Goal: Information Seeking & Learning: Learn about a topic

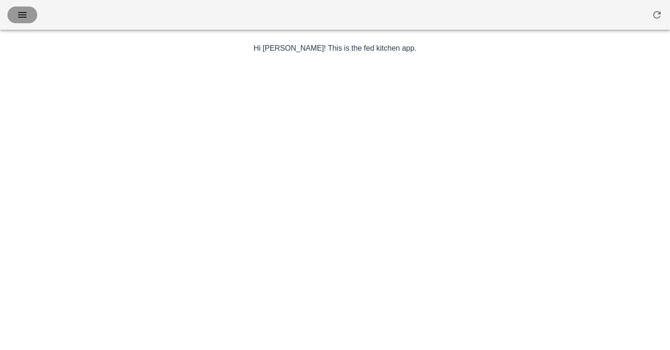
click at [23, 18] on icon "button" at bounding box center [22, 14] width 11 height 11
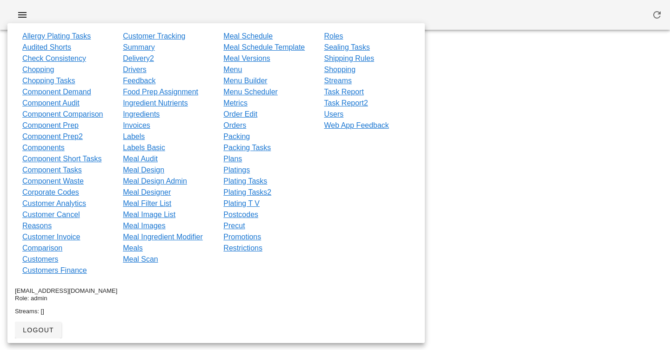
click at [238, 17] on div at bounding box center [335, 15] width 670 height 30
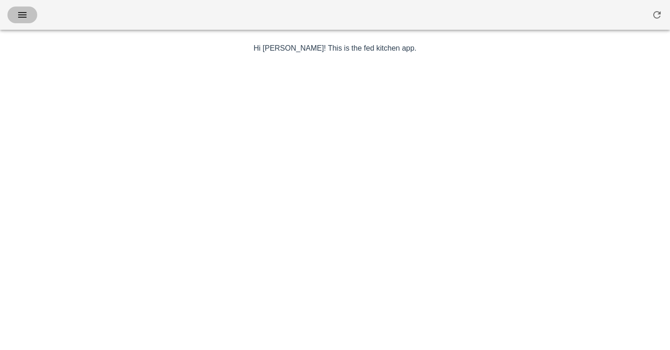
click at [29, 20] on span "button" at bounding box center [22, 14] width 15 height 11
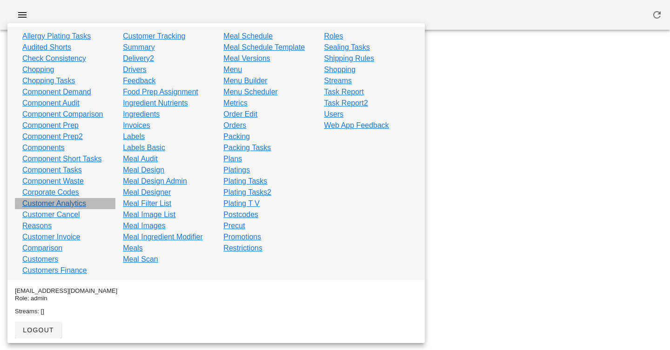
click at [61, 202] on link "Customer Analytics" at bounding box center [54, 203] width 64 height 11
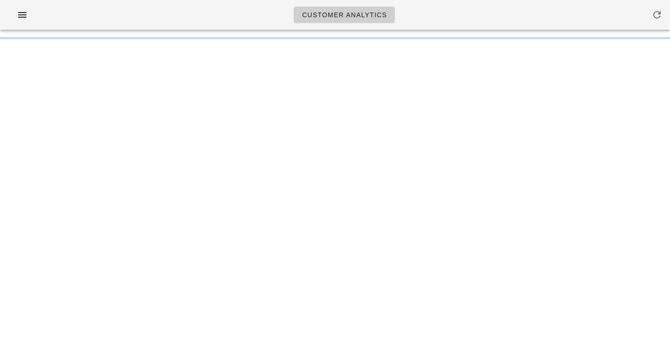
click at [483, 18] on div "Customer Analytics" at bounding box center [335, 15] width 670 height 30
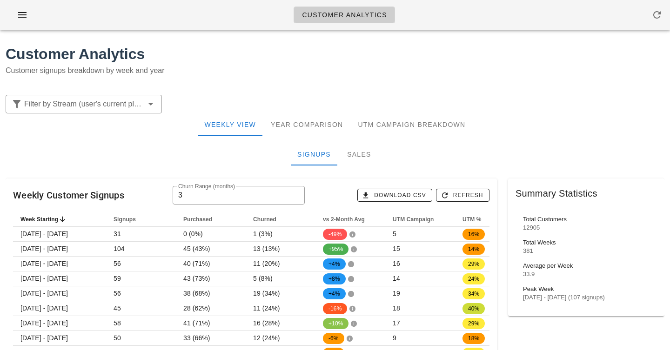
click at [348, 61] on h1 "Customer Analytics" at bounding box center [335, 54] width 659 height 22
click at [355, 156] on div "Sales" at bounding box center [359, 154] width 42 height 22
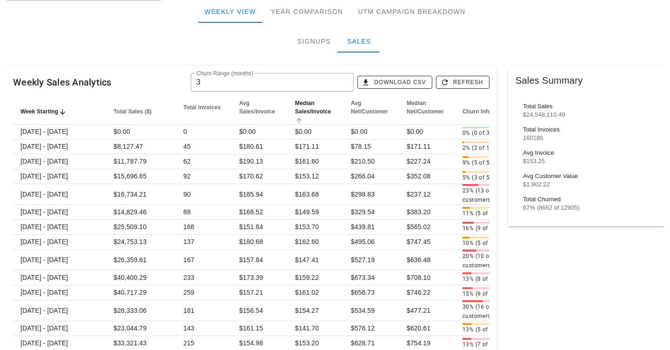
scroll to position [114, 0]
click at [437, 34] on div "Signups Sales" at bounding box center [335, 40] width 659 height 22
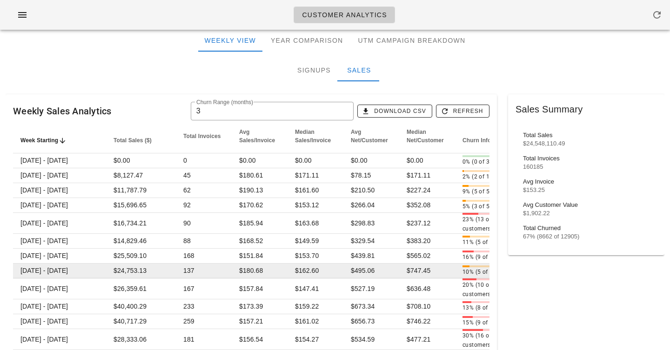
scroll to position [77, 0]
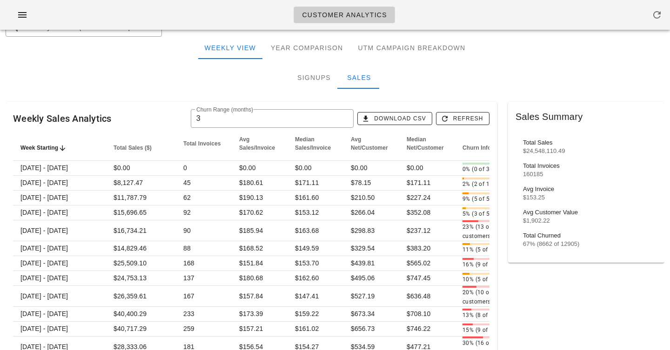
click at [429, 87] on div "Signups Sales" at bounding box center [335, 78] width 659 height 22
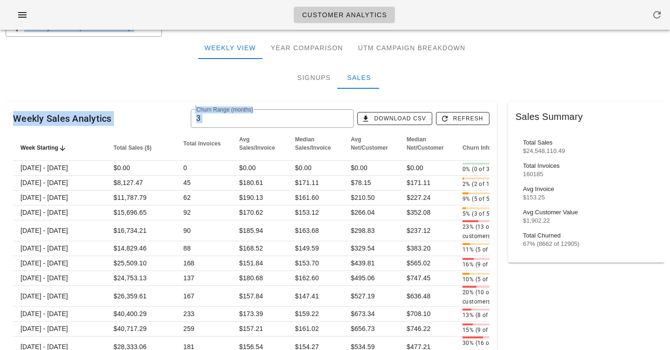
drag, startPoint x: 426, startPoint y: 17, endPoint x: 458, endPoint y: 102, distance: 91.3
click at [466, 83] on div "Signups Sales" at bounding box center [335, 78] width 659 height 22
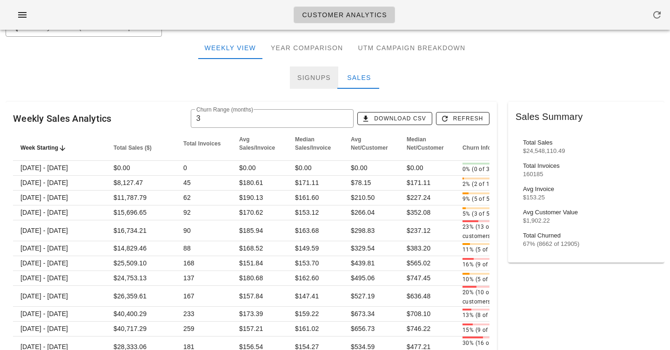
click at [296, 74] on div "Signups" at bounding box center [314, 78] width 48 height 22
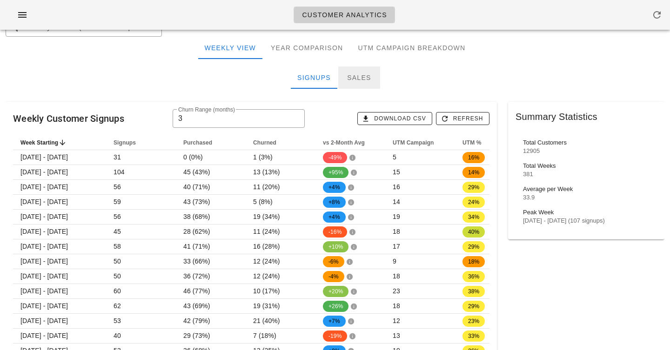
click at [365, 80] on div "Sales" at bounding box center [359, 78] width 42 height 22
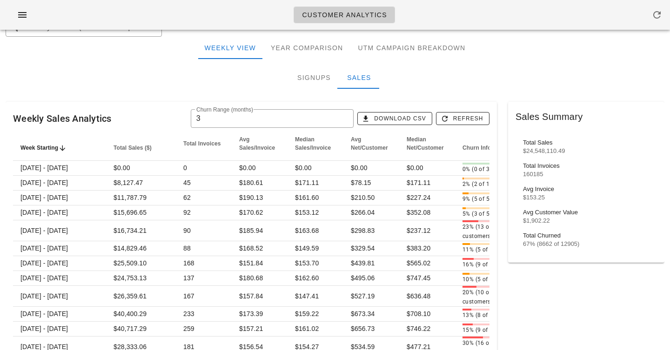
click at [448, 78] on div "Signups Sales" at bounding box center [335, 78] width 659 height 22
click at [478, 18] on div "Customer Analytics" at bounding box center [335, 15] width 670 height 30
click at [491, 27] on div "Customer Analytics" at bounding box center [335, 15] width 670 height 30
click at [303, 77] on div "Signups" at bounding box center [314, 78] width 48 height 22
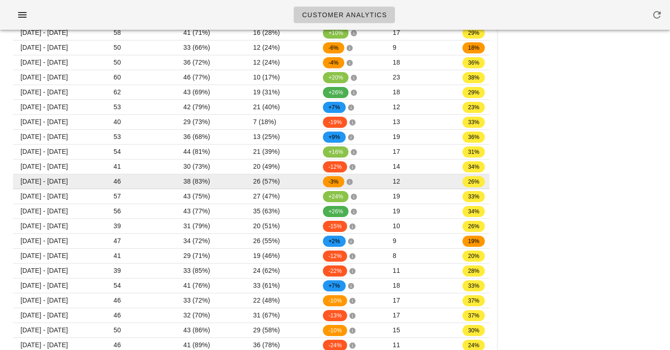
scroll to position [0, 0]
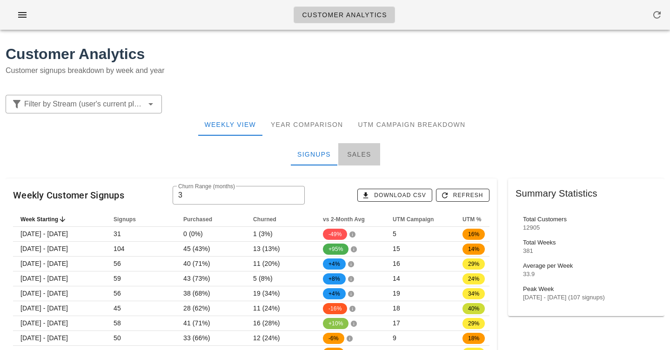
click at [366, 148] on div "Sales" at bounding box center [359, 154] width 42 height 22
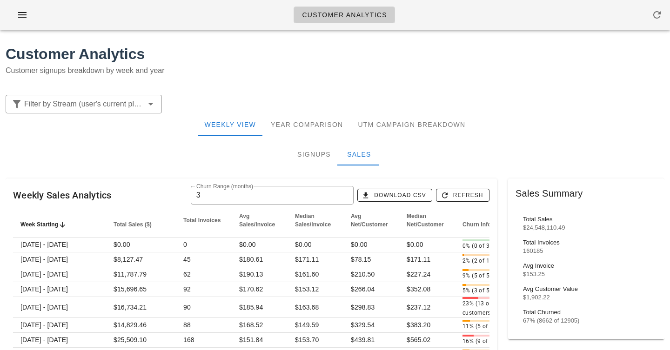
click at [342, 73] on p "Customer signups breakdown by week and year" at bounding box center [335, 70] width 659 height 11
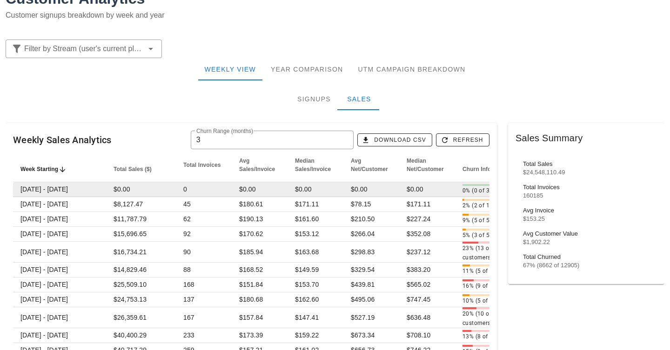
scroll to position [56, 0]
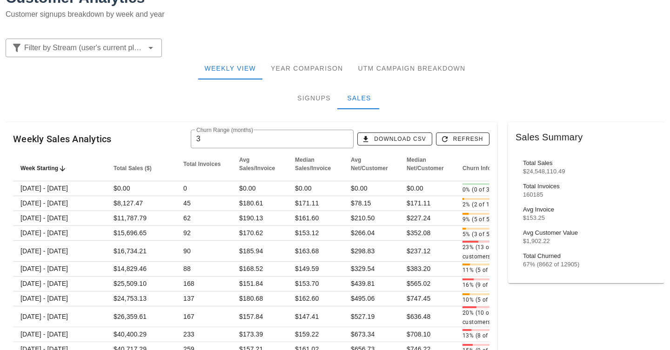
click at [323, 104] on div "Signups" at bounding box center [314, 98] width 48 height 22
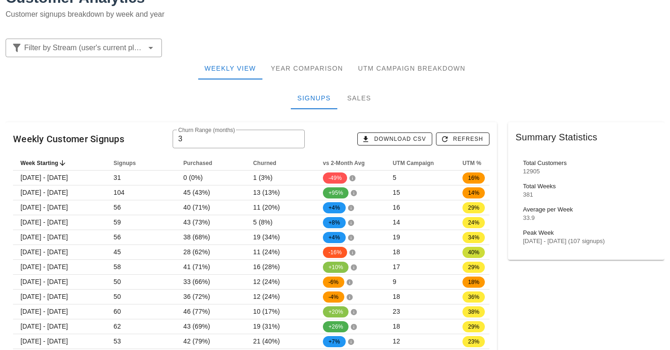
click at [184, 96] on div "Signups Sales" at bounding box center [335, 98] width 659 height 22
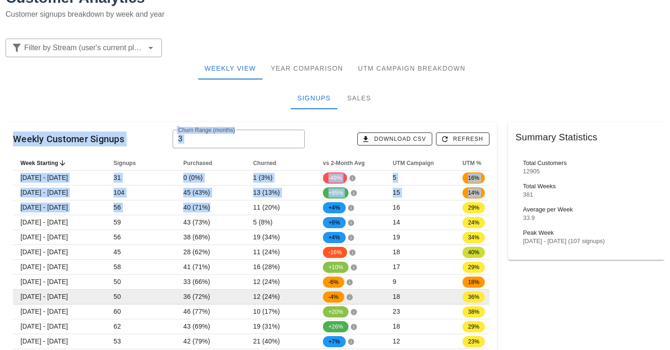
drag, startPoint x: 204, startPoint y: 109, endPoint x: 228, endPoint y: 297, distance: 189.5
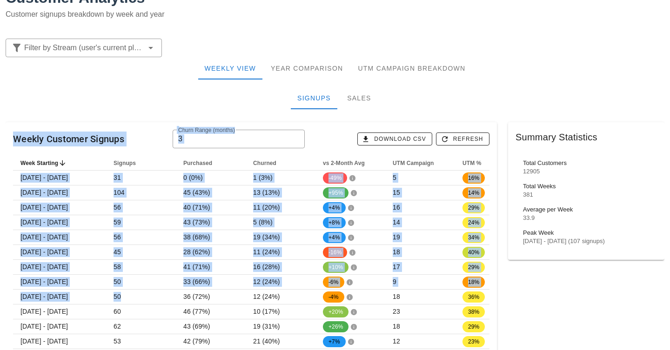
drag, startPoint x: 217, startPoint y: 118, endPoint x: 217, endPoint y: 126, distance: 7.4
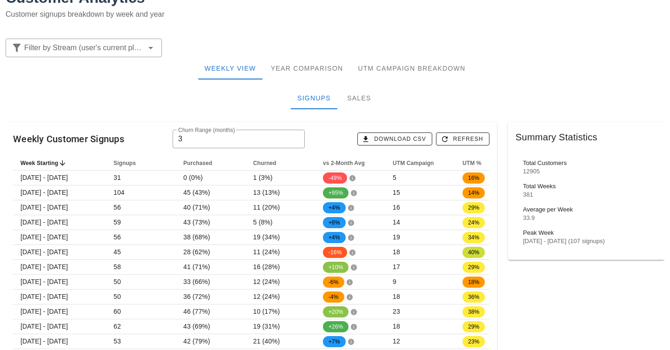
click at [209, 108] on div "Signups Sales" at bounding box center [335, 98] width 659 height 22
click at [205, 102] on div "Signups Sales" at bounding box center [335, 98] width 659 height 22
click at [423, 25] on div "Customer Analytics Customer signups breakdown by week and year" at bounding box center [335, 7] width 670 height 52
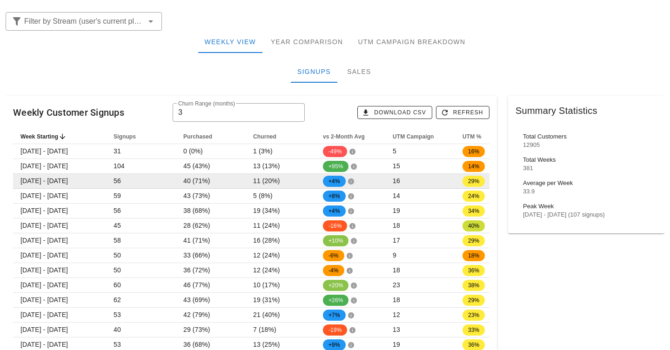
scroll to position [83, 0]
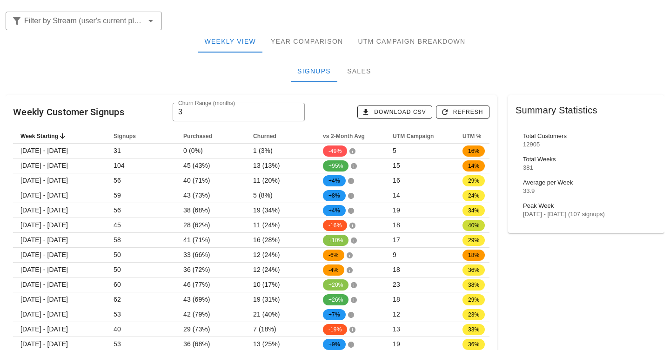
click at [178, 75] on div "Signups Sales" at bounding box center [335, 71] width 659 height 22
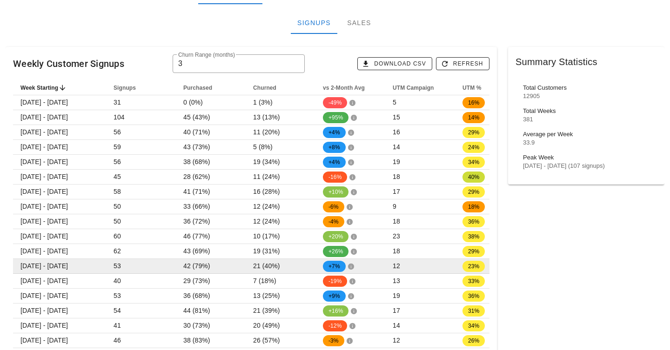
scroll to position [133, 0]
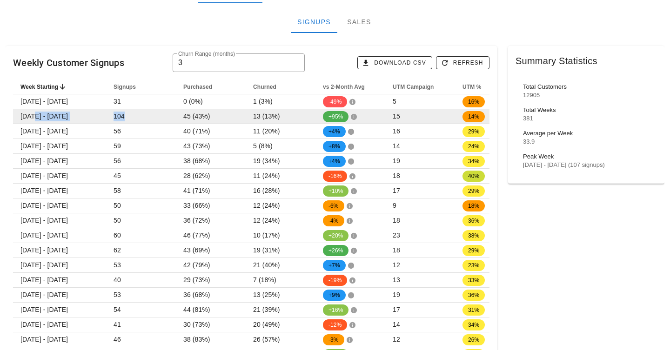
drag, startPoint x: 32, startPoint y: 115, endPoint x: 129, endPoint y: 117, distance: 96.8
click at [129, 117] on tr "[DATE] - [DATE] 104 45 (43%) 13 (13%) +95% 15 14%" at bounding box center [257, 116] width 488 height 15
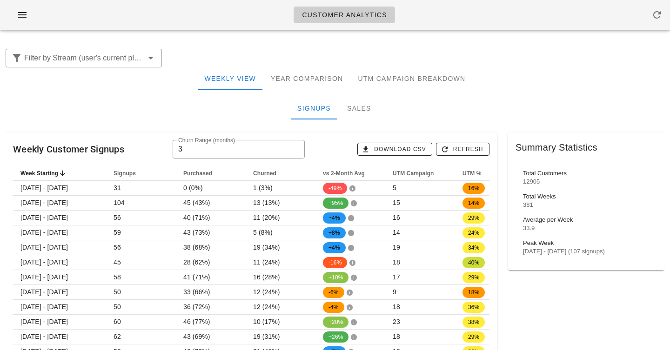
scroll to position [42, 0]
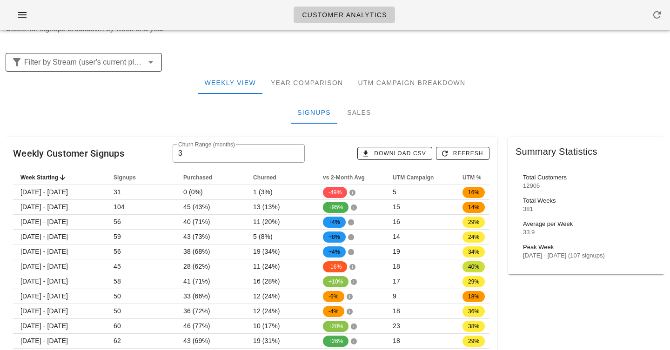
click at [113, 58] on input "Filter by Stream (user's current plan)" at bounding box center [82, 62] width 117 height 15
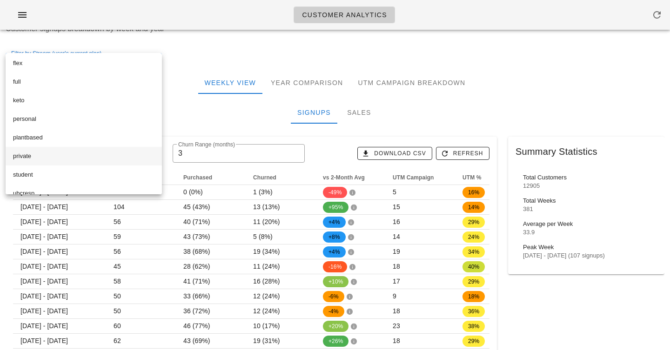
scroll to position [52, 0]
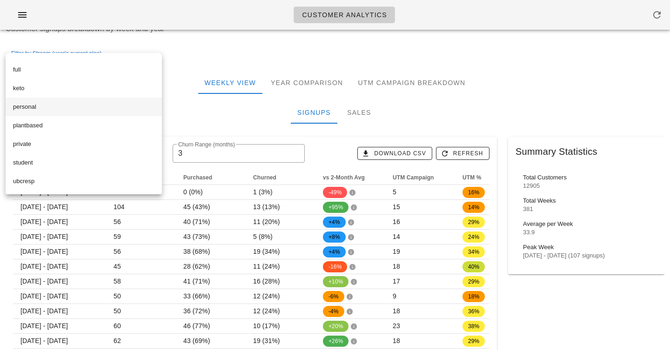
click at [76, 107] on div "personal" at bounding box center [83, 106] width 141 height 7
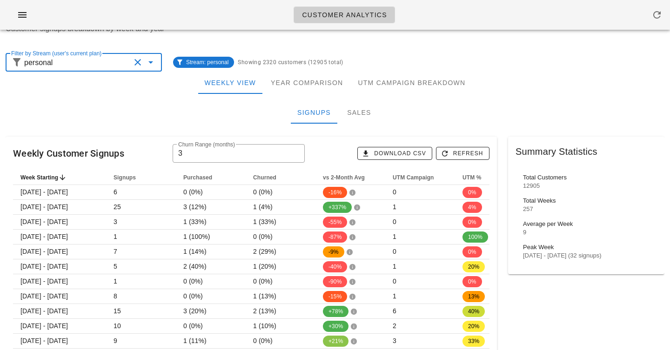
click at [155, 109] on div "Signups Sales" at bounding box center [335, 112] width 659 height 22
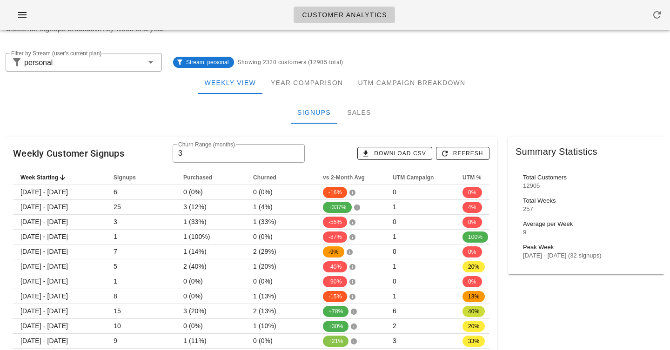
click at [174, 122] on div "Signups Sales" at bounding box center [335, 112] width 659 height 22
click at [193, 15] on div "Customer Analytics" at bounding box center [335, 15] width 670 height 30
click at [195, 20] on div "Customer Analytics" at bounding box center [335, 15] width 670 height 30
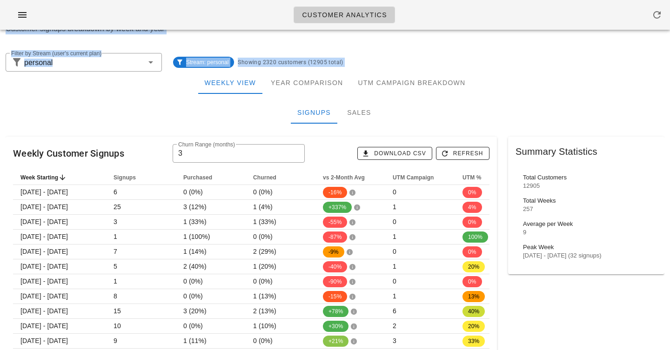
drag, startPoint x: 195, startPoint y: 20, endPoint x: 194, endPoint y: 123, distance: 102.8
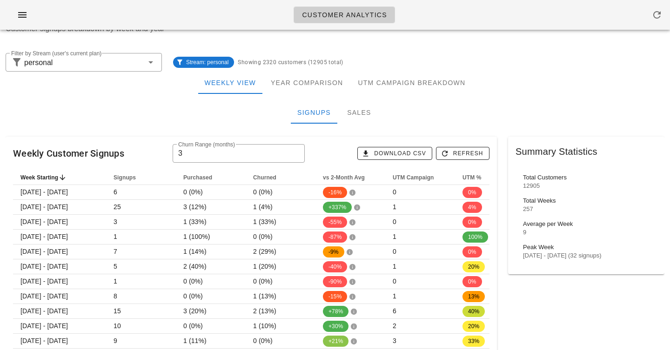
drag, startPoint x: 194, startPoint y: 123, endPoint x: 194, endPoint y: 16, distance: 107.0
click at [194, 16] on div "Customer Analytics" at bounding box center [335, 15] width 670 height 30
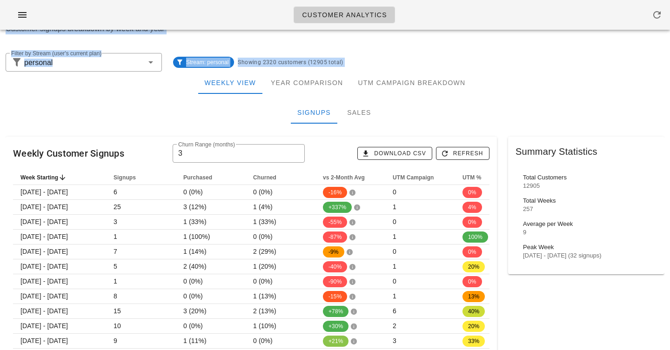
drag, startPoint x: 194, startPoint y: 16, endPoint x: 194, endPoint y: 95, distance: 78.6
click at [194, 108] on div "Signups Sales" at bounding box center [335, 112] width 659 height 22
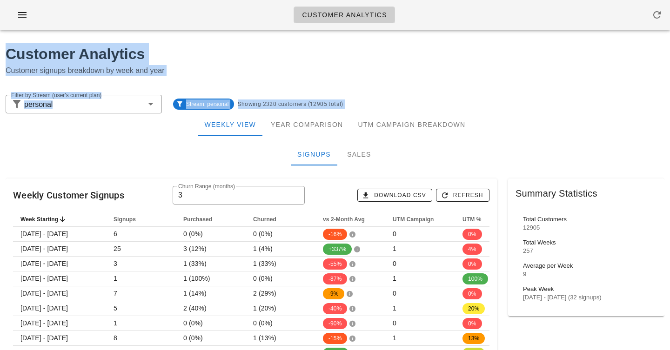
drag, startPoint x: 194, startPoint y: 116, endPoint x: 193, endPoint y: -46, distance: 161.4
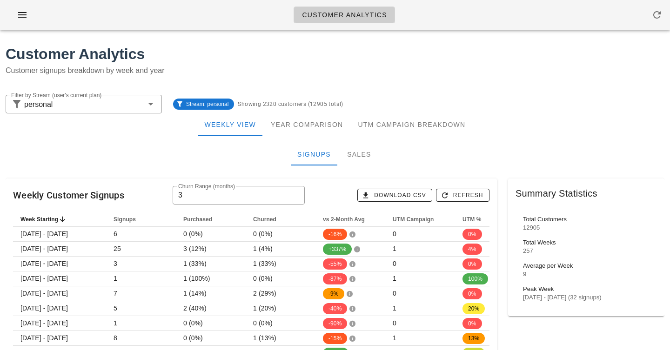
click at [198, 17] on div "Customer Analytics" at bounding box center [335, 15] width 670 height 30
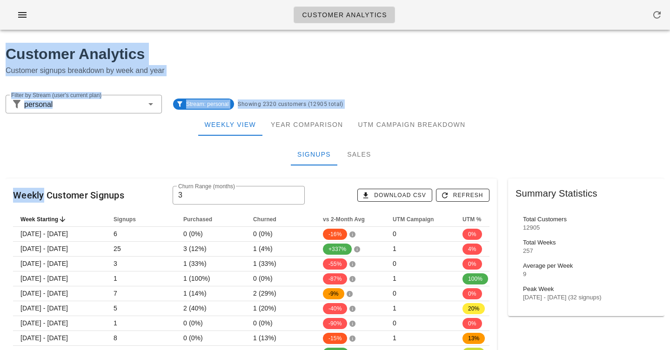
drag, startPoint x: 198, startPoint y: 17, endPoint x: 198, endPoint y: 170, distance: 153.5
click at [198, 152] on div "Signups Sales" at bounding box center [335, 154] width 659 height 22
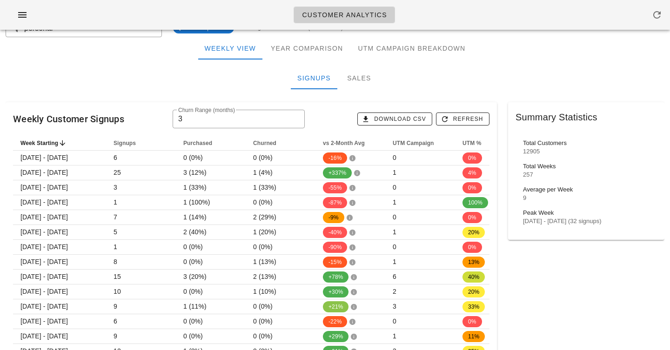
scroll to position [44, 0]
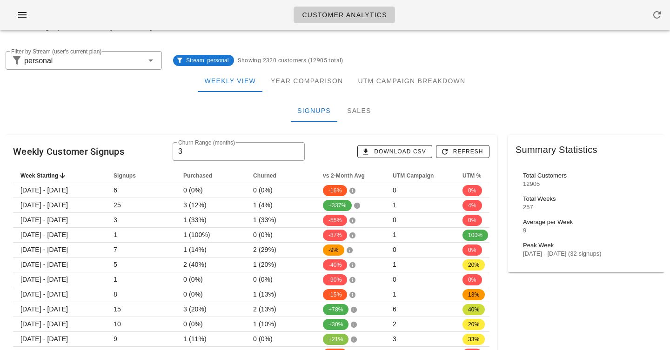
click at [196, 112] on div "Signups Sales" at bounding box center [335, 111] width 659 height 22
click at [382, 40] on div "Customer Analytics Customer signups breakdown by week and year" at bounding box center [335, 19] width 670 height 52
click at [355, 114] on div "Sales" at bounding box center [359, 111] width 42 height 22
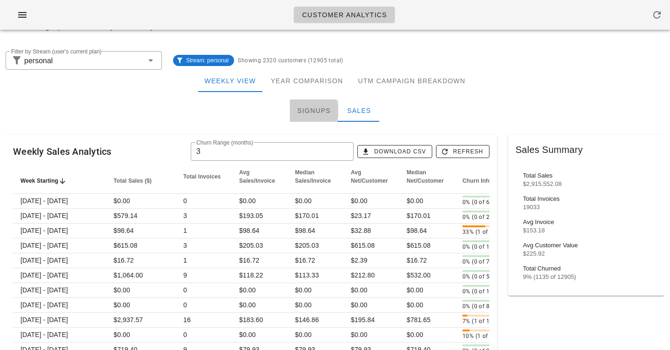
click at [306, 111] on div "Signups" at bounding box center [314, 111] width 48 height 22
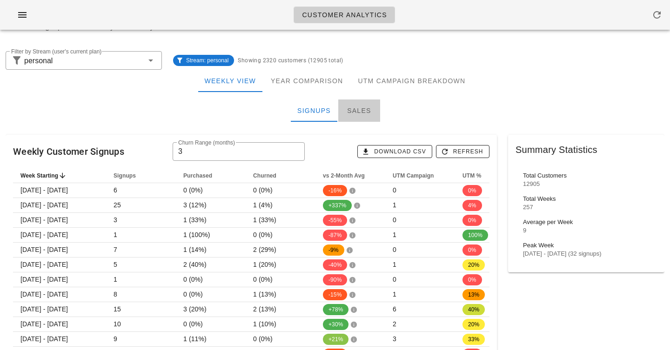
click at [347, 109] on div "Sales" at bounding box center [359, 111] width 42 height 22
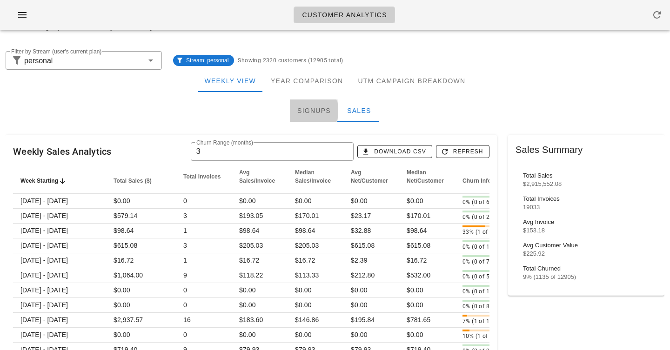
click at [308, 109] on div "Signups" at bounding box center [314, 111] width 48 height 22
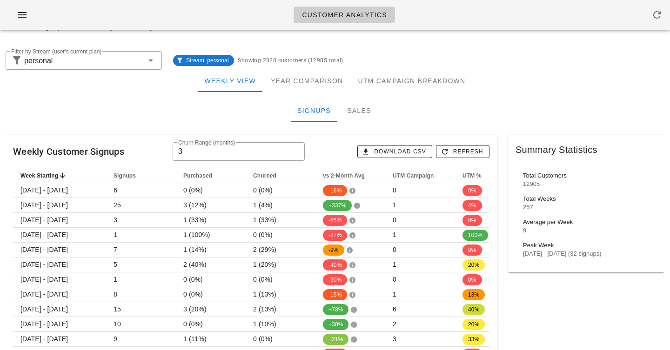
click at [242, 109] on div "Signups Sales" at bounding box center [335, 111] width 659 height 22
click at [243, 113] on div "Signups Sales" at bounding box center [335, 111] width 659 height 22
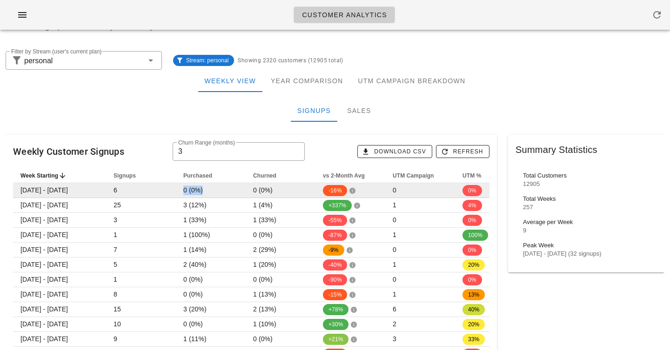
drag, startPoint x: 184, startPoint y: 190, endPoint x: 215, endPoint y: 190, distance: 31.2
click at [215, 190] on td "0 (0%)" at bounding box center [211, 190] width 70 height 15
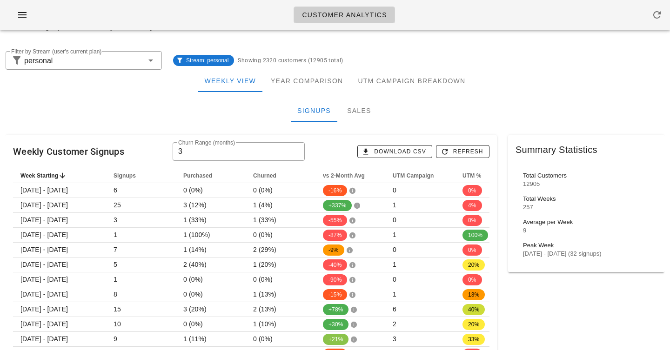
click at [217, 111] on div "Signups Sales" at bounding box center [335, 111] width 659 height 22
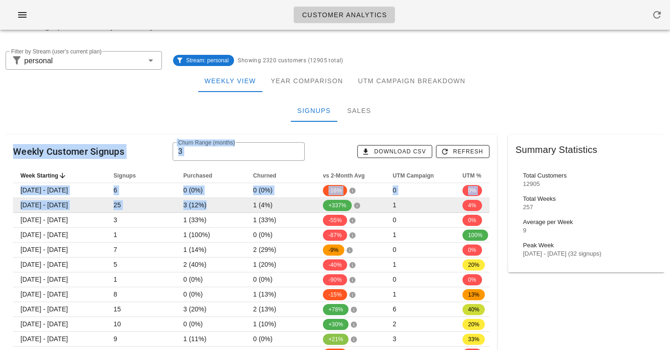
drag, startPoint x: 217, startPoint y: 111, endPoint x: 217, endPoint y: 210, distance: 98.6
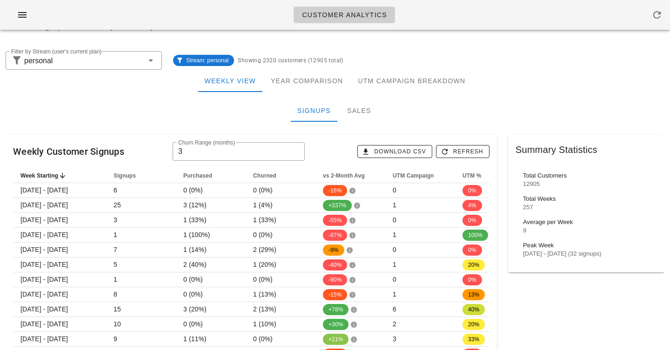
click at [205, 120] on div "Signups Sales" at bounding box center [335, 111] width 659 height 22
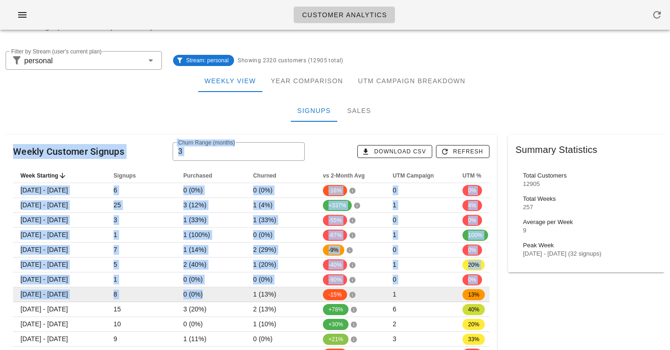
drag, startPoint x: 205, startPoint y: 120, endPoint x: 223, endPoint y: 297, distance: 178.2
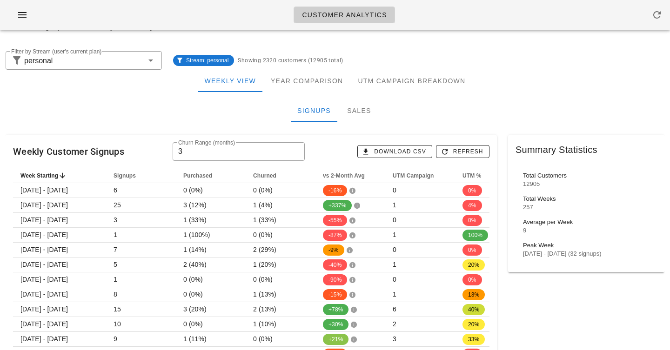
click at [188, 119] on div "Signups Sales" at bounding box center [335, 111] width 659 height 22
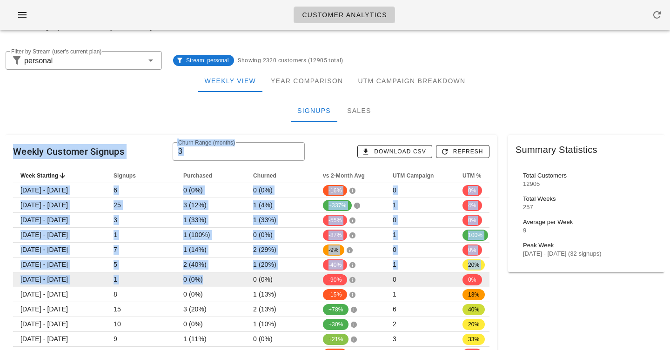
drag, startPoint x: 188, startPoint y: 119, endPoint x: 216, endPoint y: 286, distance: 169.2
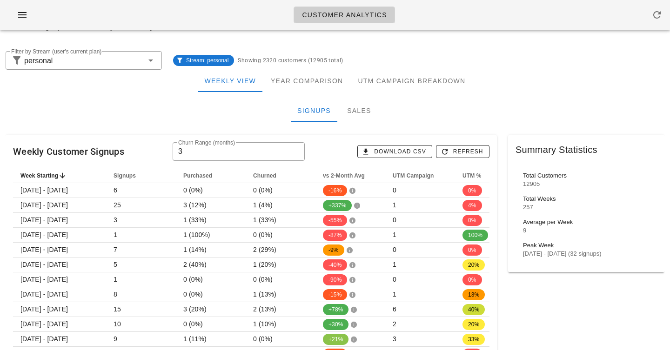
click at [202, 111] on div "Signups Sales" at bounding box center [335, 111] width 659 height 22
click at [214, 22] on div "Customer Analytics" at bounding box center [335, 15] width 670 height 30
click at [165, 116] on div "Signups Sales" at bounding box center [335, 111] width 659 height 22
click at [165, 114] on div "Signups Sales" at bounding box center [335, 111] width 659 height 22
click at [155, 107] on div "Signups Sales" at bounding box center [335, 111] width 659 height 22
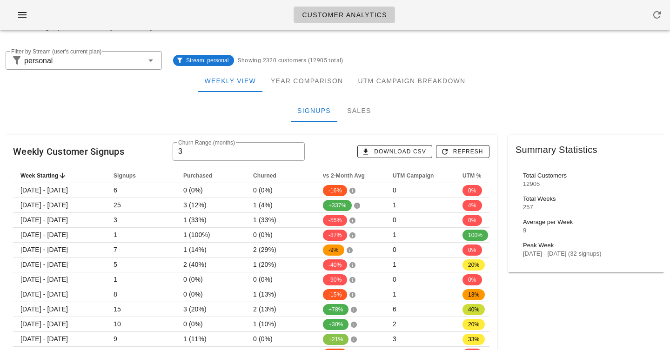
click at [471, 20] on div "Customer Analytics" at bounding box center [335, 15] width 670 height 30
click at [350, 116] on div "Sales" at bounding box center [359, 111] width 42 height 22
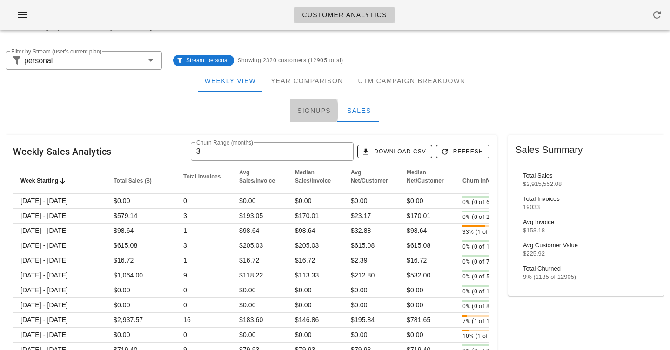
click at [292, 116] on div "Signups" at bounding box center [314, 111] width 48 height 22
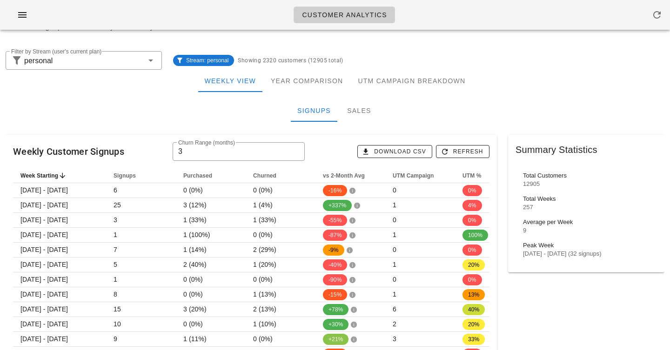
click at [422, 108] on div "Signups Sales" at bounding box center [335, 111] width 659 height 22
click at [362, 112] on div "Sales" at bounding box center [359, 111] width 42 height 22
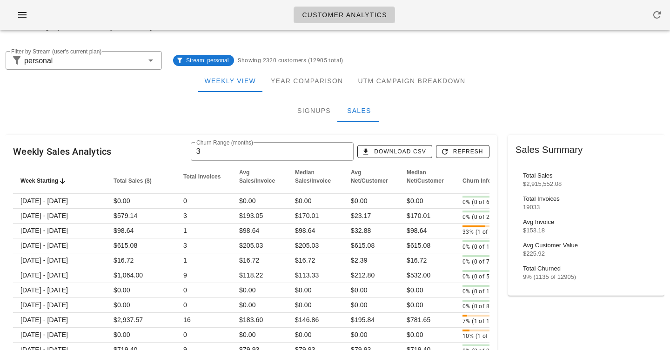
click at [223, 120] on div "Signups Sales" at bounding box center [335, 111] width 659 height 22
click at [311, 112] on div "Signups" at bounding box center [314, 111] width 48 height 22
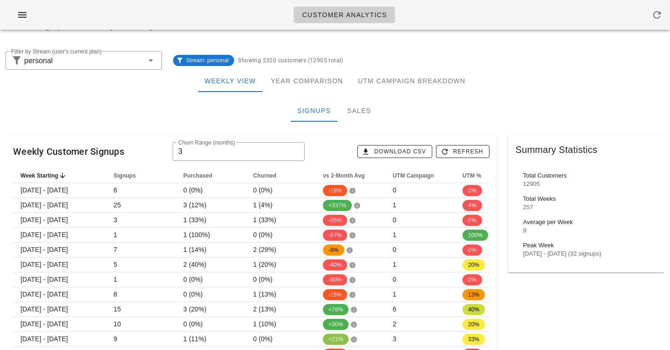
click at [253, 111] on div "Signups Sales" at bounding box center [335, 111] width 659 height 22
drag, startPoint x: 253, startPoint y: 111, endPoint x: 418, endPoint y: 113, distance: 165.2
click at [418, 113] on div "Signups Sales" at bounding box center [335, 111] width 659 height 22
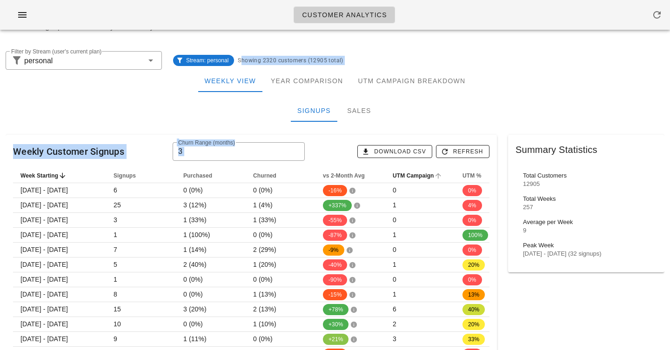
drag, startPoint x: 369, startPoint y: 48, endPoint x: 433, endPoint y: 171, distance: 138.4
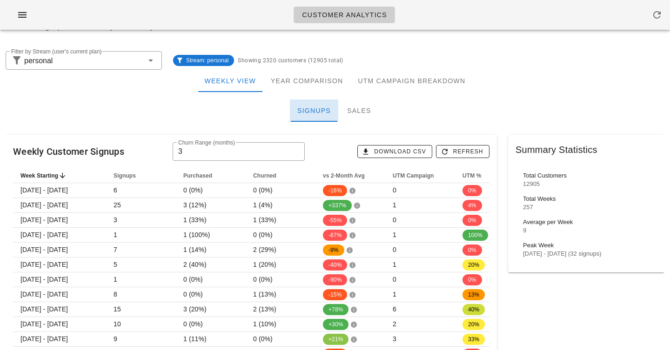
click at [312, 113] on div "Signups" at bounding box center [314, 111] width 48 height 22
click at [184, 111] on div "Signups Sales" at bounding box center [335, 111] width 659 height 22
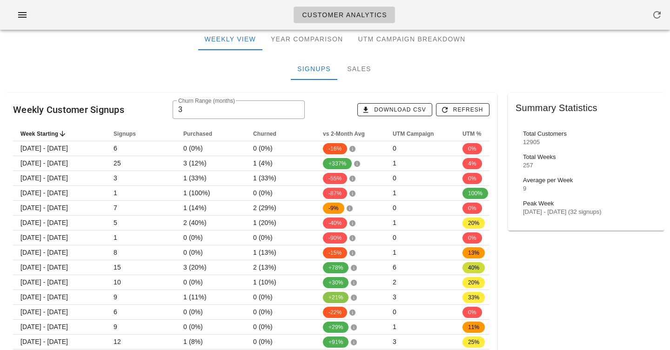
scroll to position [85, 0]
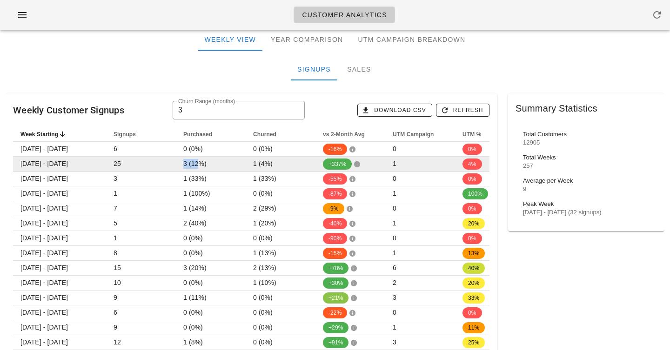
drag, startPoint x: 198, startPoint y: 165, endPoint x: 158, endPoint y: 161, distance: 40.2
click at [158, 161] on tr "[DATE] - [DATE] 25 3 (12%) 1 (4%) +337% 1 4%" at bounding box center [257, 164] width 488 height 15
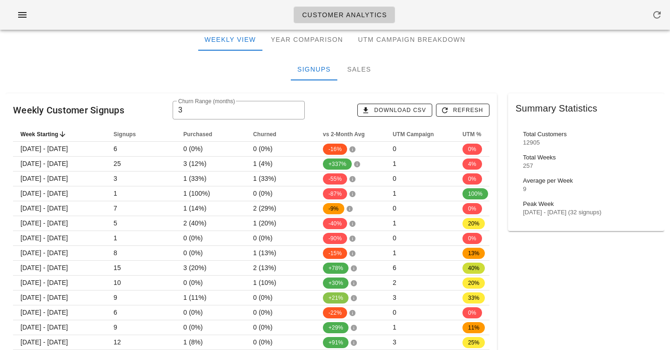
click at [152, 76] on div "Signups Sales" at bounding box center [335, 69] width 659 height 22
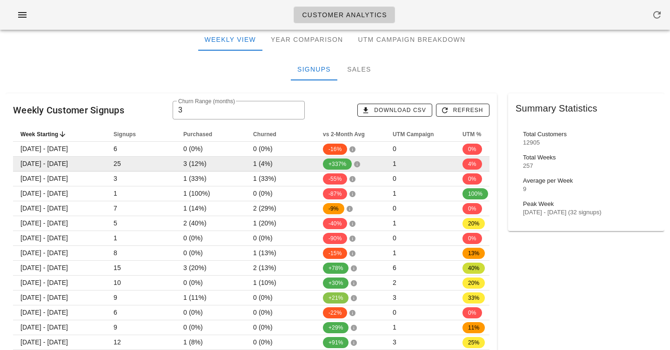
click at [205, 166] on span "3 (12%)" at bounding box center [194, 163] width 23 height 7
drag, startPoint x: 205, startPoint y: 166, endPoint x: 194, endPoint y: 166, distance: 10.7
click at [194, 166] on span "3 (12%)" at bounding box center [194, 163] width 23 height 7
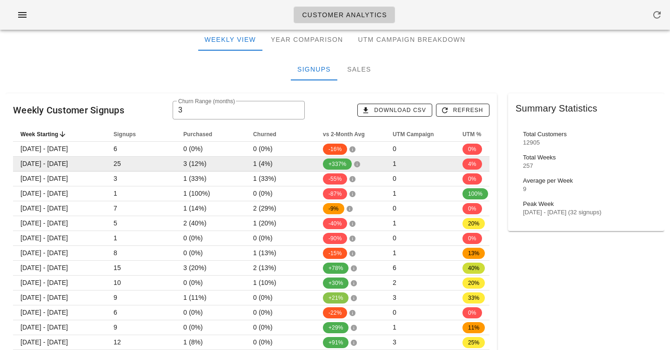
click at [194, 166] on span "3 (12%)" at bounding box center [194, 163] width 23 height 7
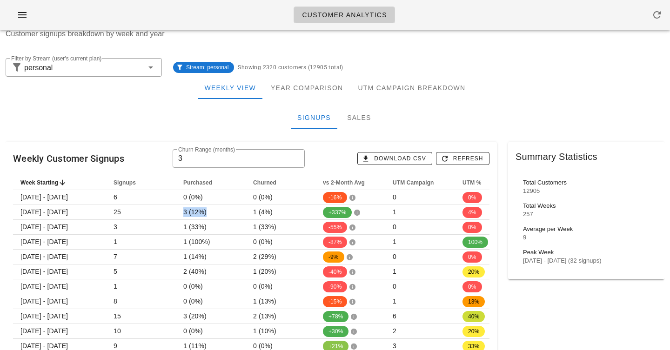
scroll to position [36, 0]
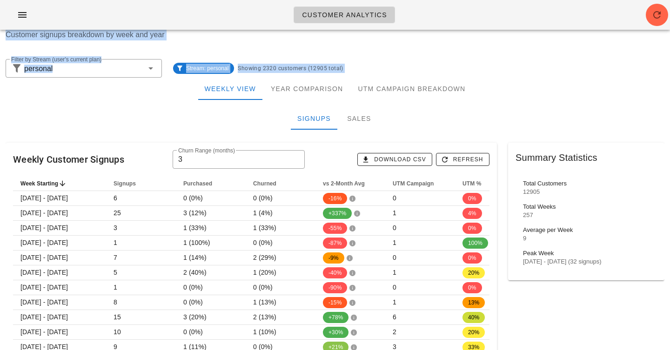
drag, startPoint x: 137, startPoint y: 96, endPoint x: 140, endPoint y: 25, distance: 71.2
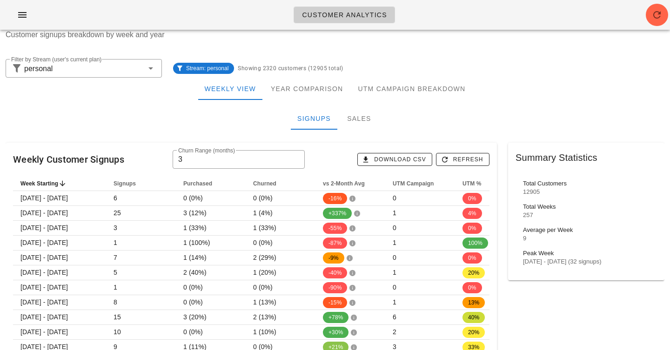
click at [184, 39] on p "Customer signups breakdown by week and year" at bounding box center [335, 34] width 659 height 11
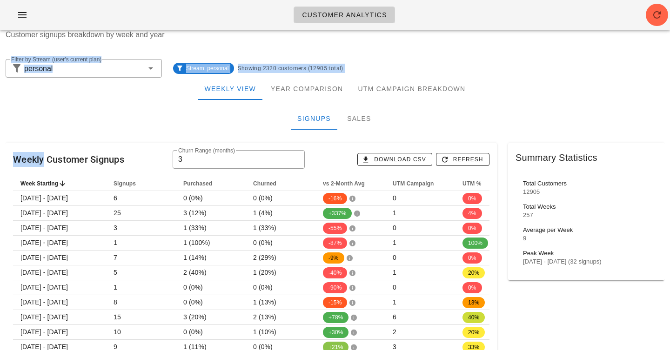
drag, startPoint x: 184, startPoint y: 39, endPoint x: 157, endPoint y: 151, distance: 115.3
click at [151, 98] on div "Weekly View Year Comparison UTM Campaign Breakdown" at bounding box center [335, 89] width 659 height 22
drag, startPoint x: 151, startPoint y: 98, endPoint x: 153, endPoint y: 37, distance: 61.0
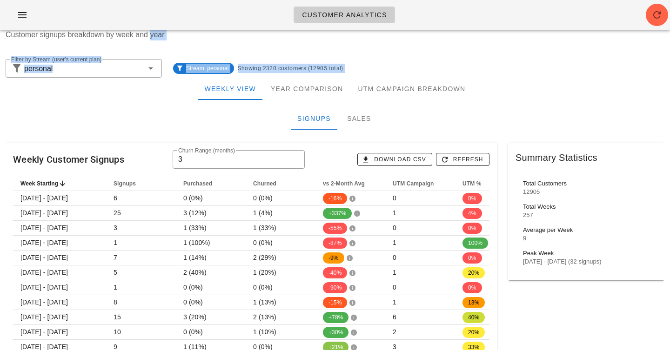
click at [153, 50] on div "Customer Analytics Customer signups breakdown by week and year" at bounding box center [335, 27] width 670 height 52
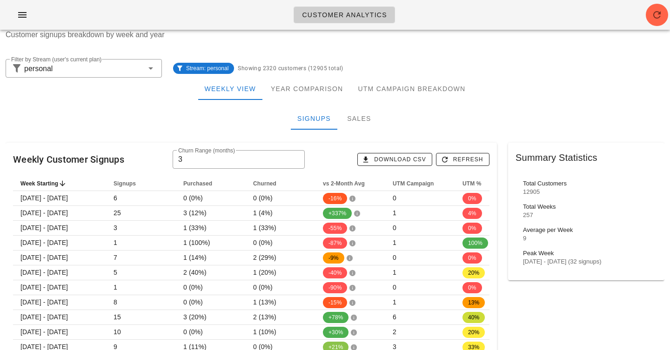
click at [153, 50] on div "Customer Analytics Customer signups breakdown by week and year" at bounding box center [335, 27] width 670 height 52
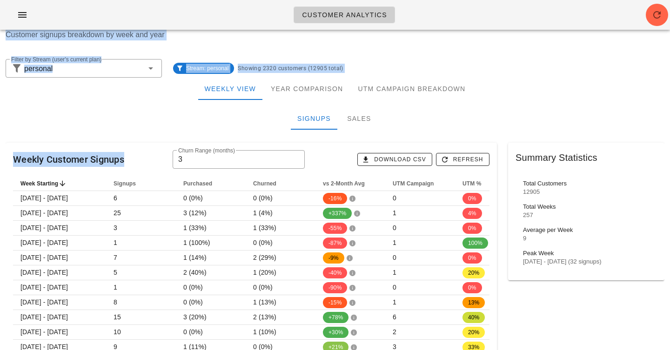
drag, startPoint x: 153, startPoint y: 50, endPoint x: 153, endPoint y: 118, distance: 68.4
click at [153, 118] on div "Signups Sales" at bounding box center [335, 118] width 659 height 22
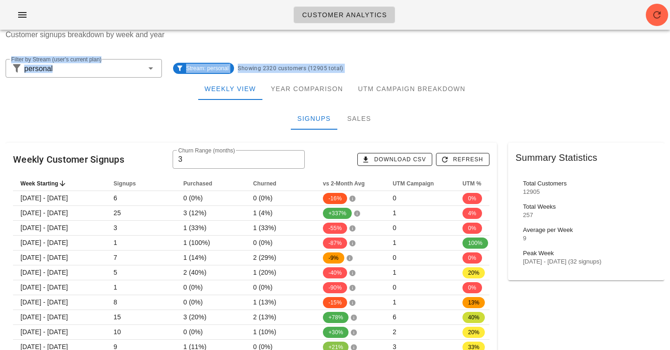
drag, startPoint x: 150, startPoint y: 101, endPoint x: 150, endPoint y: 47, distance: 54.9
click at [150, 47] on div "Customer Analytics Customer signups breakdown by week and year" at bounding box center [335, 27] width 670 height 52
drag, startPoint x: 150, startPoint y: 47, endPoint x: 150, endPoint y: 113, distance: 66.1
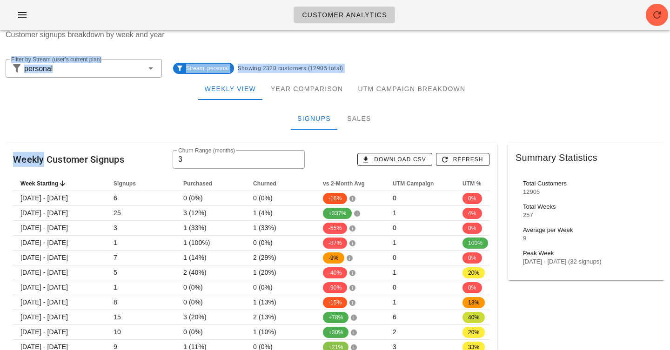
click at [150, 113] on div "Signups Sales" at bounding box center [335, 118] width 659 height 22
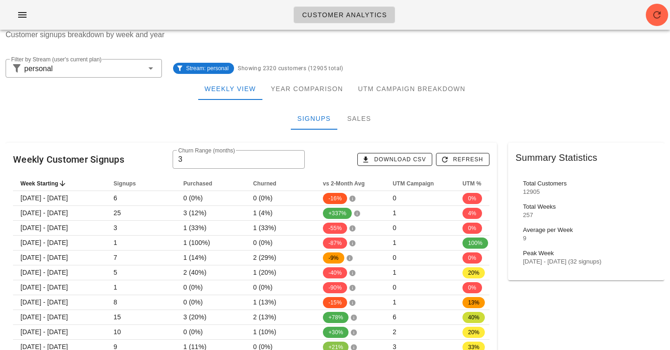
click at [150, 113] on div "Signups Sales" at bounding box center [335, 118] width 659 height 22
click at [248, 25] on div "Customer Analytics" at bounding box center [335, 15] width 670 height 30
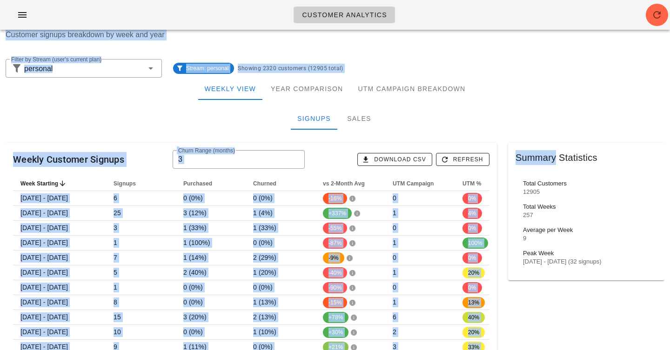
drag, startPoint x: 248, startPoint y: 25, endPoint x: 548, endPoint y: 135, distance: 319.7
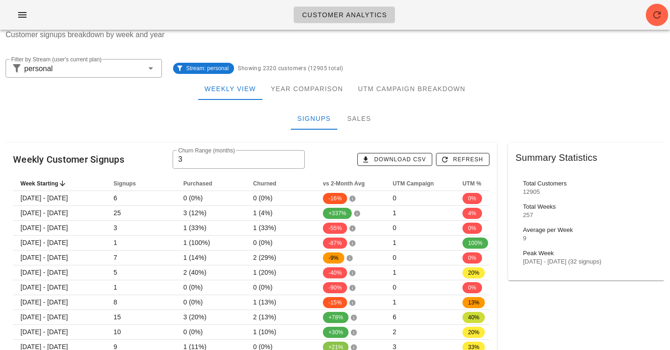
click at [496, 13] on div "Customer Analytics" at bounding box center [335, 15] width 670 height 30
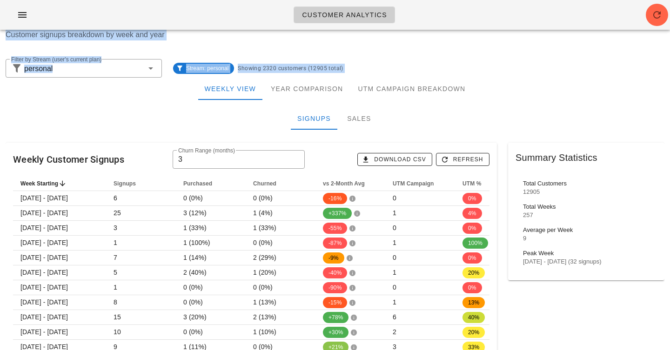
drag, startPoint x: 496, startPoint y: 13, endPoint x: 553, endPoint y: 100, distance: 104.0
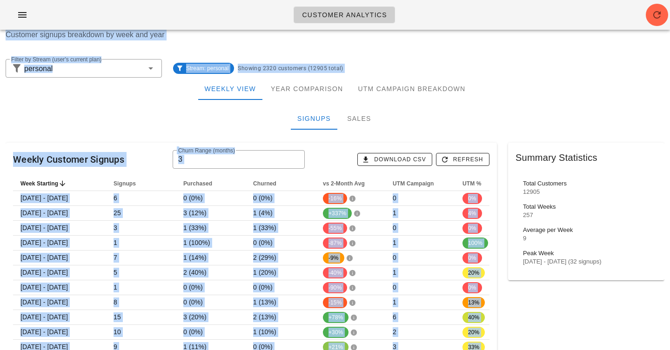
drag, startPoint x: 508, startPoint y: 24, endPoint x: 536, endPoint y: 133, distance: 112.2
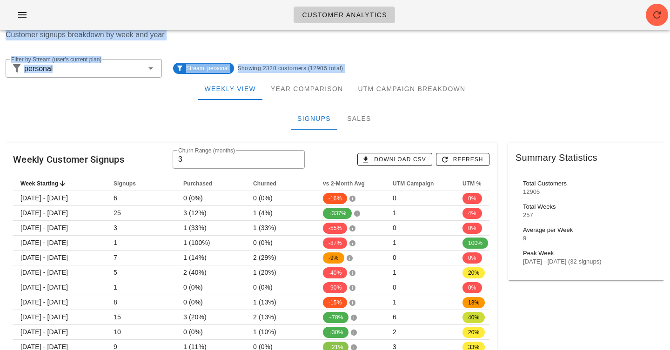
drag, startPoint x: 536, startPoint y: 124, endPoint x: 498, endPoint y: -52, distance: 180.4
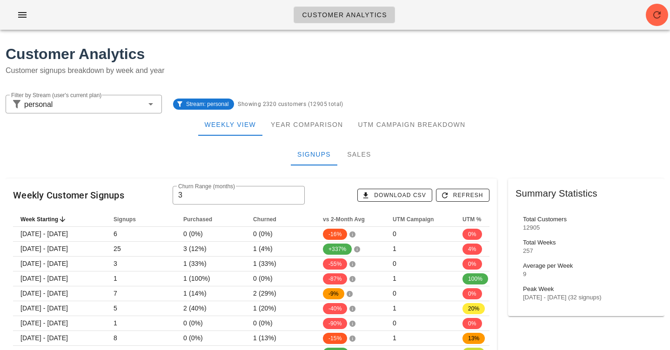
click at [508, 8] on div "Customer Analytics" at bounding box center [335, 15] width 670 height 30
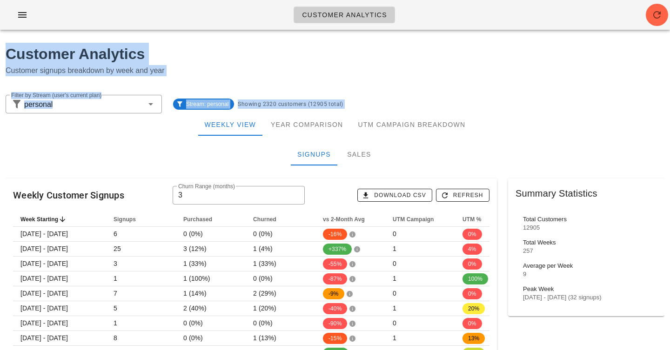
drag, startPoint x: 508, startPoint y: 8, endPoint x: 543, endPoint y: 149, distance: 145.4
click at [543, 149] on div "Signups Sales" at bounding box center [335, 154] width 659 height 22
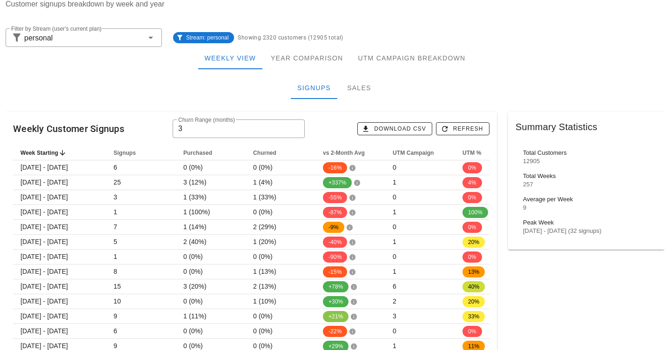
scroll to position [67, 0]
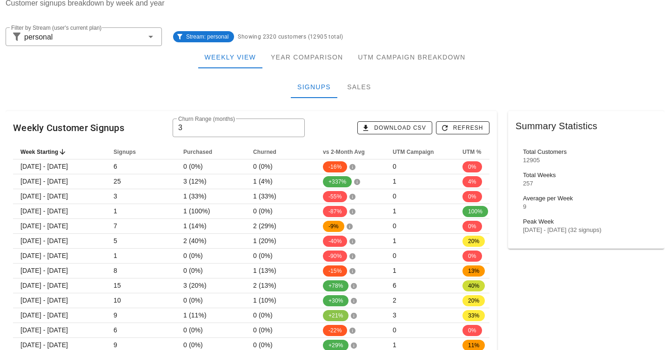
click at [109, 92] on div "Signups Sales" at bounding box center [335, 87] width 659 height 22
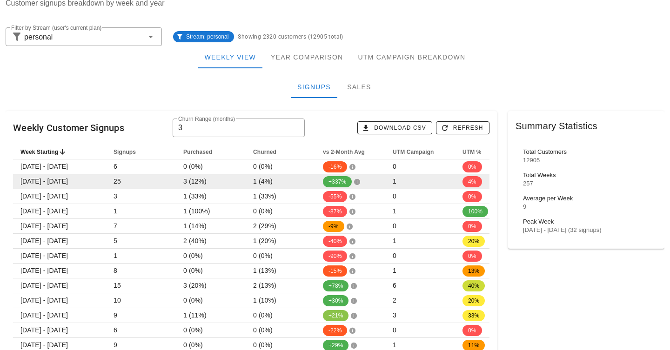
click at [116, 182] on td "25" at bounding box center [141, 181] width 70 height 15
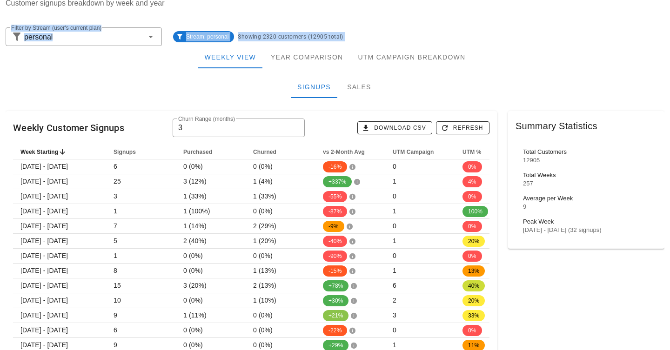
drag, startPoint x: 189, startPoint y: 7, endPoint x: 191, endPoint y: 115, distance: 108.9
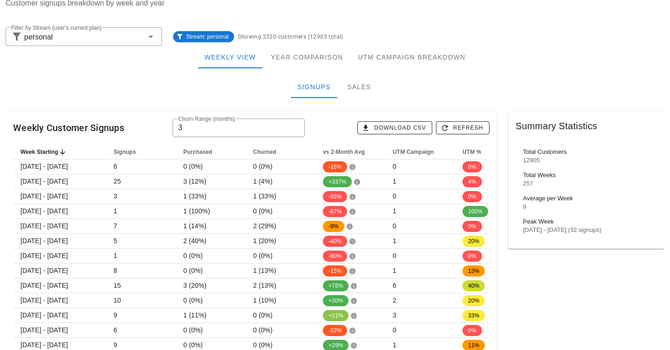
click at [183, 89] on div "Signups Sales" at bounding box center [335, 87] width 659 height 22
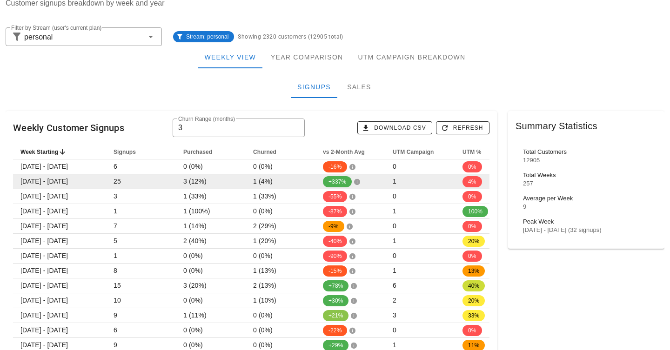
click at [68, 179] on td "[DATE] - [DATE]" at bounding box center [59, 181] width 93 height 15
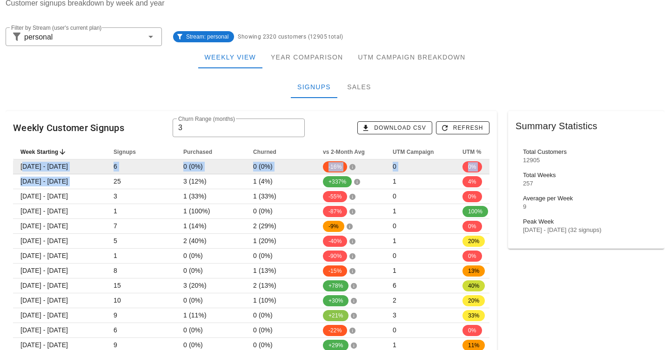
drag, startPoint x: 68, startPoint y: 179, endPoint x: 80, endPoint y: 165, distance: 18.2
click at [80, 165] on td "[DATE] - [DATE]" at bounding box center [59, 167] width 93 height 15
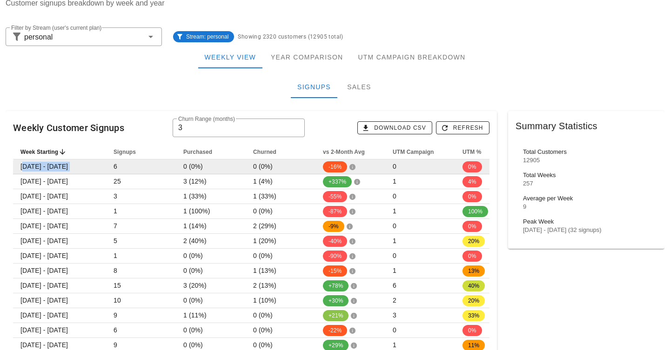
click at [80, 165] on td "[DATE] - [DATE]" at bounding box center [59, 167] width 93 height 15
drag, startPoint x: 80, startPoint y: 165, endPoint x: 197, endPoint y: 167, distance: 117.7
click at [197, 167] on tr "[DATE] - [DATE] 6 0 (0%) 0 (0%) -16% 0 0%" at bounding box center [257, 167] width 488 height 15
click at [197, 167] on span "0 (0%)" at bounding box center [193, 166] width 20 height 7
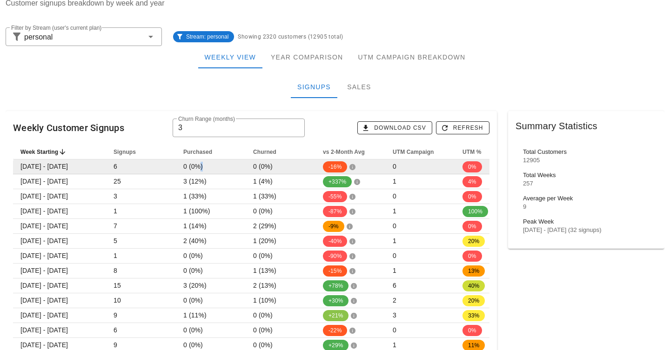
click at [197, 167] on span "0 (0%)" at bounding box center [193, 166] width 20 height 7
drag, startPoint x: 197, startPoint y: 167, endPoint x: 60, endPoint y: 174, distance: 137.4
click at [60, 174] on tr "[DATE] - [DATE] 6 0 (0%) 0 (0%) -16% 0 0%" at bounding box center [257, 167] width 488 height 15
click at [60, 167] on td "[DATE] - [DATE]" at bounding box center [59, 167] width 93 height 15
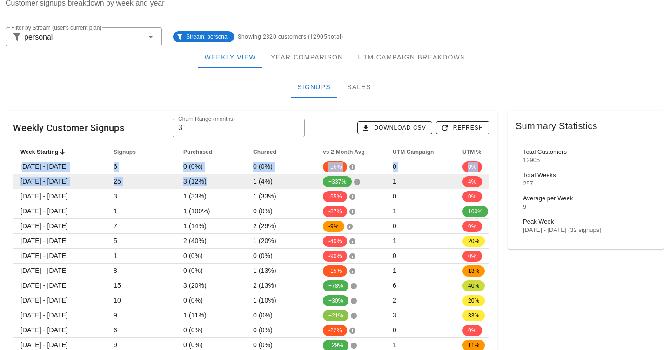
drag, startPoint x: 60, startPoint y: 167, endPoint x: 204, endPoint y: 182, distance: 145.0
click at [59, 178] on td "[DATE] - [DATE]" at bounding box center [59, 181] width 93 height 15
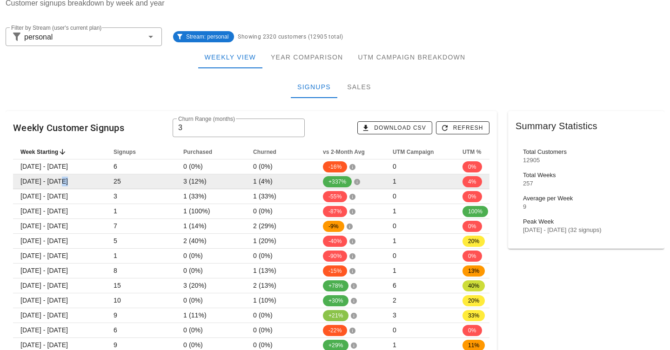
click at [59, 178] on td "[DATE] - [DATE]" at bounding box center [59, 181] width 93 height 15
click at [61, 180] on td "[DATE] - [DATE]" at bounding box center [59, 181] width 93 height 15
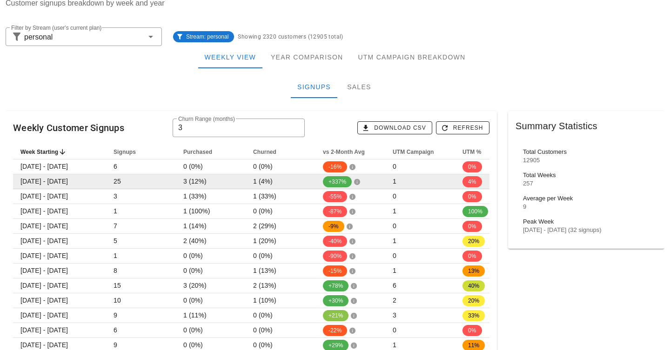
click at [50, 181] on td "[DATE] - [DATE]" at bounding box center [59, 181] width 93 height 15
click at [51, 181] on td "[DATE] - [DATE]" at bounding box center [59, 181] width 93 height 15
drag, startPoint x: 51, startPoint y: 181, endPoint x: 228, endPoint y: 184, distance: 176.8
click at [228, 184] on tr "[DATE] - [DATE] 25 3 (12%) 1 (4%) +337% 1 4%" at bounding box center [257, 181] width 488 height 15
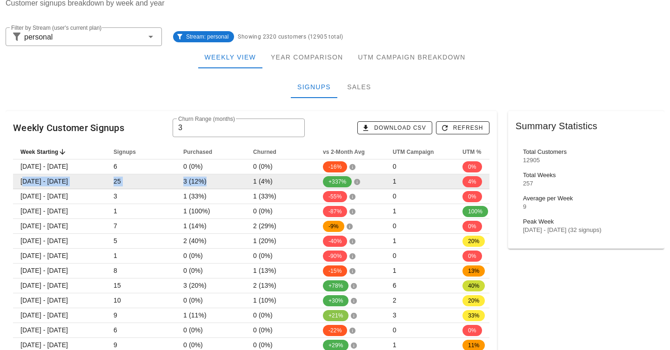
click at [217, 180] on td "3 (12%)" at bounding box center [211, 181] width 70 height 15
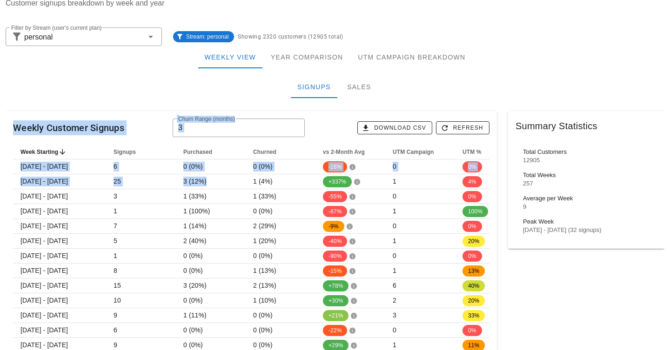
drag, startPoint x: 217, startPoint y: 180, endPoint x: 146, endPoint y: 112, distance: 98.7
click at [146, 112] on div "Weekly Customer Signups ​ Churn Range (months) 3 Download CSV Refresh" at bounding box center [251, 127] width 491 height 33
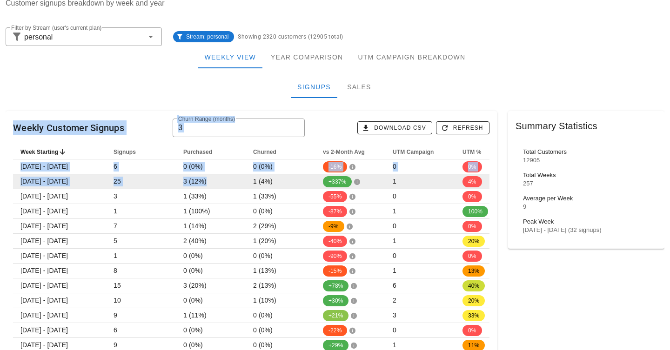
drag, startPoint x: 146, startPoint y: 112, endPoint x: 226, endPoint y: 185, distance: 108.0
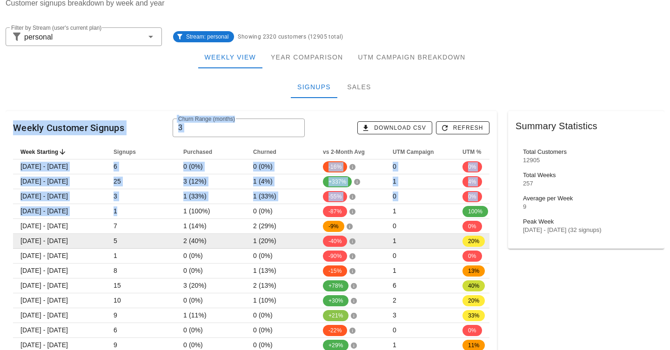
drag, startPoint x: 147, startPoint y: 73, endPoint x: 167, endPoint y: 234, distance: 163.1
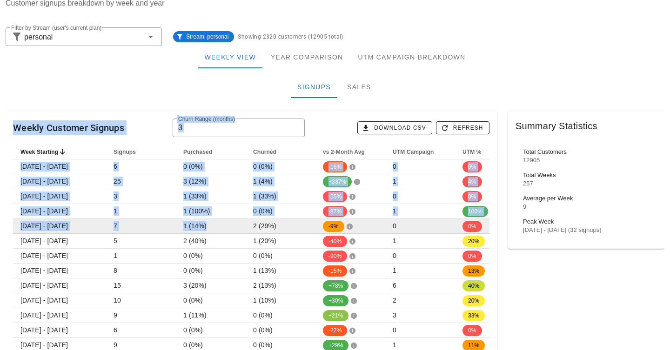
drag, startPoint x: 159, startPoint y: 72, endPoint x: 195, endPoint y: 233, distance: 165.6
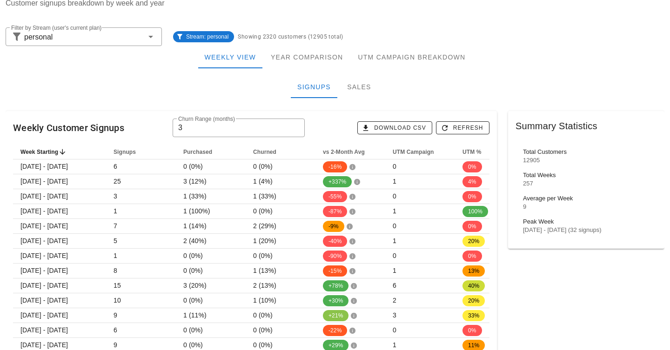
click at [168, 76] on div "Signups Sales" at bounding box center [335, 87] width 659 height 22
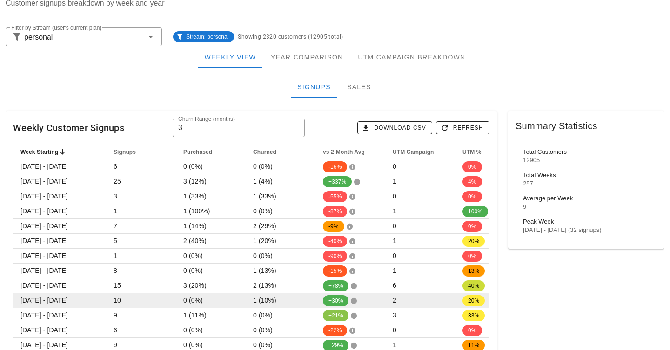
drag, startPoint x: 168, startPoint y: 76, endPoint x: 350, endPoint y: 294, distance: 283.7
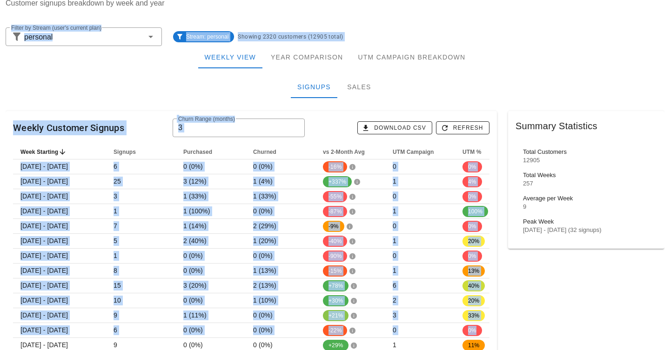
drag, startPoint x: 523, startPoint y: 16, endPoint x: 497, endPoint y: 344, distance: 329.0
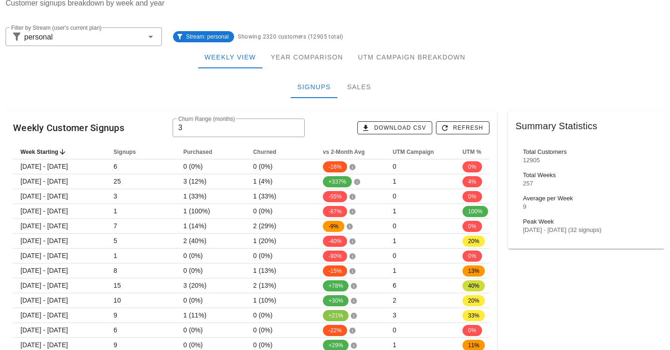
drag, startPoint x: 532, startPoint y: 297, endPoint x: 532, endPoint y: 20, distance: 276.8
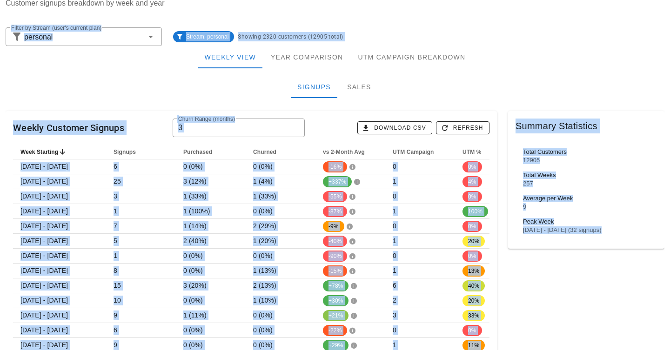
drag, startPoint x: 532, startPoint y: 20, endPoint x: 534, endPoint y: 308, distance: 288.4
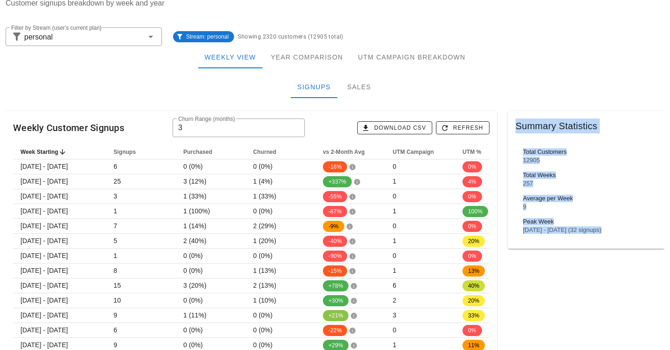
drag, startPoint x: 534, startPoint y: 282, endPoint x: 534, endPoint y: 64, distance: 218.2
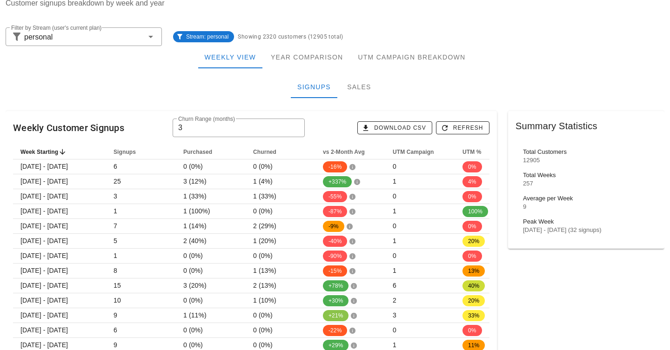
click at [529, 23] on div "Stream: personal Showing 2320 customers (12905 total)" at bounding box center [418, 37] width 502 height 30
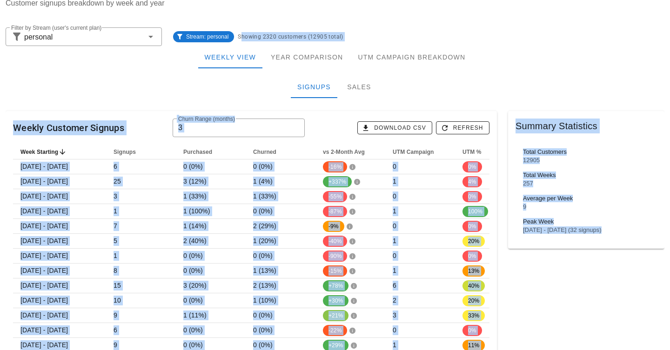
drag, startPoint x: 529, startPoint y: 23, endPoint x: 536, endPoint y: 278, distance: 255.5
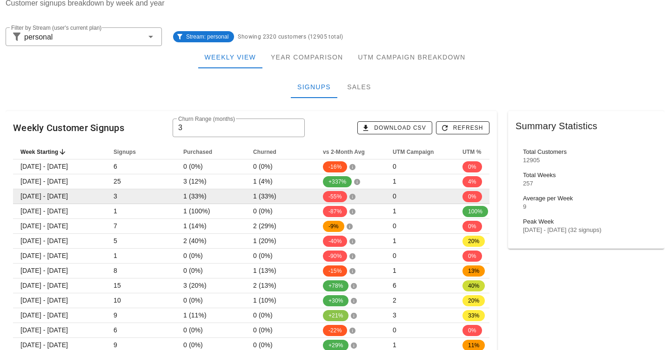
click at [193, 196] on span "1 (33%)" at bounding box center [194, 196] width 23 height 7
click at [195, 202] on td "1 (33%)" at bounding box center [211, 196] width 70 height 15
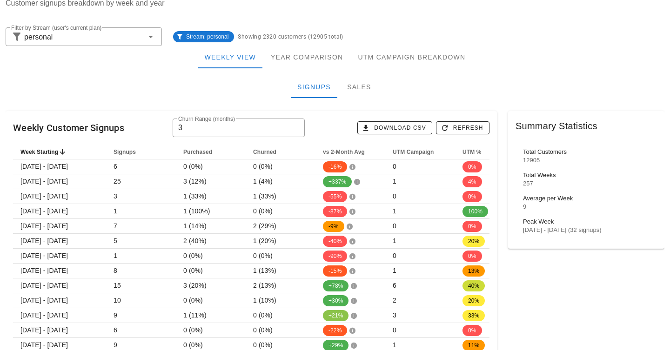
click at [162, 94] on div "Signups Sales" at bounding box center [335, 87] width 659 height 22
click at [147, 93] on div "Signups Sales" at bounding box center [335, 87] width 659 height 22
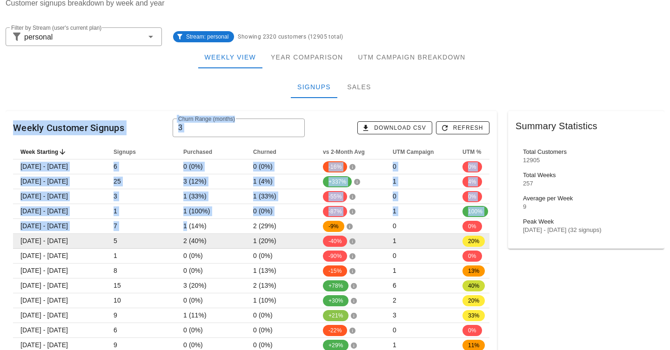
drag, startPoint x: 147, startPoint y: 93, endPoint x: 177, endPoint y: 239, distance: 149.2
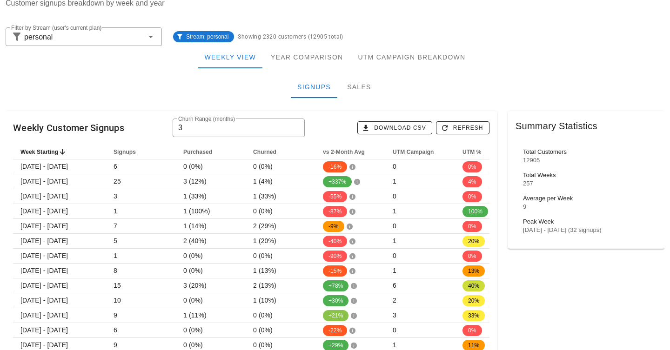
click at [118, 91] on div "Signups Sales" at bounding box center [335, 87] width 659 height 22
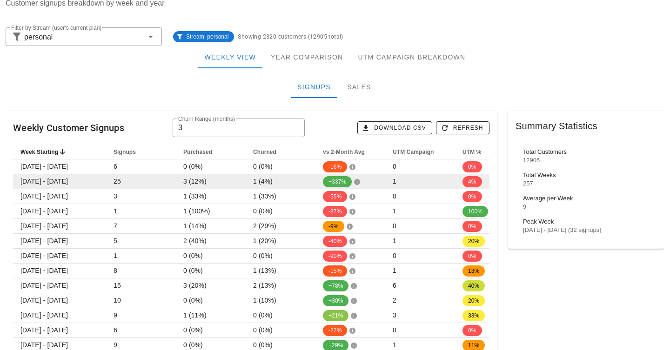
click at [199, 182] on span "3 (12%)" at bounding box center [194, 181] width 23 height 7
drag, startPoint x: 199, startPoint y: 182, endPoint x: 175, endPoint y: 182, distance: 23.3
click at [175, 182] on tr "[DATE] - [DATE] 25 3 (12%) 1 (4%) +337% 1 4%" at bounding box center [257, 181] width 488 height 15
click at [175, 182] on td "25" at bounding box center [141, 181] width 70 height 15
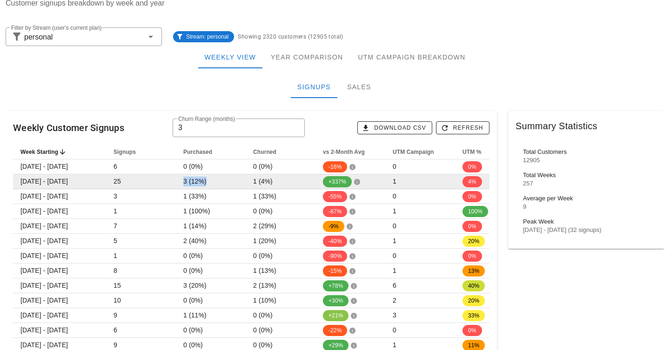
drag, startPoint x: 175, startPoint y: 182, endPoint x: 213, endPoint y: 179, distance: 37.8
click at [213, 179] on tr "[DATE] - [DATE] 25 3 (12%) 1 (4%) +337% 1 4%" at bounding box center [257, 181] width 488 height 15
click at [213, 179] on td "3 (12%)" at bounding box center [211, 181] width 70 height 15
drag, startPoint x: 213, startPoint y: 179, endPoint x: 125, endPoint y: 178, distance: 88.4
click at [122, 178] on tr "[DATE] - [DATE] 25 3 (12%) 1 (4%) +337% 1 4%" at bounding box center [257, 181] width 488 height 15
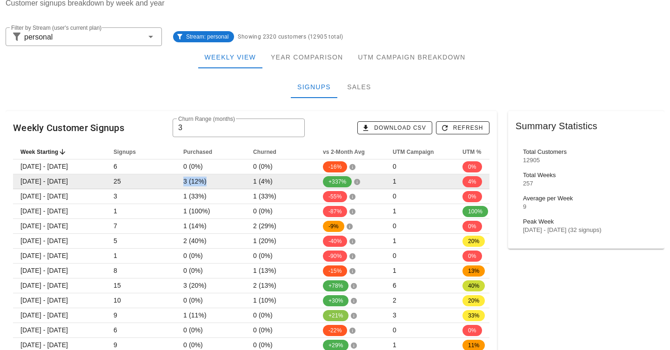
click at [125, 178] on td "25" at bounding box center [141, 181] width 70 height 15
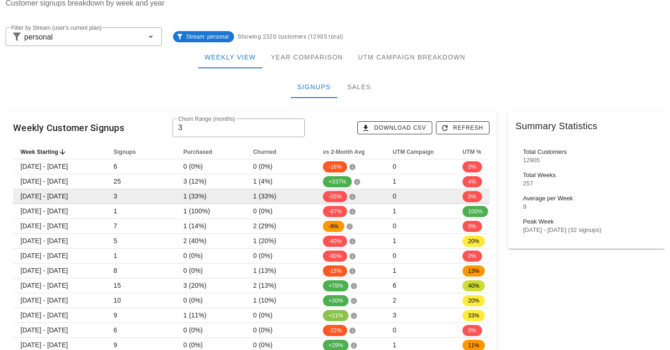
click at [209, 189] on td "1 (33%)" at bounding box center [211, 196] width 70 height 15
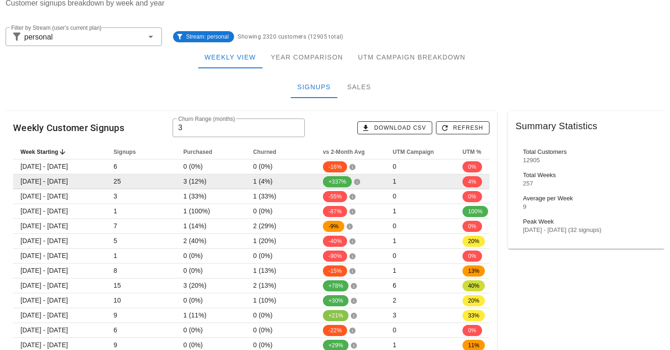
click at [207, 183] on td "3 (12%)" at bounding box center [211, 181] width 70 height 15
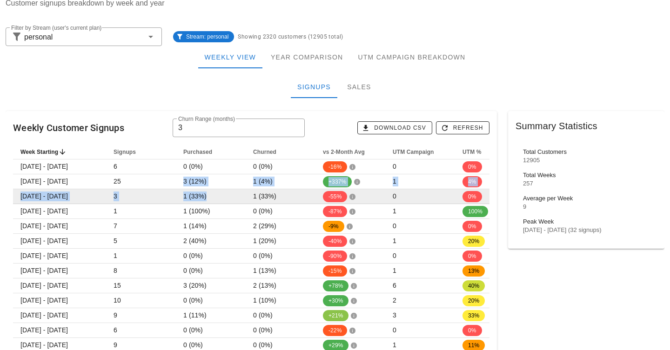
drag, startPoint x: 207, startPoint y: 183, endPoint x: 203, endPoint y: 200, distance: 17.6
click at [203, 200] on span "1 (33%)" at bounding box center [194, 196] width 23 height 7
drag, startPoint x: 203, startPoint y: 200, endPoint x: 121, endPoint y: 200, distance: 82.3
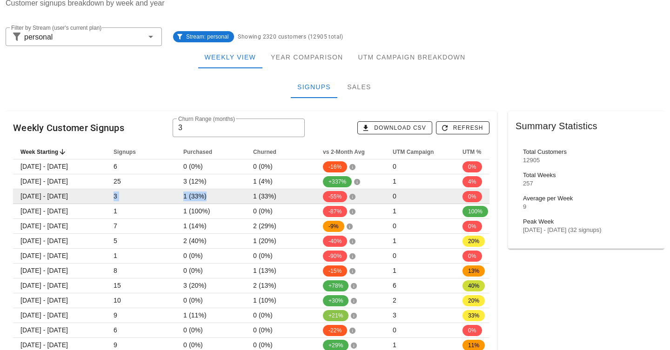
click at [121, 200] on tr "[DATE] - [DATE] 3 1 (33%) 1 (33%) -55% 0 0%" at bounding box center [257, 196] width 488 height 15
click at [121, 200] on td "3" at bounding box center [141, 196] width 70 height 15
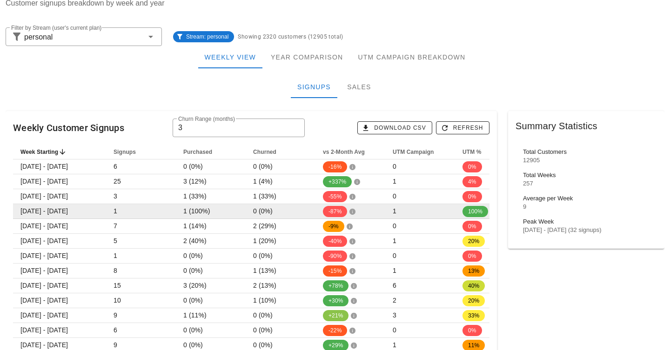
click at [203, 214] on span "1 (100%)" at bounding box center [196, 210] width 27 height 7
drag, startPoint x: 203, startPoint y: 214, endPoint x: 88, endPoint y: 214, distance: 114.4
click at [88, 214] on tr "[DATE] - [DATE] 1 1 (100%) 0 (0%) -87% 1 100%" at bounding box center [257, 211] width 488 height 15
click at [200, 206] on td "1 (100%)" at bounding box center [211, 211] width 70 height 15
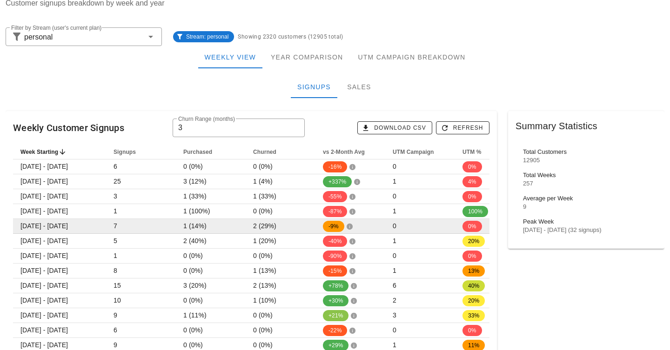
click at [198, 227] on span "1 (14%)" at bounding box center [194, 225] width 23 height 7
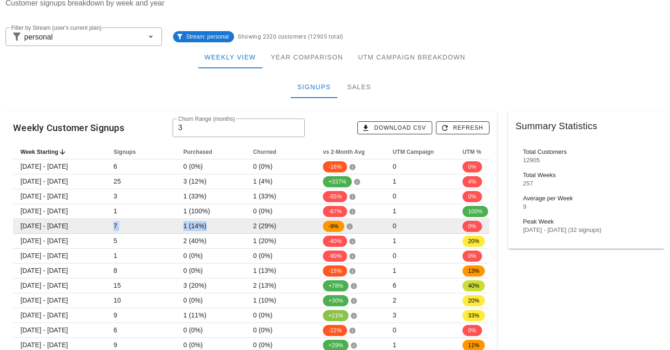
drag, startPoint x: 198, startPoint y: 227, endPoint x: 110, endPoint y: 223, distance: 88.0
click at [110, 223] on tr "[DATE] - [DATE] 7 1 (14%) 2 (29%) -9% 0 0%" at bounding box center [257, 226] width 488 height 15
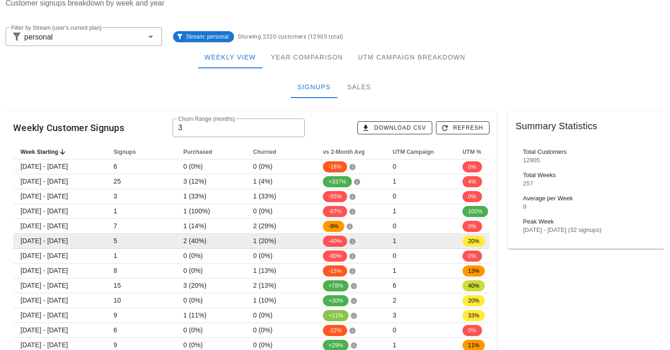
click at [199, 241] on span "2 (40%)" at bounding box center [194, 240] width 23 height 7
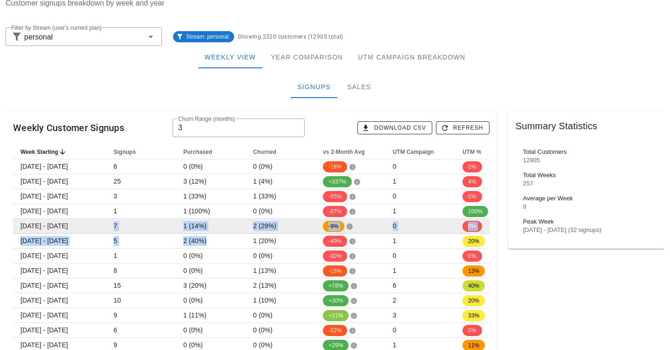
drag, startPoint x: 199, startPoint y: 241, endPoint x: 115, endPoint y: 231, distance: 83.8
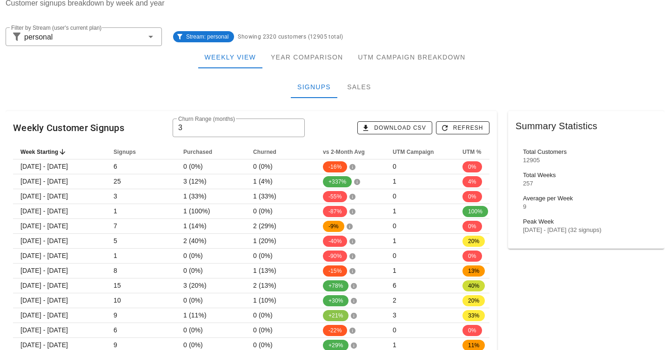
click at [488, 29] on div "Stream: personal Showing 2320 customers (12905 total)" at bounding box center [418, 37] width 502 height 30
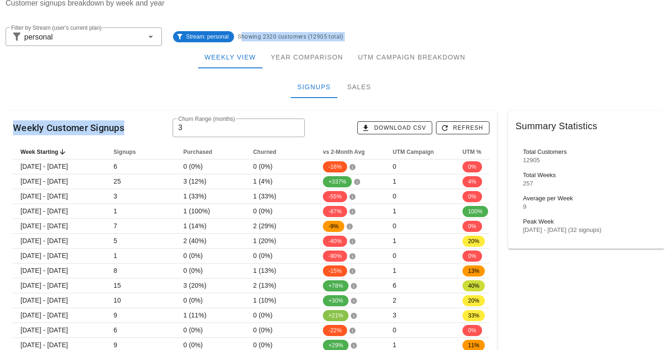
drag, startPoint x: 488, startPoint y: 29, endPoint x: 487, endPoint y: 100, distance: 70.7
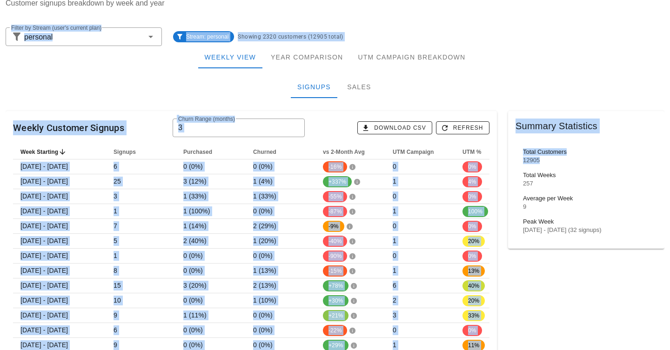
drag, startPoint x: 479, startPoint y: 11, endPoint x: 505, endPoint y: 165, distance: 156.2
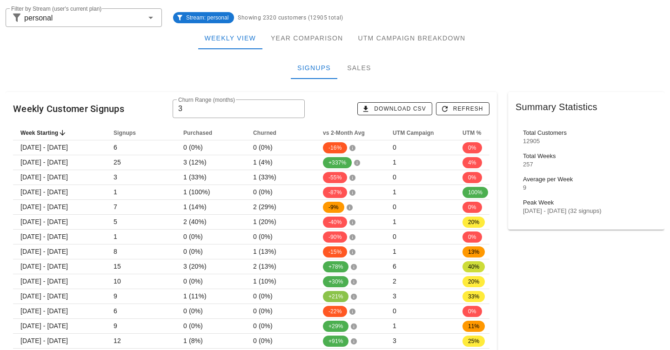
scroll to position [100, 0]
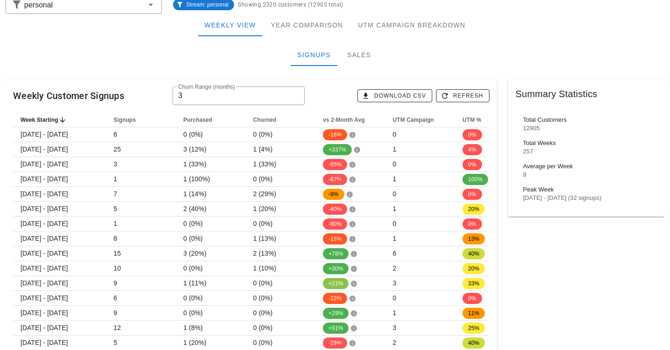
click at [327, 87] on div "Weekly Customer Signups ​ Churn Range (months) 3 Download CSV Refresh" at bounding box center [251, 95] width 491 height 33
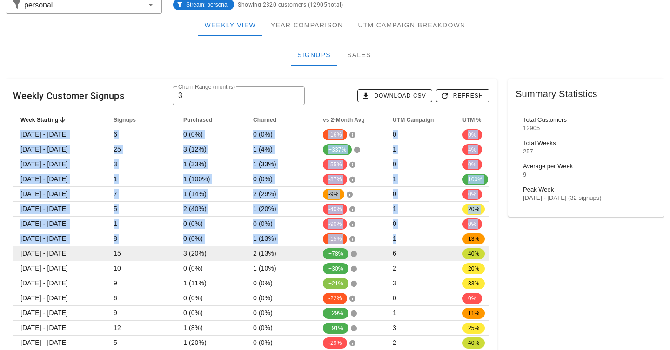
drag, startPoint x: 405, startPoint y: 67, endPoint x: 401, endPoint y: 253, distance: 185.7
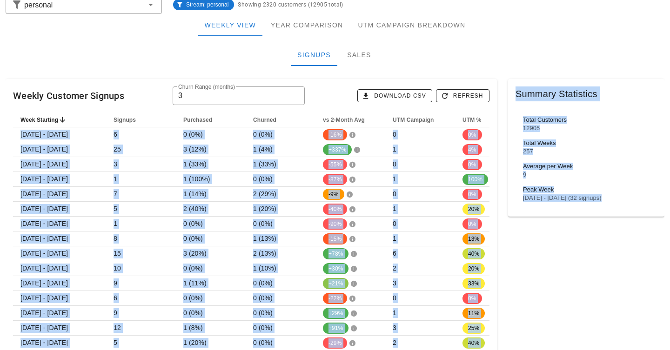
drag, startPoint x: 404, startPoint y: 77, endPoint x: 518, endPoint y: 263, distance: 218.1
drag, startPoint x: 518, startPoint y: 263, endPoint x: 494, endPoint y: 99, distance: 166.1
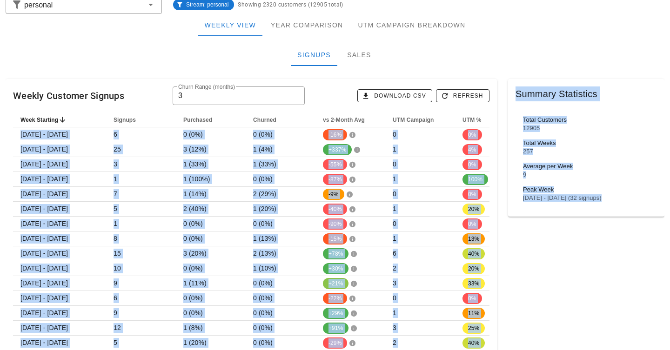
drag, startPoint x: 491, startPoint y: 73, endPoint x: 535, endPoint y: 256, distance: 188.9
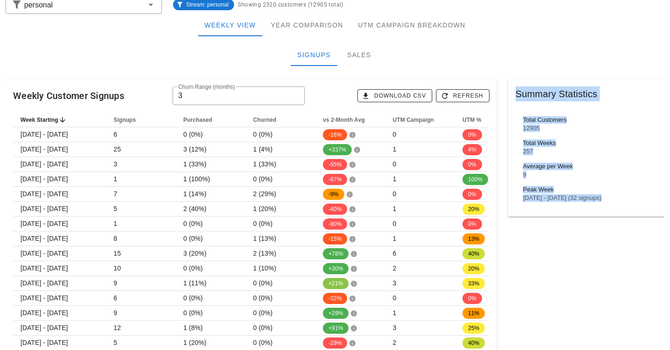
drag, startPoint x: 535, startPoint y: 252, endPoint x: 515, endPoint y: 7, distance: 245.9
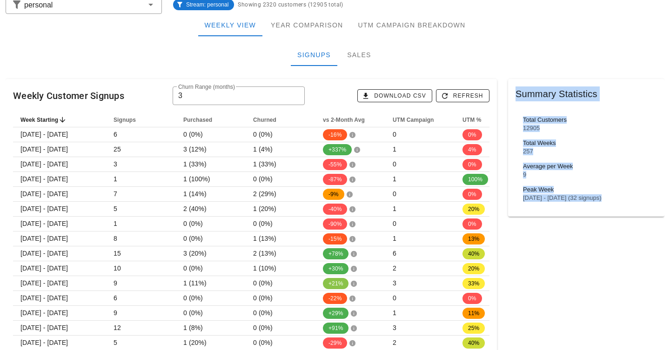
drag, startPoint x: 520, startPoint y: 73, endPoint x: 551, endPoint y: 347, distance: 276.7
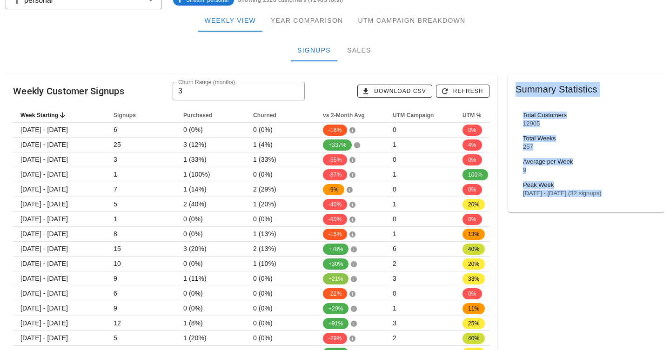
click at [540, 197] on div "Peak Week [DATE] - [DATE] (32 signups)" at bounding box center [586, 189] width 127 height 23
drag, startPoint x: 540, startPoint y: 262, endPoint x: 535, endPoint y: 27, distance: 235.5
click at [538, 95] on div "Summary Statistics" at bounding box center [586, 89] width 156 height 30
drag, startPoint x: 533, startPoint y: 72, endPoint x: 574, endPoint y: 308, distance: 240.2
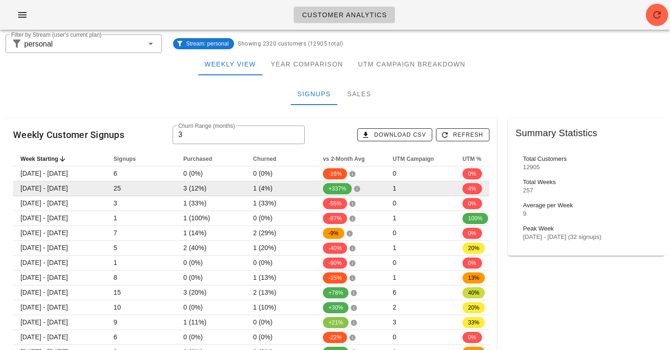
scroll to position [44, 0]
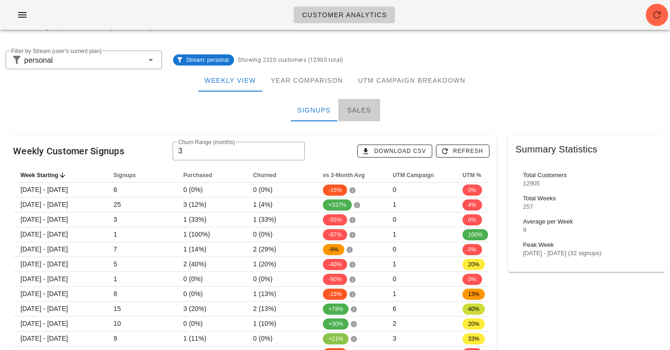
click at [356, 110] on div "Sales" at bounding box center [359, 110] width 42 height 22
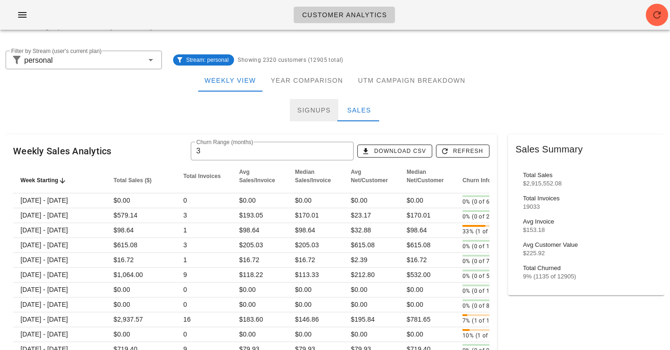
click at [311, 108] on div "Signups" at bounding box center [314, 110] width 48 height 22
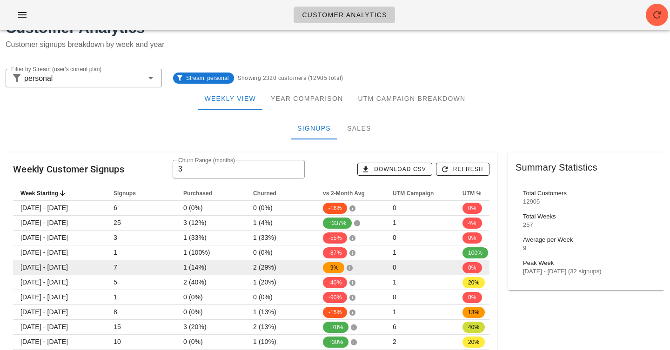
scroll to position [22, 0]
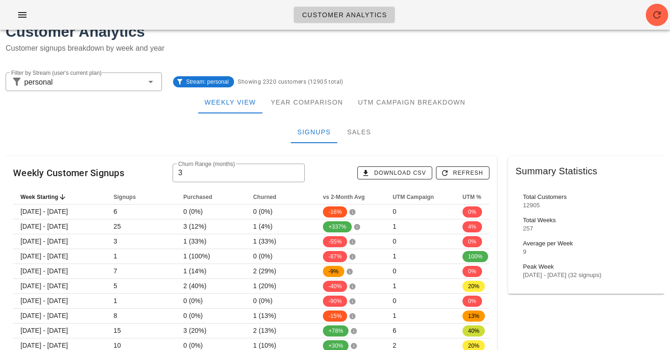
click at [259, 36] on h1 "Customer Analytics" at bounding box center [335, 31] width 659 height 22
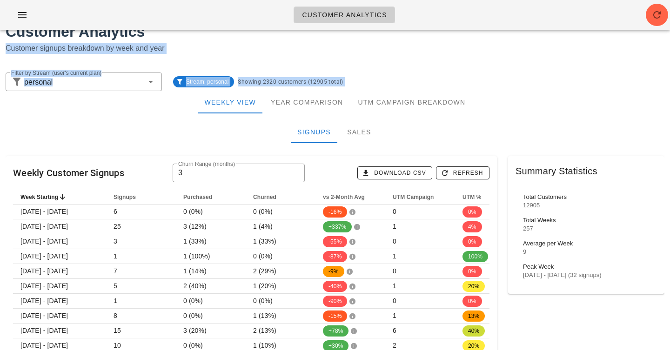
drag, startPoint x: 259, startPoint y: 36, endPoint x: 475, endPoint y: 152, distance: 245.4
click at [503, 131] on div "Signups Sales" at bounding box center [335, 132] width 659 height 22
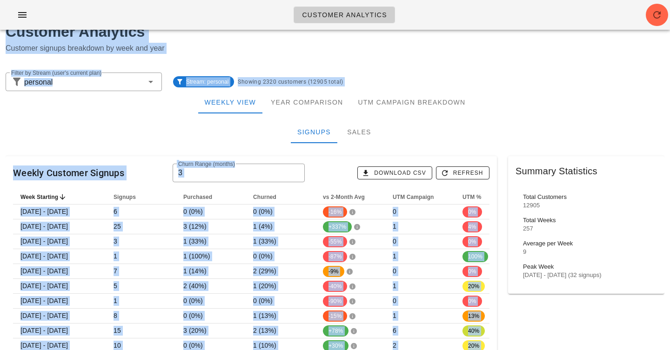
scroll to position [0, 0]
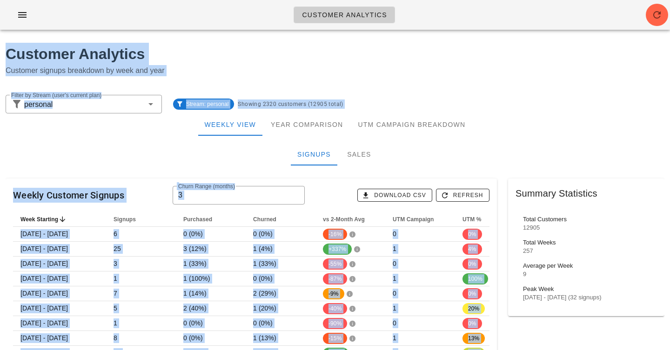
drag, startPoint x: 503, startPoint y: 149, endPoint x: 490, endPoint y: 30, distance: 119.8
click at [490, 30] on div at bounding box center [335, 19] width 659 height 26
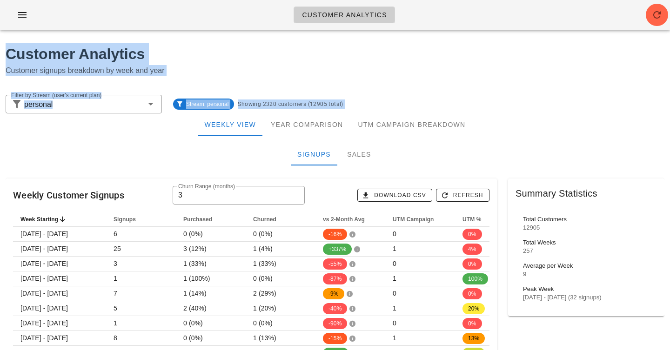
drag, startPoint x: 490, startPoint y: 30, endPoint x: 490, endPoint y: 166, distance: 135.8
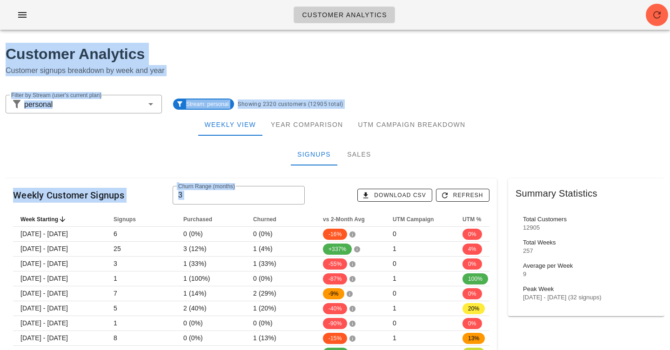
drag, startPoint x: 490, startPoint y: 166, endPoint x: 487, endPoint y: -52, distance: 218.2
click at [462, 24] on div "Customer Analytics" at bounding box center [335, 15] width 670 height 30
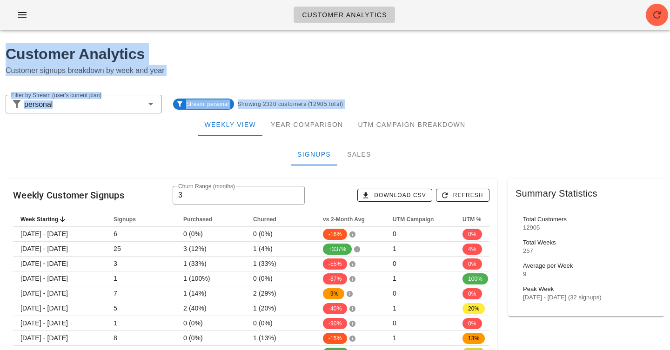
drag, startPoint x: 462, startPoint y: 22, endPoint x: 523, endPoint y: 191, distance: 180.0
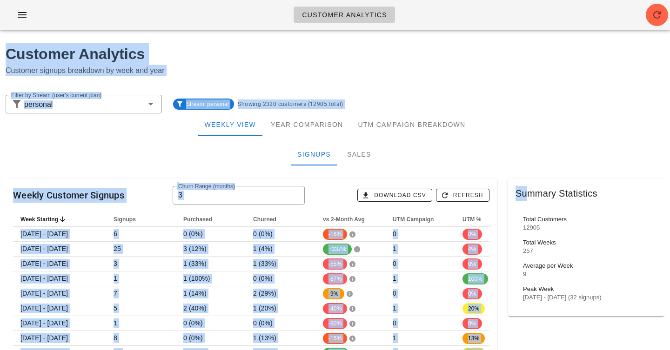
click at [491, 152] on div "Signups Sales" at bounding box center [335, 154] width 659 height 22
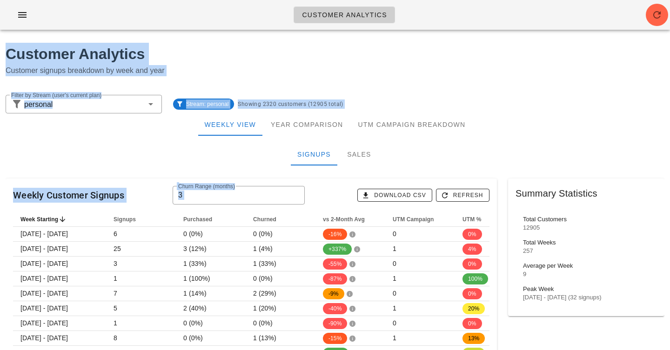
drag, startPoint x: 491, startPoint y: 174, endPoint x: 479, endPoint y: 37, distance: 137.8
click at [479, 37] on div "Customer Analytics Customer signups breakdown by week and year" at bounding box center [335, 63] width 670 height 52
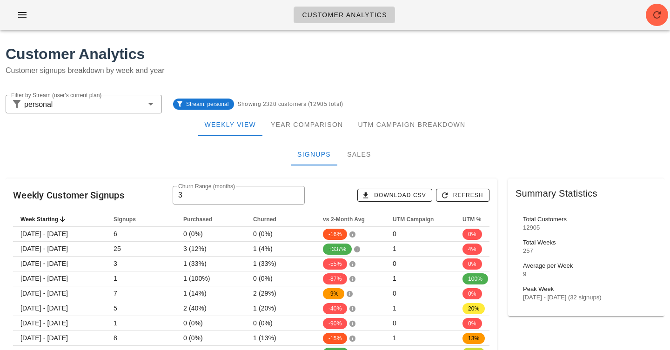
click at [479, 37] on div "Customer Analytics Customer signups breakdown by week and year" at bounding box center [335, 63] width 670 height 52
drag, startPoint x: 466, startPoint y: 21, endPoint x: 466, endPoint y: 109, distance: 87.5
click at [466, 109] on div "Stream: personal Showing 2320 customers (12905 total)" at bounding box center [418, 104] width 502 height 30
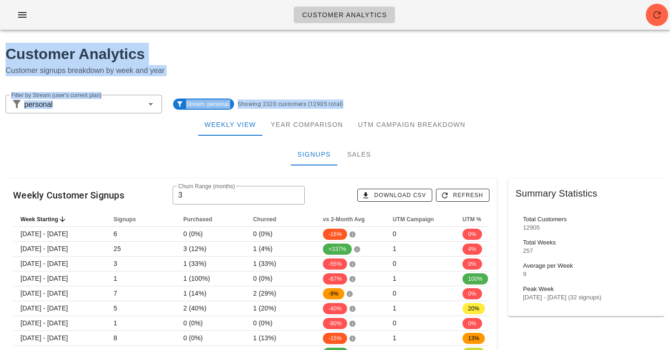
drag, startPoint x: 466, startPoint y: 109, endPoint x: 461, endPoint y: 8, distance: 101.1
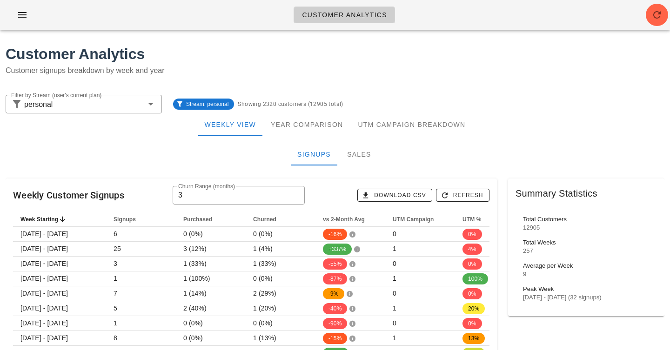
click at [461, 8] on div "Customer Analytics" at bounding box center [335, 15] width 670 height 30
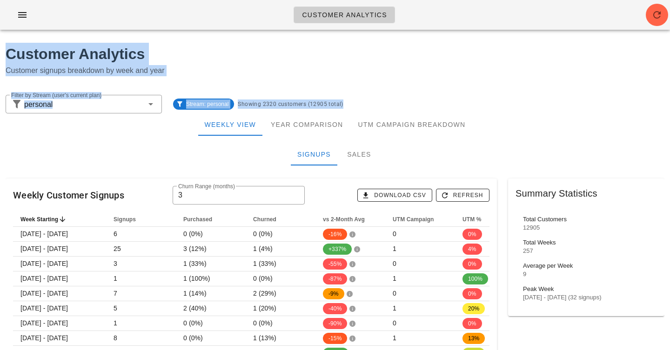
drag, startPoint x: 461, startPoint y: 8, endPoint x: 461, endPoint y: 105, distance: 97.2
click at [461, 105] on div "Stream: personal Showing 2320 customers (12905 total)" at bounding box center [418, 104] width 502 height 30
drag, startPoint x: 461, startPoint y: 105, endPoint x: 461, endPoint y: 28, distance: 77.2
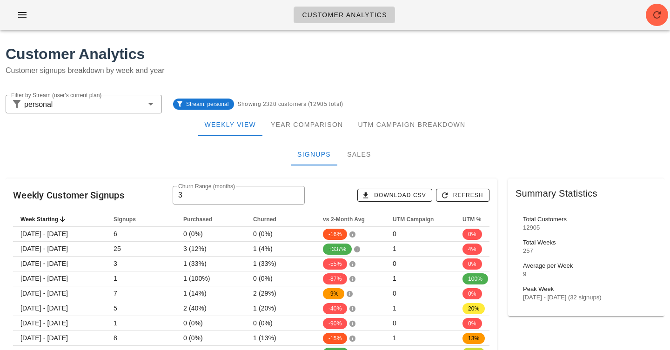
click at [461, 28] on div "Customer Analytics" at bounding box center [335, 15] width 670 height 30
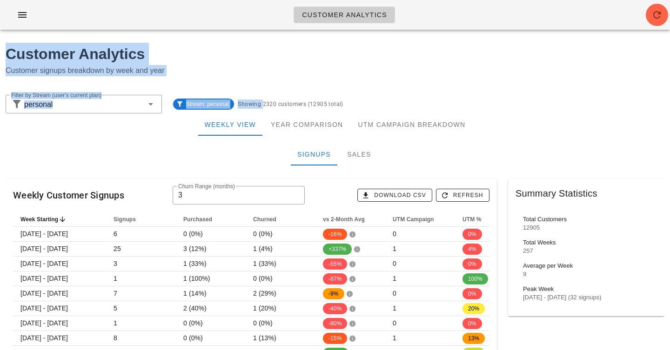
drag, startPoint x: 461, startPoint y: 28, endPoint x: 461, endPoint y: 95, distance: 67.0
click at [461, 95] on div "Stream: personal Showing 2320 customers (12905 total)" at bounding box center [418, 104] width 502 height 30
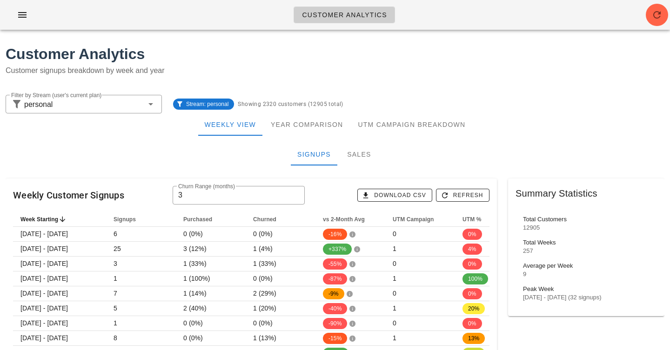
click at [461, 98] on div "Stream: personal Showing 2320 customers (12905 total)" at bounding box center [418, 104] width 502 height 30
click at [461, 99] on div "Stream: personal Showing 2320 customers (12905 total)" at bounding box center [418, 104] width 502 height 30
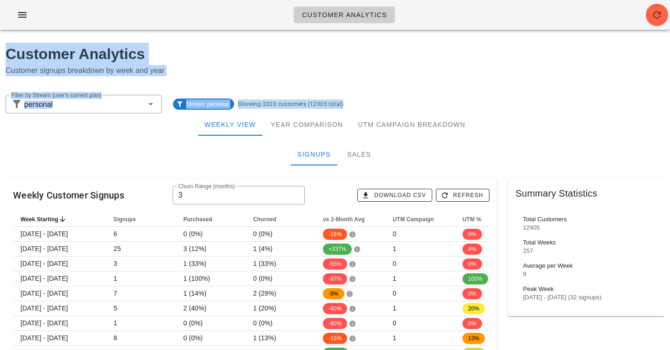
drag, startPoint x: 461, startPoint y: 99, endPoint x: 461, endPoint y: 20, distance: 78.6
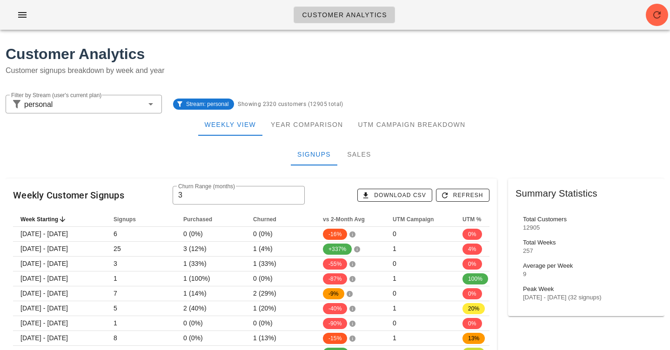
click at [461, 20] on div "Customer Analytics" at bounding box center [335, 15] width 670 height 30
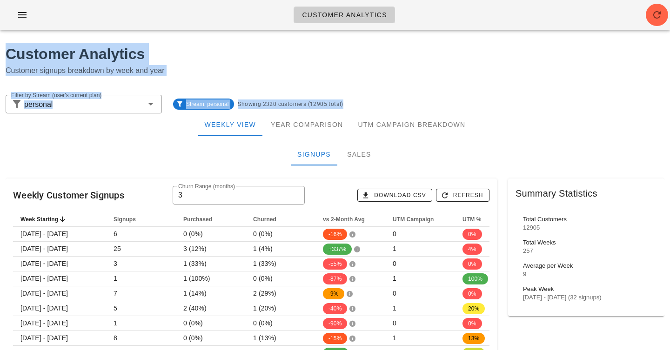
drag, startPoint x: 461, startPoint y: 20, endPoint x: 469, endPoint y: 109, distance: 88.8
click at [469, 106] on div "Stream: personal Showing 2320 customers (12905 total)" at bounding box center [418, 104] width 502 height 30
drag, startPoint x: 469, startPoint y: 106, endPoint x: 469, endPoint y: 27, distance: 79.1
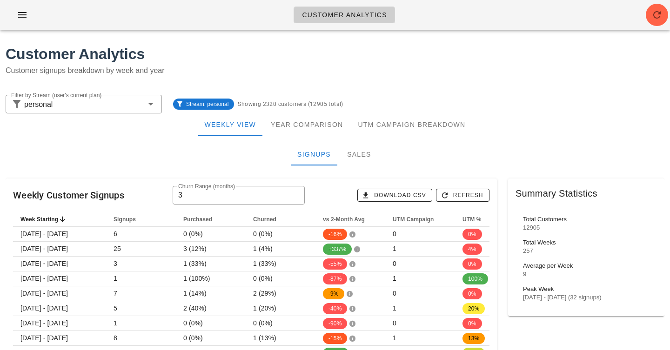
click at [469, 27] on div "Customer Analytics" at bounding box center [335, 15] width 670 height 30
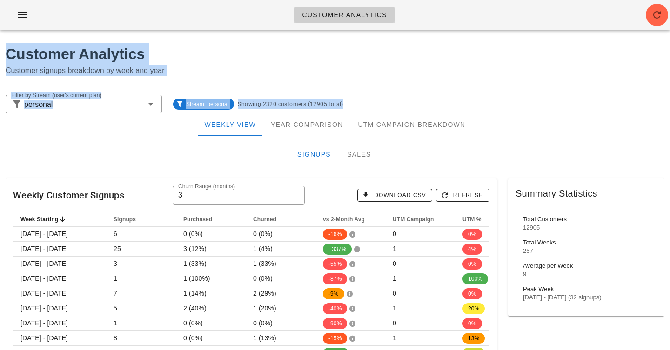
drag, startPoint x: 469, startPoint y: 27, endPoint x: 468, endPoint y: 102, distance: 75.4
click at [468, 102] on div "Stream: personal Showing 2320 customers (12905 total)" at bounding box center [418, 104] width 502 height 30
drag, startPoint x: 468, startPoint y: 102, endPoint x: 457, endPoint y: 13, distance: 89.6
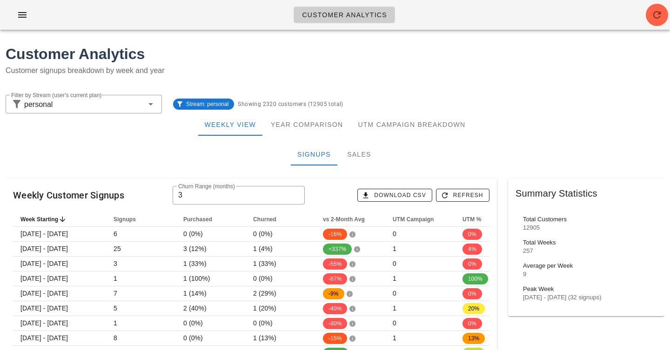
click at [457, 13] on div "Customer Analytics" at bounding box center [335, 15] width 670 height 30
click at [487, 39] on div "Customer Analytics Customer signups breakdown by week and year" at bounding box center [335, 63] width 670 height 52
click at [182, 24] on div "Customer Analytics" at bounding box center [335, 15] width 670 height 30
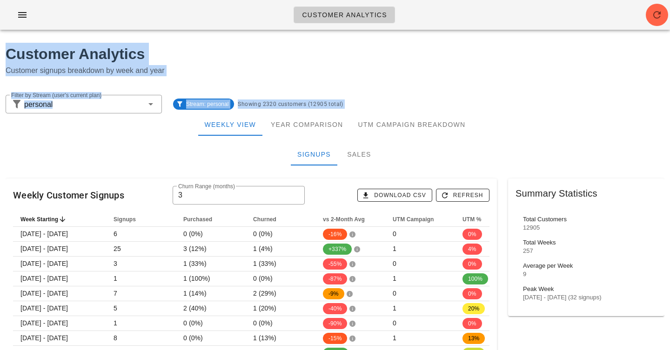
drag, startPoint x: 441, startPoint y: 34, endPoint x: 465, endPoint y: 171, distance: 139.0
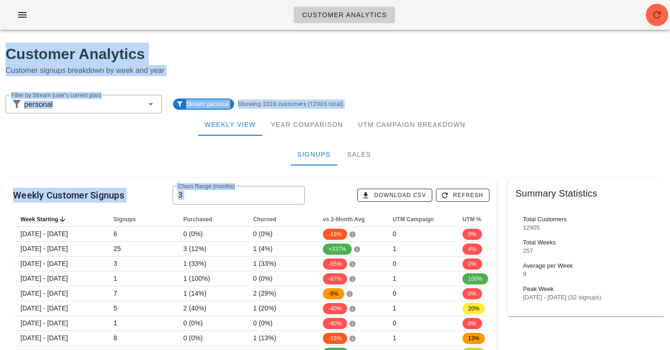
click at [494, 85] on div "Customer Analytics Customer signups breakdown by week and year" at bounding box center [335, 63] width 670 height 52
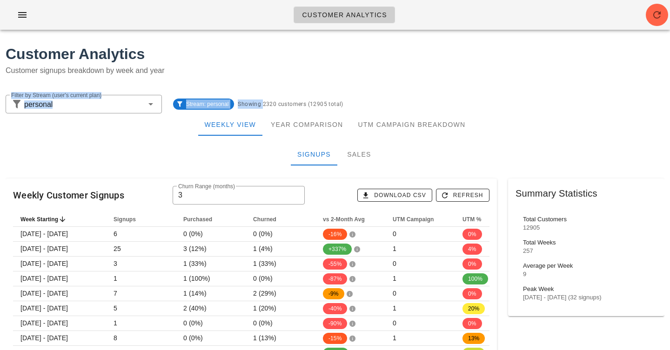
drag, startPoint x: 494, startPoint y: 85, endPoint x: 496, endPoint y: 99, distance: 14.6
click at [496, 99] on div "Stream: personal Showing 2320 customers (12905 total)" at bounding box center [418, 104] width 502 height 30
drag, startPoint x: 496, startPoint y: 103, endPoint x: 495, endPoint y: 67, distance: 36.3
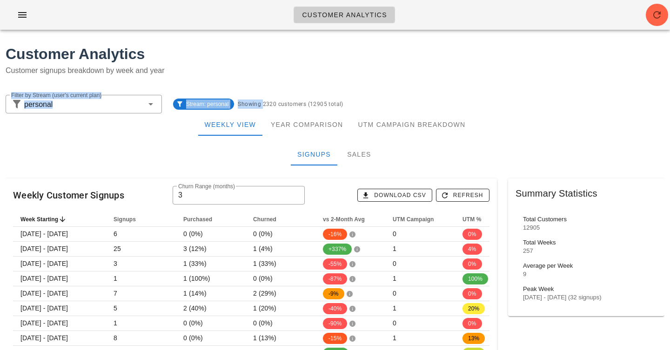
click at [495, 67] on p "Customer signups breakdown by week and year" at bounding box center [335, 70] width 659 height 11
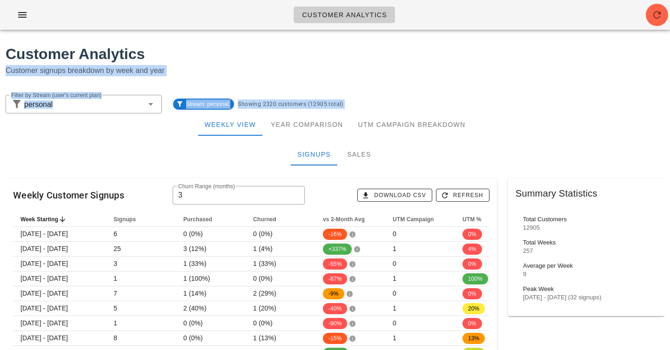
drag, startPoint x: 491, startPoint y: 57, endPoint x: 507, endPoint y: 154, distance: 98.6
click at [499, 112] on div "Stream: personal Showing 2320 customers (12905 total)" at bounding box center [418, 104] width 502 height 30
drag, startPoint x: 502, startPoint y: 151, endPoint x: 502, endPoint y: 76, distance: 75.4
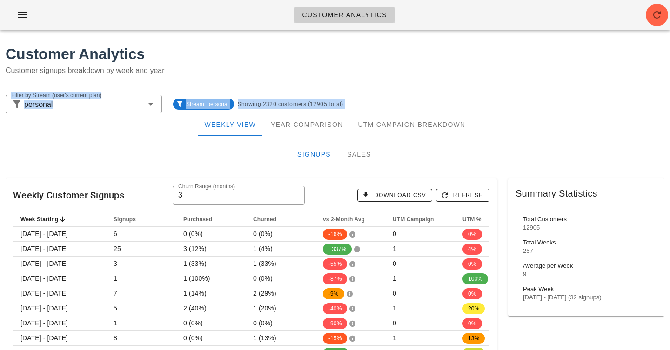
click at [502, 76] on p "Customer signups breakdown by week and year" at bounding box center [335, 70] width 659 height 11
drag, startPoint x: 500, startPoint y: 47, endPoint x: 500, endPoint y: 131, distance: 83.3
click at [503, 102] on div "Stream: personal Showing 2320 customers (12905 total)" at bounding box center [418, 104] width 502 height 30
drag, startPoint x: 503, startPoint y: 102, endPoint x: 503, endPoint y: 50, distance: 52.6
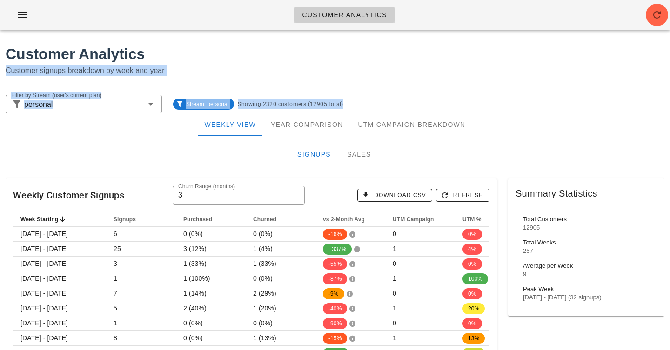
click at [503, 50] on h1 "Customer Analytics" at bounding box center [335, 54] width 659 height 22
drag, startPoint x: 503, startPoint y: 50, endPoint x: 503, endPoint y: 119, distance: 68.8
click at [503, 119] on div "Weekly View Year Comparison UTM Campaign Breakdown" at bounding box center [335, 125] width 659 height 22
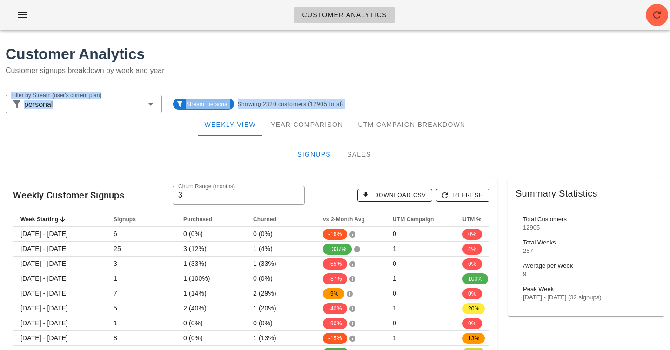
drag, startPoint x: 503, startPoint y: 119, endPoint x: 503, endPoint y: 66, distance: 52.6
click at [503, 66] on p "Customer signups breakdown by week and year" at bounding box center [335, 70] width 659 height 11
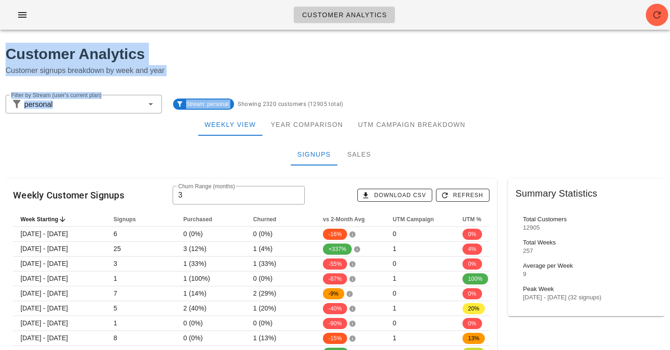
drag, startPoint x: 503, startPoint y: 23, endPoint x: 510, endPoint y: 95, distance: 72.4
click at [510, 95] on div "Stream: personal Showing 2320 customers (12905 total)" at bounding box center [418, 104] width 502 height 30
drag, startPoint x: 509, startPoint y: 116, endPoint x: 509, endPoint y: 14, distance: 102.3
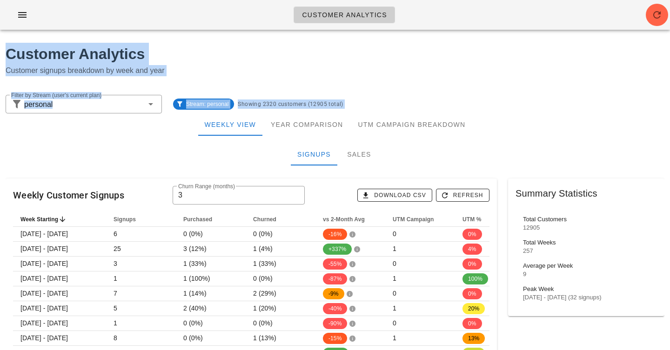
click at [507, 53] on h1 "Customer Analytics" at bounding box center [335, 54] width 659 height 22
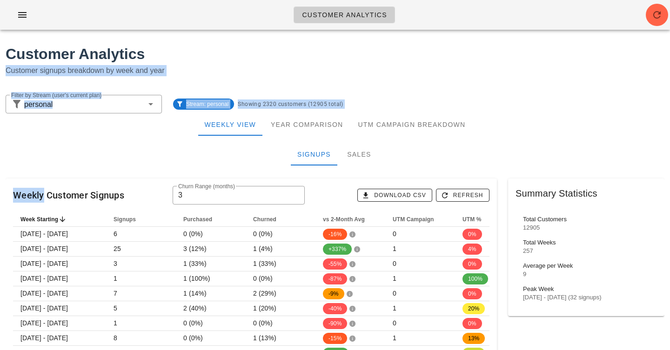
drag, startPoint x: 507, startPoint y: 53, endPoint x: 508, endPoint y: 151, distance: 97.2
click at [508, 151] on div "Signups Sales" at bounding box center [335, 154] width 659 height 22
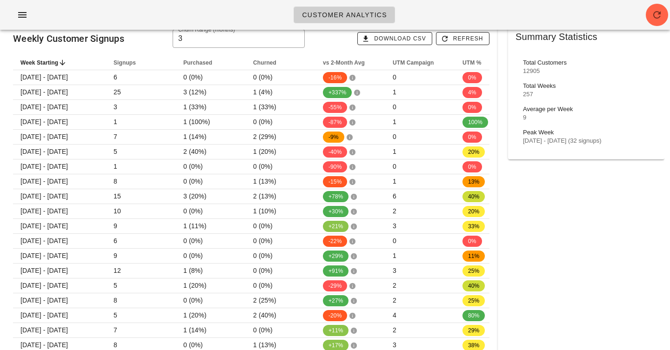
drag, startPoint x: 501, startPoint y: 203, endPoint x: 615, endPoint y: 366, distance: 198.7
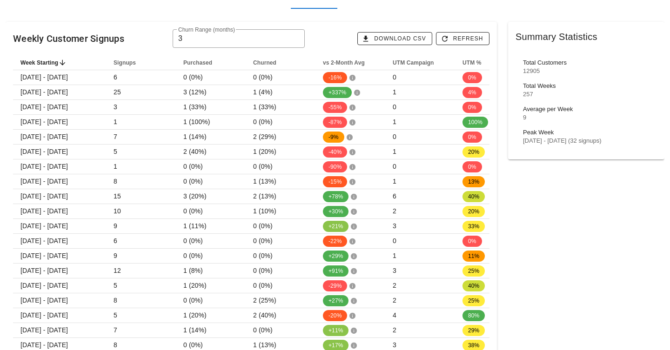
scroll to position [178, 0]
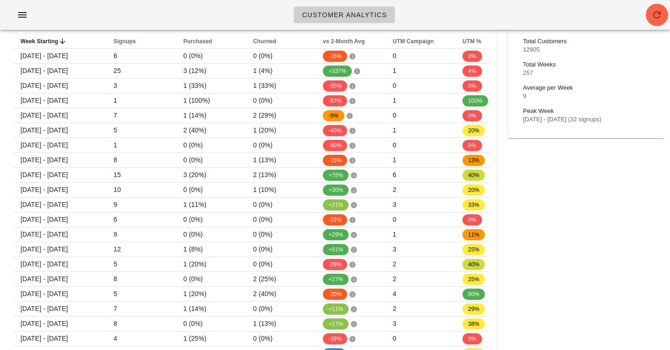
scroll to position [0, 0]
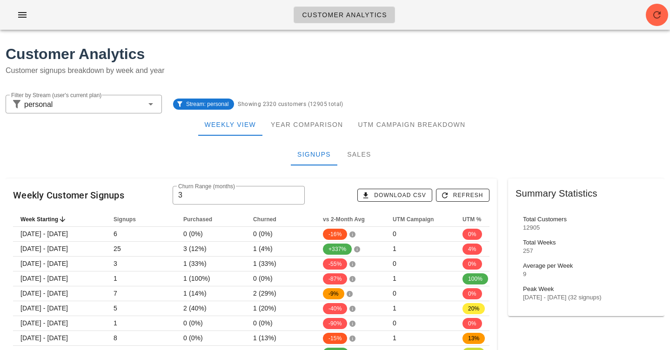
drag, startPoint x: 531, startPoint y: 162, endPoint x: 516, endPoint y: -24, distance: 186.7
click at [546, 181] on div "Summary Statistics" at bounding box center [586, 194] width 156 height 30
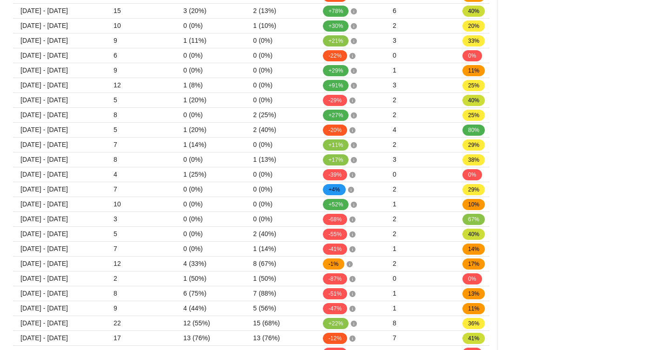
drag, startPoint x: 546, startPoint y: 180, endPoint x: 536, endPoint y: 80, distance: 100.0
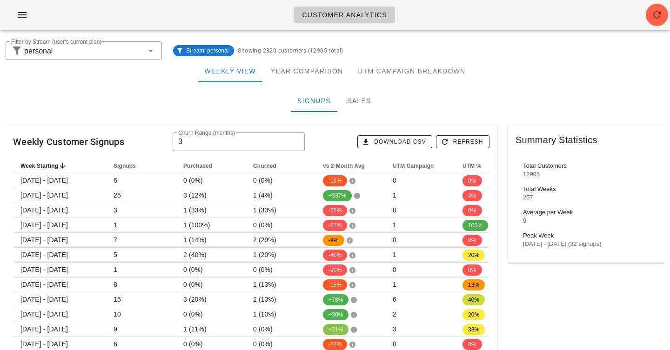
scroll to position [53, 0]
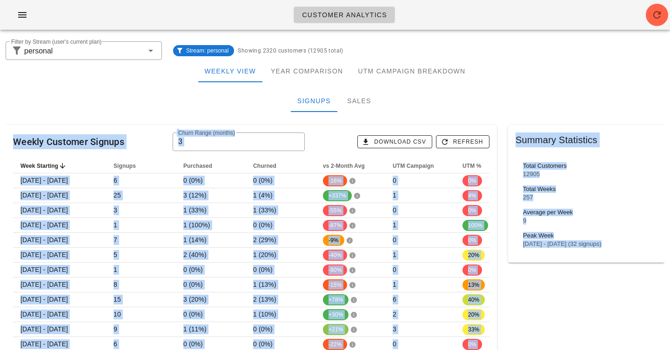
drag, startPoint x: 537, startPoint y: 87, endPoint x: 562, endPoint y: 298, distance: 212.2
drag, startPoint x: 562, startPoint y: 298, endPoint x: 557, endPoint y: 80, distance: 217.8
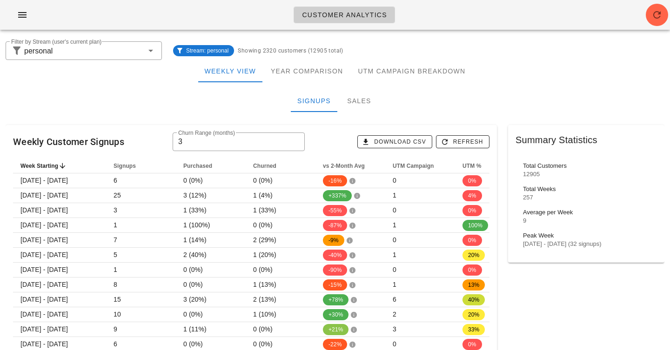
click at [557, 80] on div "Weekly View Year Comparison UTM Campaign Breakdown" at bounding box center [335, 71] width 659 height 22
click at [474, 8] on div "Customer Analytics" at bounding box center [335, 15] width 670 height 30
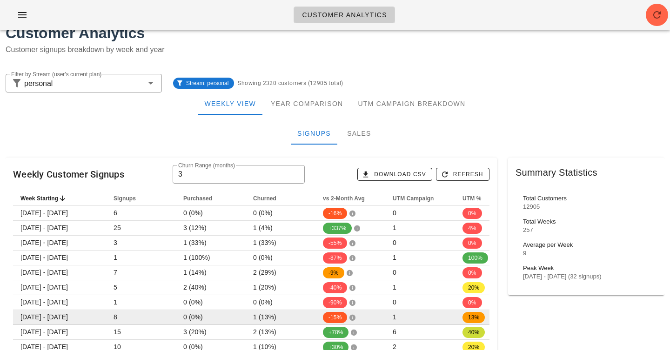
scroll to position [0, 0]
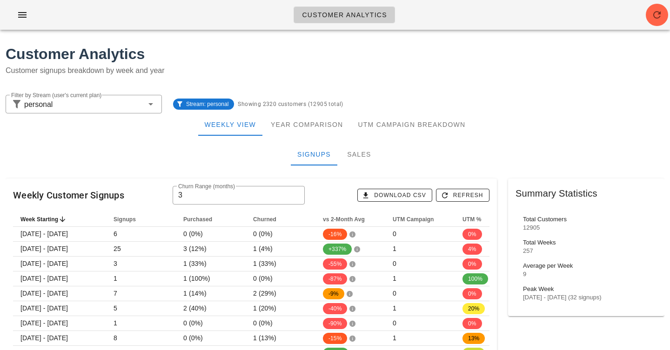
click at [257, 160] on div "Signups Sales" at bounding box center [335, 154] width 659 height 22
click at [395, 74] on p "Customer signups breakdown by week and year" at bounding box center [335, 70] width 659 height 11
click at [347, 158] on div "Sales" at bounding box center [359, 154] width 42 height 22
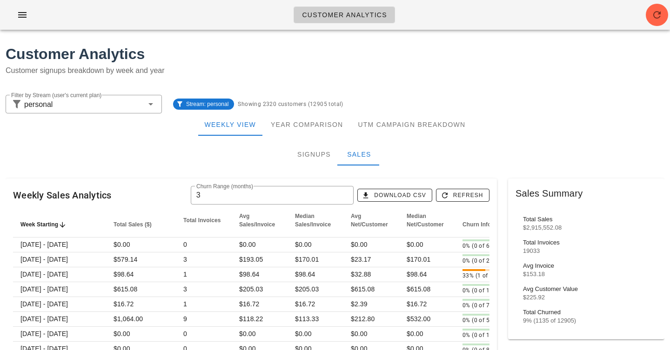
click at [428, 70] on p "Customer signups breakdown by week and year" at bounding box center [335, 70] width 659 height 11
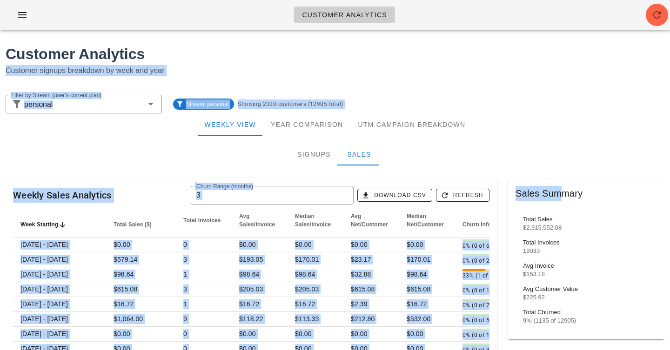
drag, startPoint x: 429, startPoint y: 60, endPoint x: 556, endPoint y: 193, distance: 183.3
click at [537, 131] on div "Weekly View Year Comparison UTM Campaign Breakdown" at bounding box center [335, 125] width 659 height 22
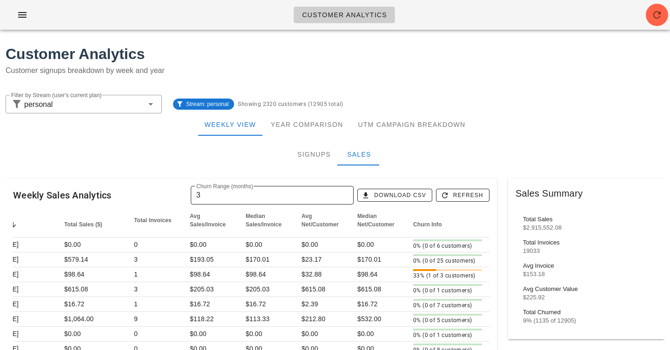
click at [282, 195] on input "3" at bounding box center [272, 195] width 152 height 15
click at [346, 194] on input "4" at bounding box center [272, 195] width 152 height 15
click at [346, 194] on input "5" at bounding box center [272, 195] width 152 height 15
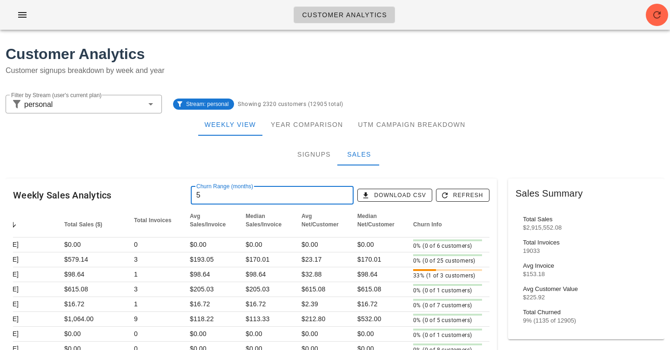
click at [346, 194] on input "6" at bounding box center [272, 195] width 152 height 15
click at [299, 198] on input "6" at bounding box center [272, 195] width 152 height 15
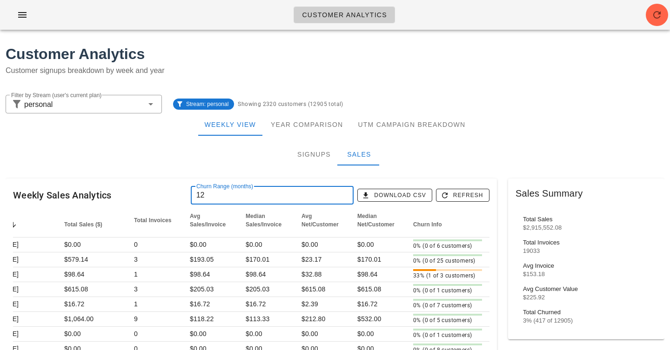
click at [289, 200] on input "12" at bounding box center [272, 195] width 152 height 15
click at [302, 201] on input "5" at bounding box center [272, 195] width 152 height 15
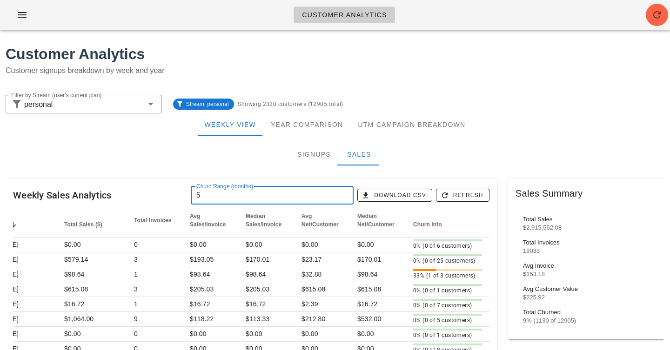
click at [302, 201] on input "5" at bounding box center [272, 195] width 152 height 15
type input "6"
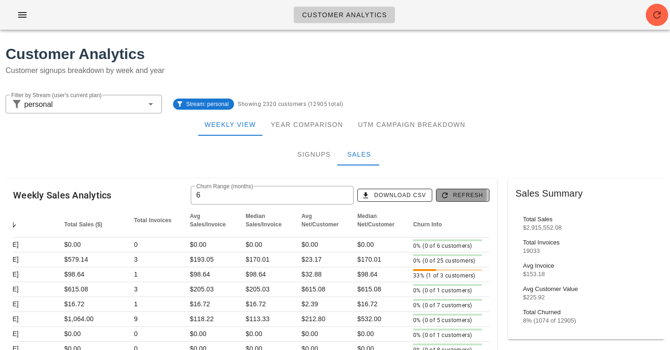
click at [476, 197] on span "Refresh" at bounding box center [462, 195] width 41 height 8
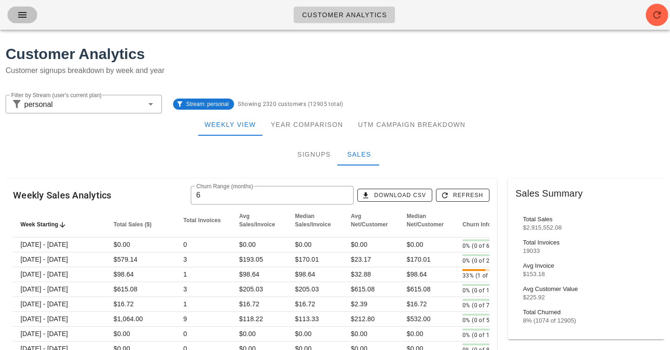
click at [19, 10] on icon "button" at bounding box center [22, 14] width 11 height 11
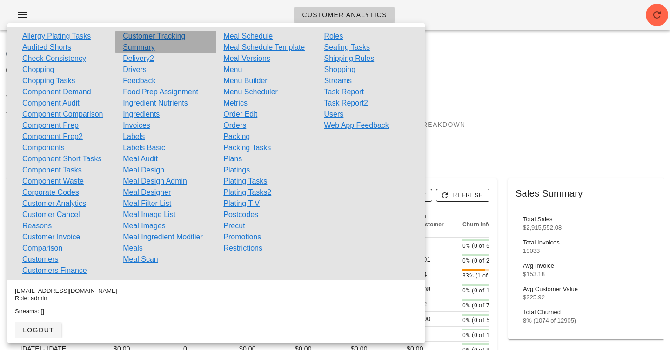
click at [165, 39] on link "Customer Tracking Summary" at bounding box center [166, 42] width 86 height 22
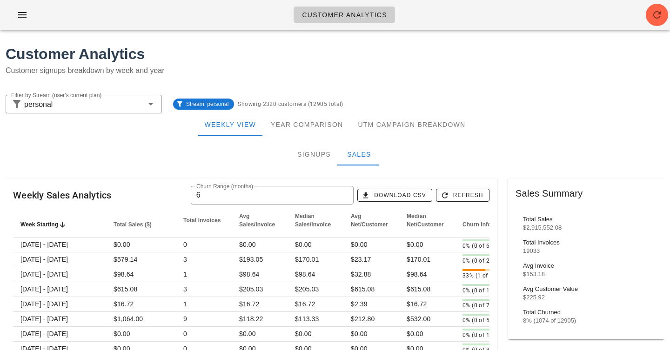
click at [380, 85] on div "Customer Analytics Customer signups breakdown by week and year" at bounding box center [335, 63] width 670 height 52
click at [274, 126] on div "Year Comparison" at bounding box center [306, 125] width 87 height 22
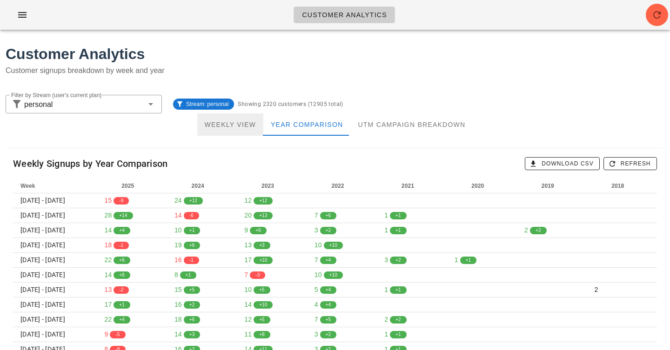
click at [226, 127] on div "Weekly View" at bounding box center [230, 125] width 66 height 22
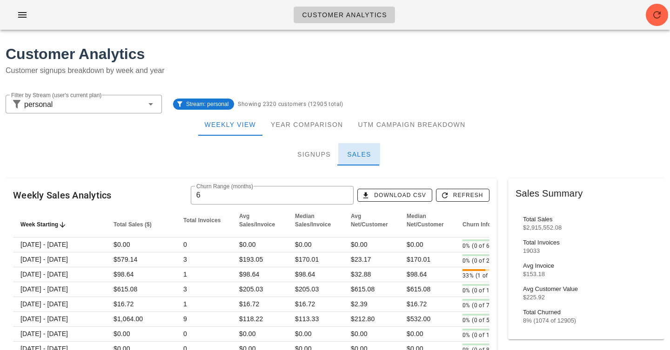
click at [354, 156] on div "Sales" at bounding box center [359, 154] width 42 height 22
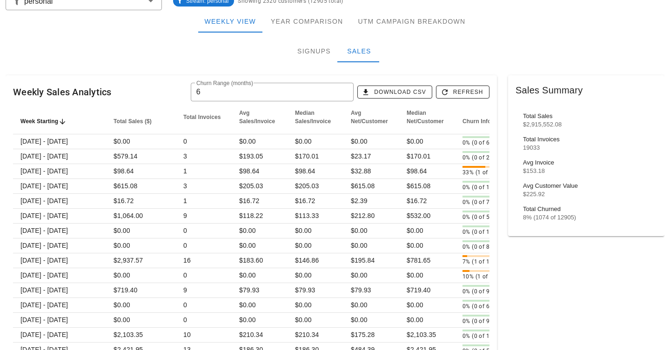
scroll to position [104, 0]
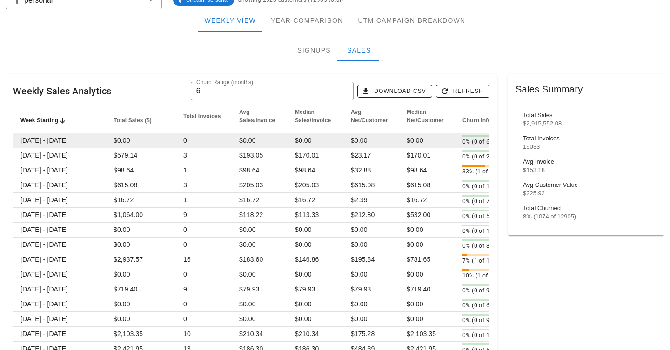
click at [411, 141] on span "$0.00" at bounding box center [415, 140] width 17 height 7
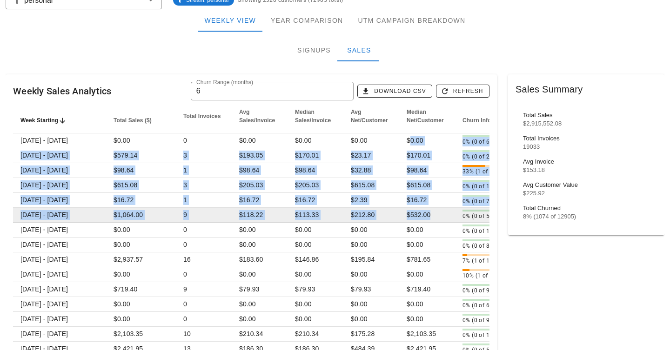
drag, startPoint x: 411, startPoint y: 141, endPoint x: 427, endPoint y: 217, distance: 77.6
click at [427, 217] on span "$532.00" at bounding box center [419, 214] width 24 height 7
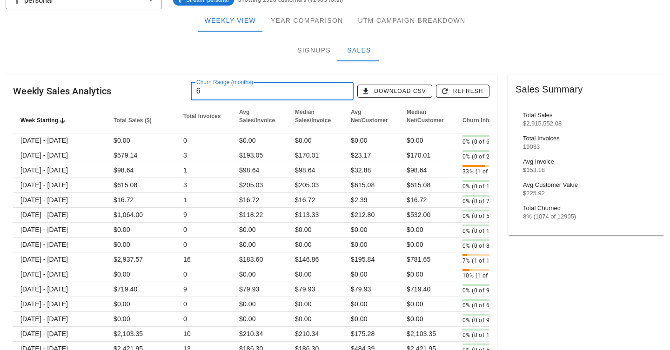
click at [301, 76] on div "Weekly Sales Analytics ​ Churn Range (months) 6 Download CSV Refresh" at bounding box center [251, 90] width 491 height 33
drag, startPoint x: 301, startPoint y: 76, endPoint x: 308, endPoint y: 123, distance: 47.4
click at [303, 75] on div "Weekly Sales Analytics ​ Churn Range (months) 6 Download CSV Refresh" at bounding box center [251, 90] width 491 height 33
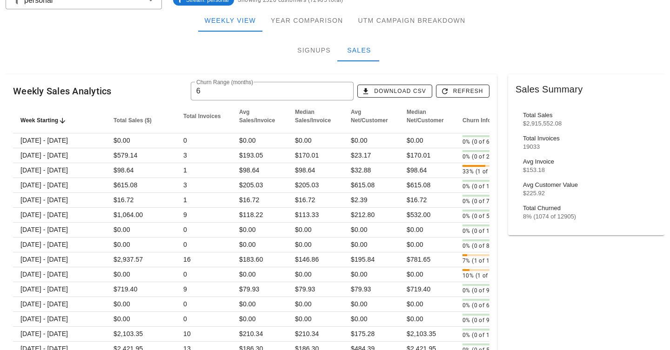
click at [498, 20] on div "Weekly View Year Comparison UTM Campaign Breakdown" at bounding box center [335, 20] width 659 height 22
drag, startPoint x: 497, startPoint y: 3, endPoint x: 500, endPoint y: 60, distance: 56.8
click at [500, 60] on div "Signups Sales" at bounding box center [335, 50] width 659 height 22
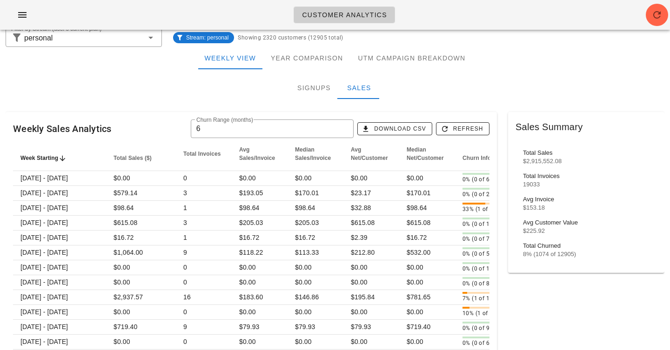
scroll to position [66, 0]
click at [485, 19] on div "Customer Analytics" at bounding box center [335, 15] width 670 height 30
click at [495, 59] on div "Weekly View Year Comparison UTM Campaign Breakdown" at bounding box center [335, 58] width 659 height 22
click at [504, 12] on div "Customer Analytics" at bounding box center [335, 15] width 670 height 30
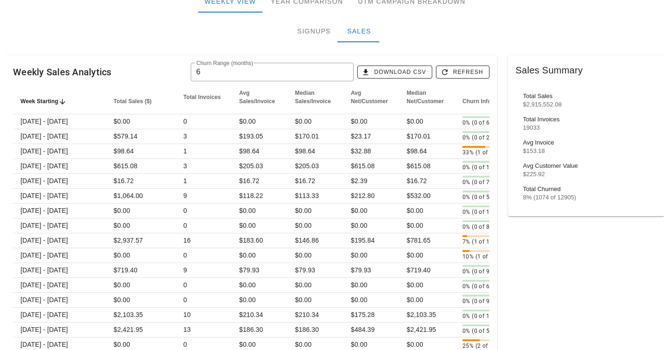
scroll to position [125, 0]
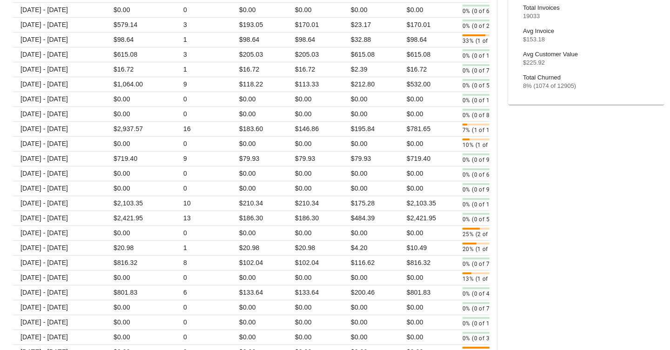
scroll to position [233, 0]
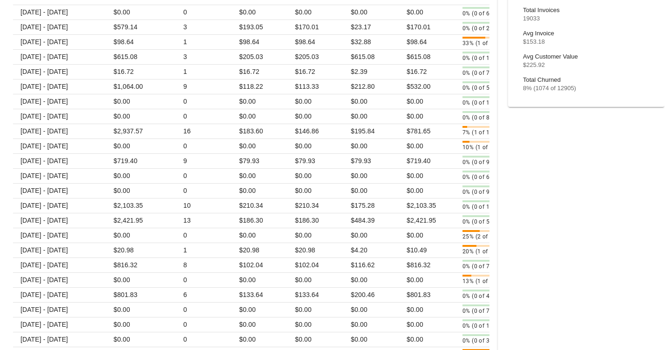
drag, startPoint x: 505, startPoint y: 115, endPoint x: 505, endPoint y: 38, distance: 77.2
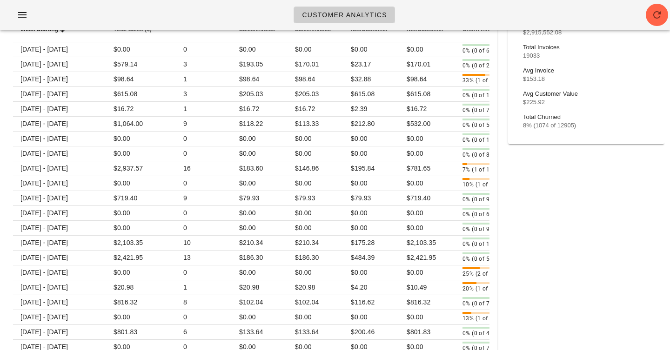
scroll to position [187, 0]
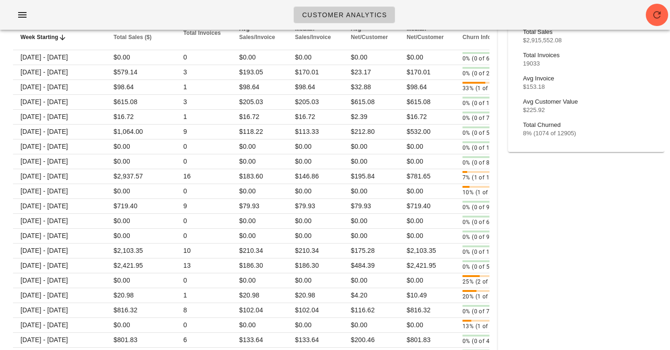
drag, startPoint x: 499, startPoint y: 31, endPoint x: 523, endPoint y: 152, distance: 123.3
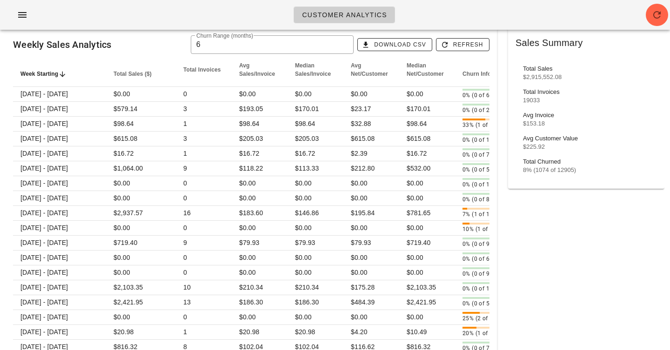
scroll to position [150, 0]
click at [527, 67] on div "Total Sales" at bounding box center [586, 69] width 127 height 7
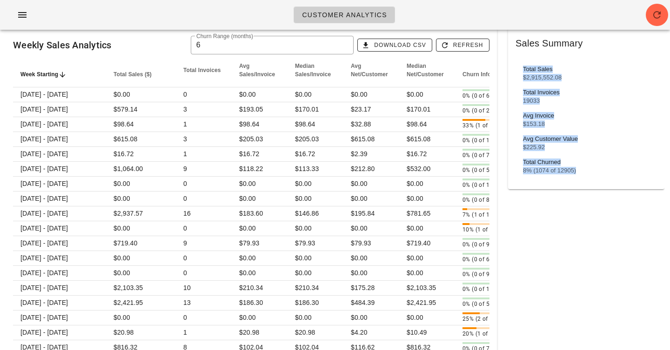
drag, startPoint x: 527, startPoint y: 67, endPoint x: 526, endPoint y: 170, distance: 102.8
click at [526, 170] on div "Total Sales $2,915,552.08 Total Invoices 19033 Avg Invoice $153.18 Avg Customer…" at bounding box center [585, 120] width 141 height 124
click at [526, 170] on div "8% (1074 of 12905)" at bounding box center [586, 170] width 127 height 7
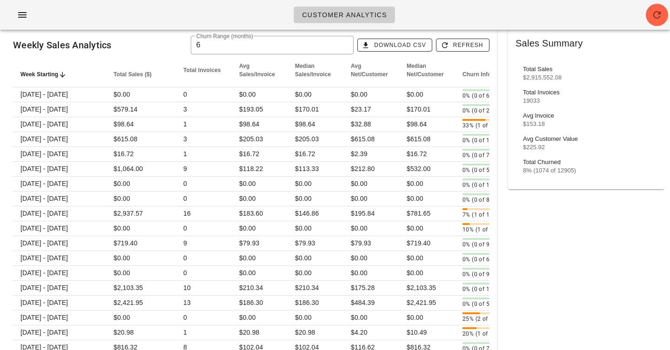
click at [526, 170] on div "8% (1074 of 12905)" at bounding box center [586, 170] width 127 height 7
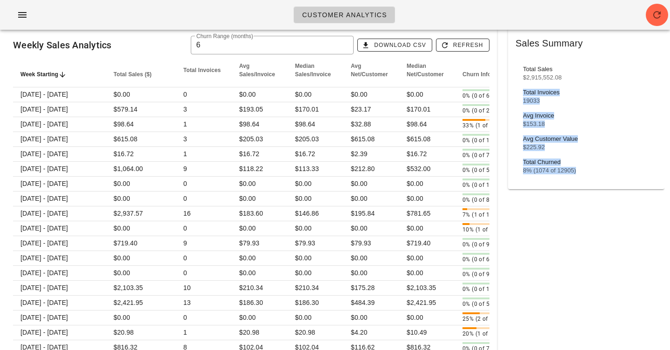
scroll to position [69, 0]
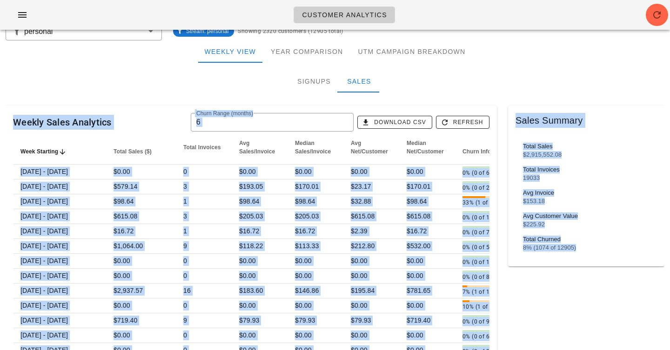
drag, startPoint x: 526, startPoint y: 170, endPoint x: 526, endPoint y: -11, distance: 180.5
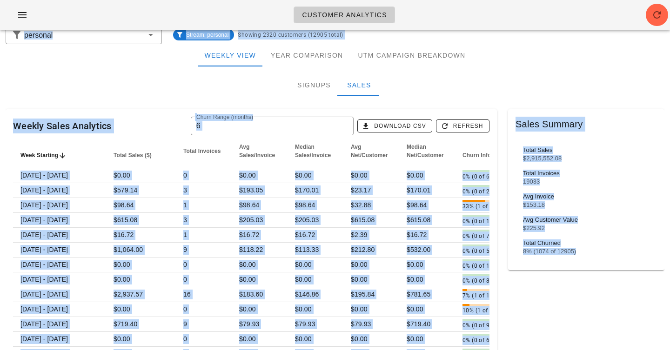
click at [538, 150] on div "Total Sales" at bounding box center [586, 150] width 127 height 7
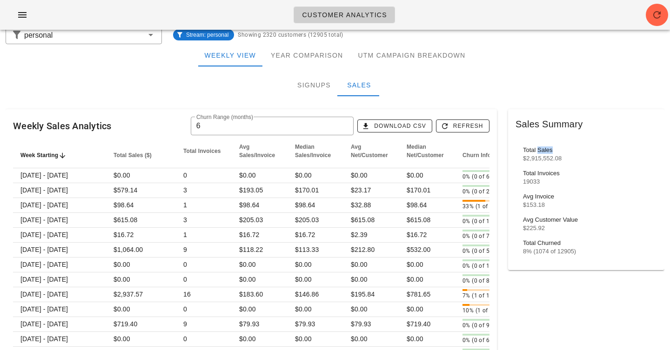
click at [538, 150] on div "Total Sales" at bounding box center [586, 150] width 127 height 7
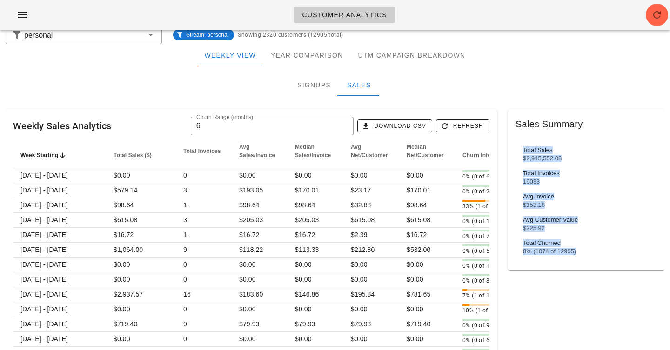
drag, startPoint x: 538, startPoint y: 150, endPoint x: 552, endPoint y: 260, distance: 110.7
click at [552, 260] on div "Total Sales $2,915,552.08 Total Invoices 19033 Avg Invoice $153.18 Avg Customer…" at bounding box center [585, 201] width 141 height 124
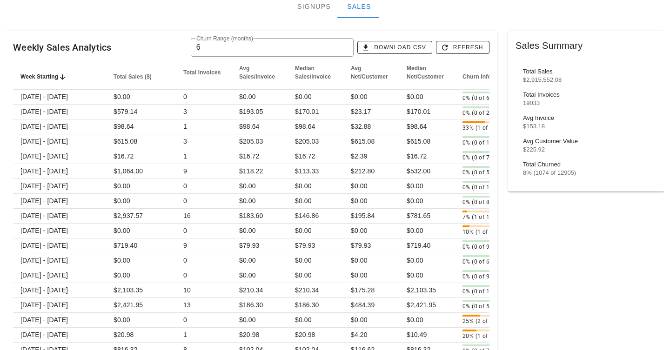
scroll to position [149, 0]
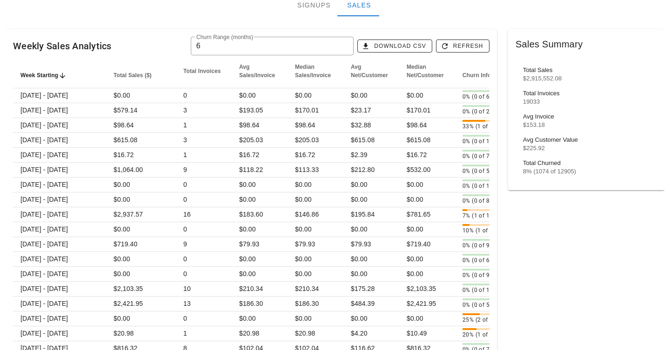
drag, startPoint x: 552, startPoint y: 260, endPoint x: 520, endPoint y: 47, distance: 216.0
click at [520, 47] on div "Sales Summary" at bounding box center [586, 44] width 156 height 30
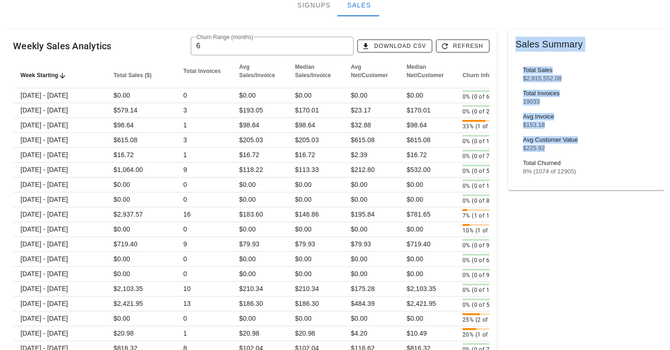
drag, startPoint x: 520, startPoint y: 47, endPoint x: 560, endPoint y: 200, distance: 158.3
drag, startPoint x: 560, startPoint y: 200, endPoint x: 538, endPoint y: 58, distance: 143.6
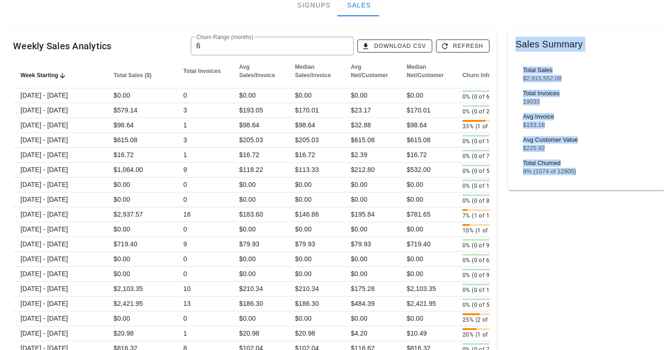
click at [538, 58] on div "Sales Summary" at bounding box center [586, 44] width 156 height 30
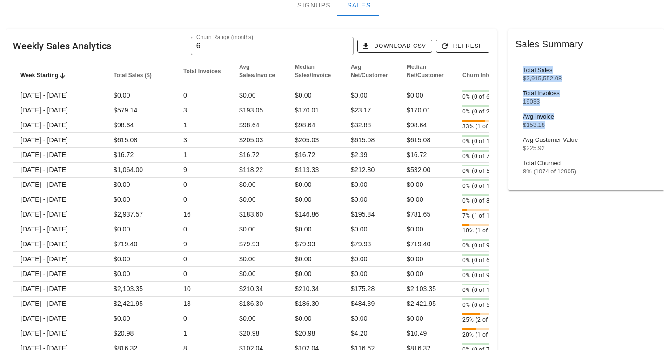
drag, startPoint x: 538, startPoint y: 58, endPoint x: 560, endPoint y: 182, distance: 126.0
click at [559, 181] on div "Sales Summary Total Sales $2,915,552.08 Total Invoices 19033 Avg Invoice $153.1…" at bounding box center [586, 109] width 156 height 161
click at [560, 182] on div "Total Sales $2,915,552.08 Total Invoices 19033 Avg Invoice $153.18 Avg Customer…" at bounding box center [585, 121] width 141 height 124
drag, startPoint x: 560, startPoint y: 182, endPoint x: 548, endPoint y: 32, distance: 150.2
click at [548, 32] on div "Sales Summary Total Sales $2,915,552.08 Total Invoices 19033 Avg Invoice $153.1…" at bounding box center [586, 109] width 156 height 161
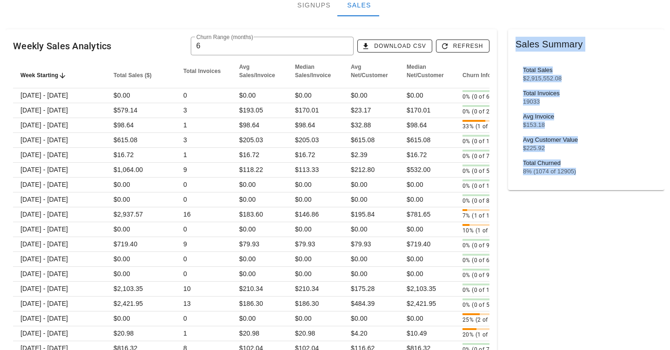
click at [548, 32] on div "Sales Summary" at bounding box center [586, 44] width 156 height 30
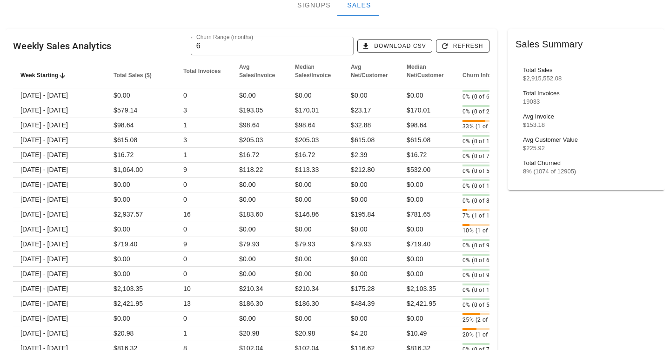
drag, startPoint x: 506, startPoint y: 28, endPoint x: 529, endPoint y: 176, distance: 150.2
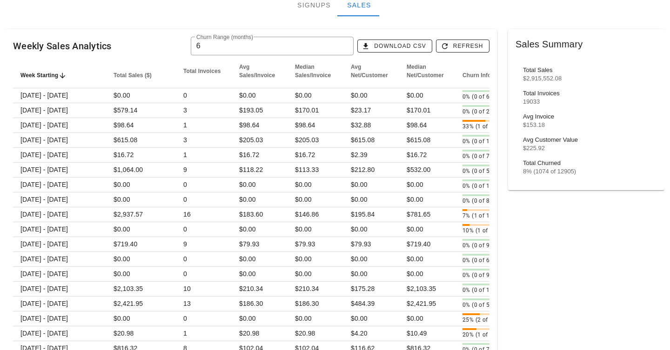
drag, startPoint x: 532, startPoint y: 194, endPoint x: 517, endPoint y: 24, distance: 170.0
click at [451, 34] on div "Weekly Sales Analytics ​ Churn Range (months) 6 Download CSV Refresh" at bounding box center [251, 45] width 491 height 33
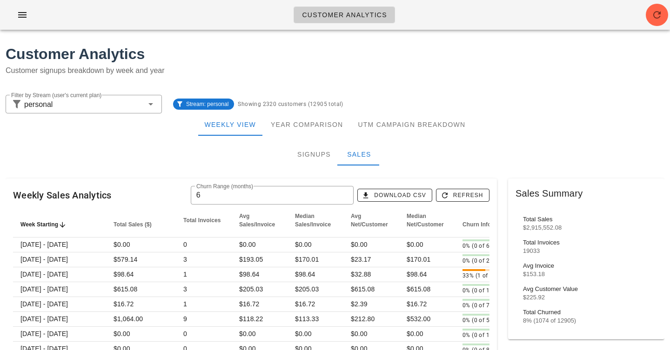
click at [246, 56] on h1 "Customer Analytics" at bounding box center [335, 54] width 659 height 22
click at [303, 154] on div "Signups" at bounding box center [314, 154] width 48 height 22
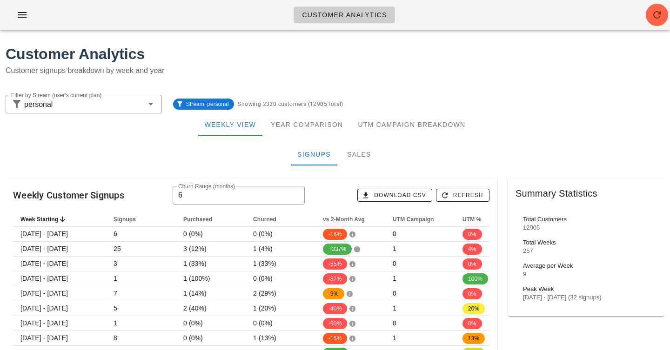
click at [143, 149] on div "Signups Sales" at bounding box center [335, 154] width 659 height 22
drag, startPoint x: 143, startPoint y: 149, endPoint x: 633, endPoint y: 148, distance: 489.4
click at [634, 148] on div "Signups Sales" at bounding box center [335, 154] width 659 height 22
click at [521, 118] on div "Weekly View Year Comparison UTM Campaign Breakdown" at bounding box center [335, 125] width 659 height 22
click at [468, 32] on div "Customer Analytics" at bounding box center [335, 18] width 670 height 37
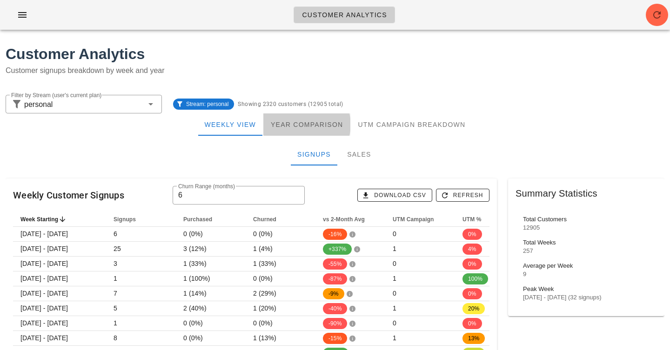
click at [310, 122] on div "Year Comparison" at bounding box center [306, 125] width 87 height 22
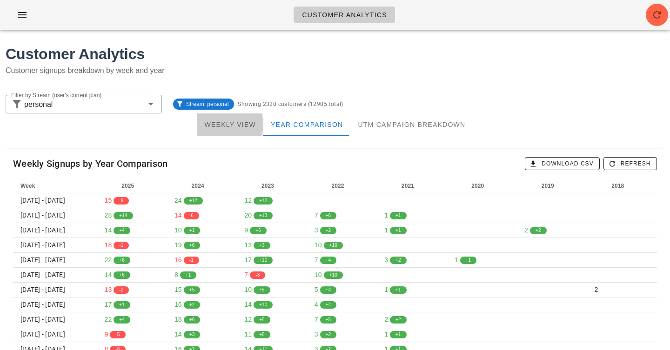
click at [254, 126] on div "Weekly View" at bounding box center [230, 125] width 66 height 22
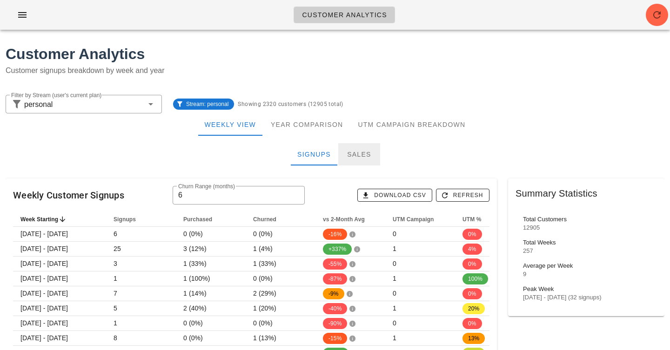
click at [364, 154] on div "Sales" at bounding box center [359, 154] width 42 height 22
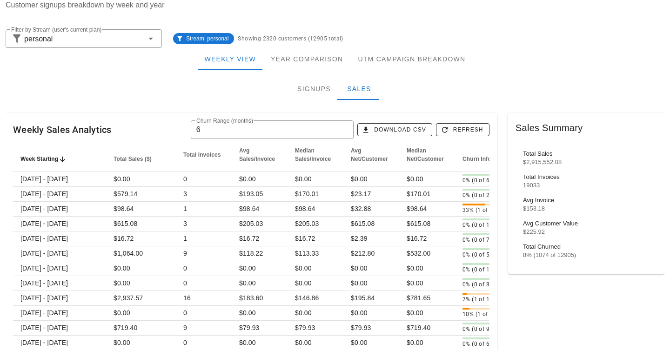
scroll to position [66, 0]
click at [536, 234] on div "$225.92" at bounding box center [586, 231] width 127 height 7
click at [529, 185] on div "19033" at bounding box center [586, 184] width 127 height 7
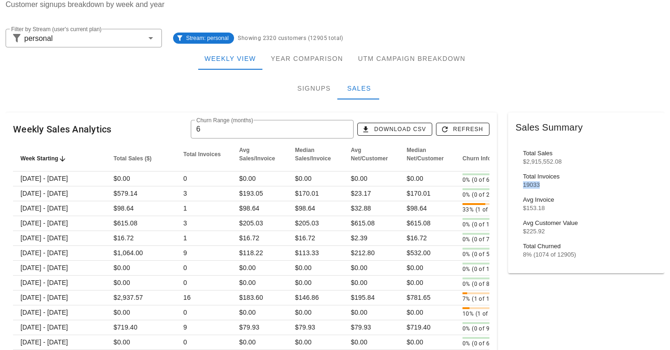
click at [529, 185] on div "19033" at bounding box center [586, 184] width 127 height 7
click at [280, 127] on input "6" at bounding box center [272, 129] width 152 height 15
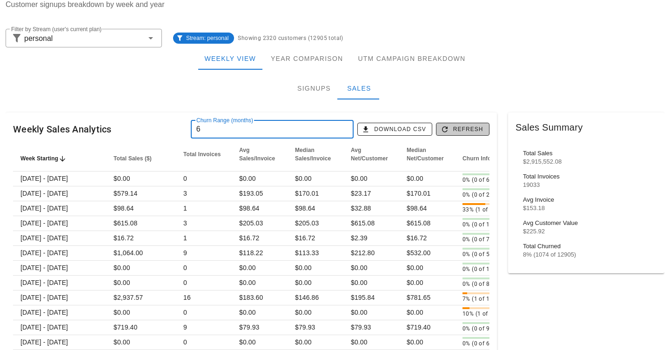
click at [472, 133] on span "Refresh" at bounding box center [462, 129] width 41 height 8
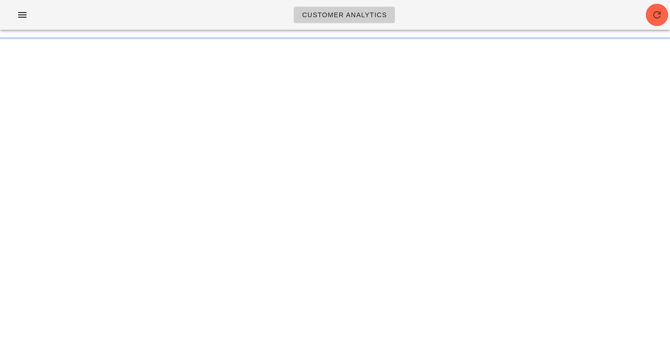
scroll to position [0, 0]
click at [464, 17] on div "Customer Analytics" at bounding box center [335, 15] width 670 height 30
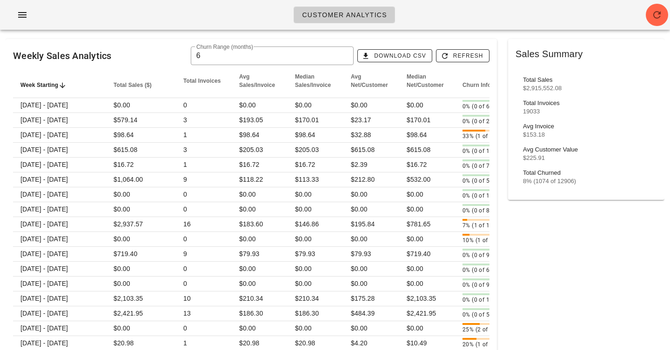
scroll to position [139, 0]
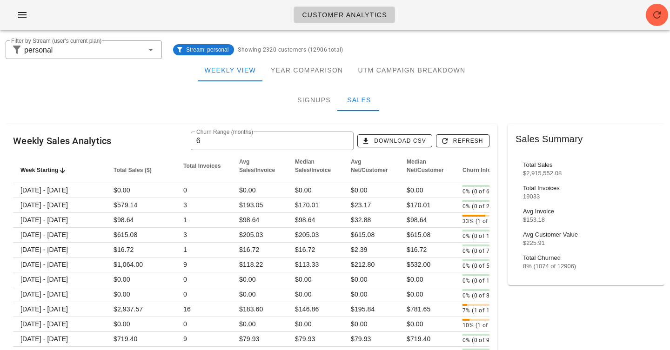
scroll to position [55, 0]
click at [421, 98] on div "Signups Sales" at bounding box center [335, 99] width 659 height 22
click at [338, 94] on div "Sales" at bounding box center [359, 99] width 42 height 22
click at [325, 94] on div "Signups" at bounding box center [314, 99] width 48 height 22
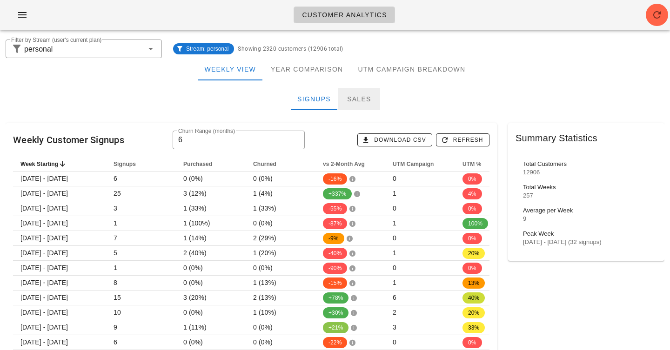
click at [359, 103] on div "Sales" at bounding box center [359, 99] width 42 height 22
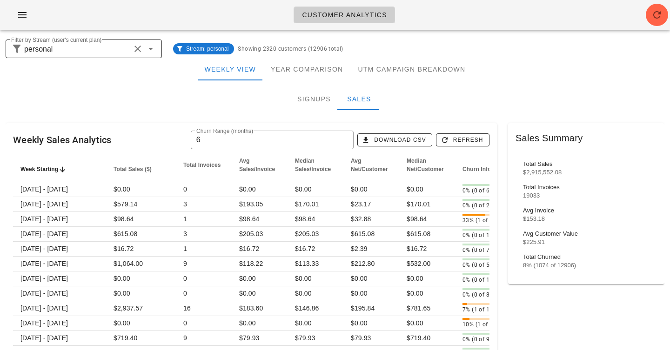
click at [138, 48] on button "Clear Filter by Stream (user's current plan)" at bounding box center [137, 48] width 11 height 11
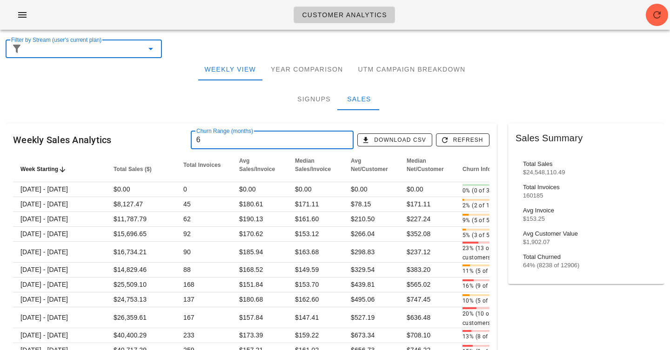
click at [205, 141] on input "6" at bounding box center [272, 140] width 152 height 15
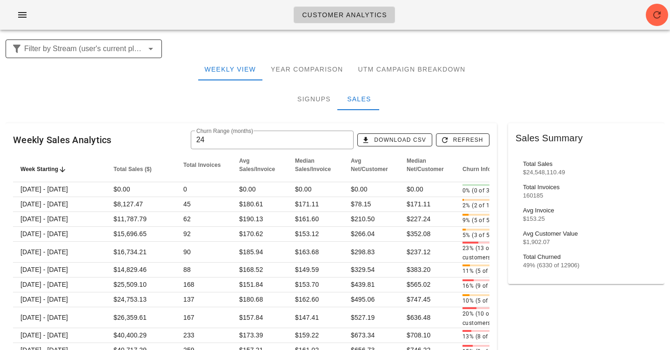
click at [534, 136] on div "Sales Summary" at bounding box center [586, 138] width 156 height 30
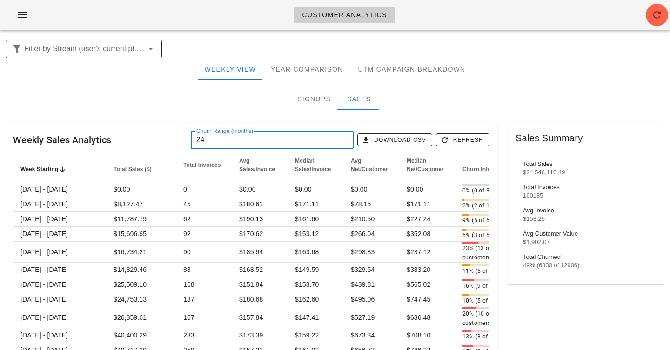
click at [243, 142] on input "24" at bounding box center [272, 140] width 152 height 15
click at [243, 130] on label "Churn Range (months)" at bounding box center [224, 131] width 57 height 7
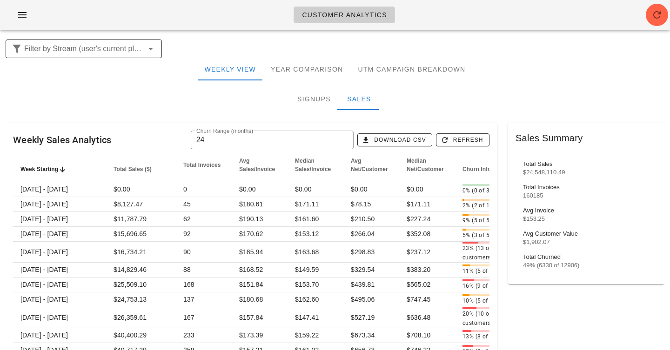
drag, startPoint x: 521, startPoint y: 112, endPoint x: 541, endPoint y: 302, distance: 191.3
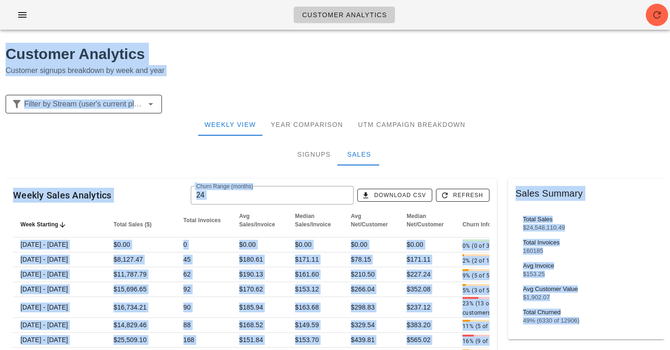
drag, startPoint x: 541, startPoint y: 302, endPoint x: 541, endPoint y: -24, distance: 326.1
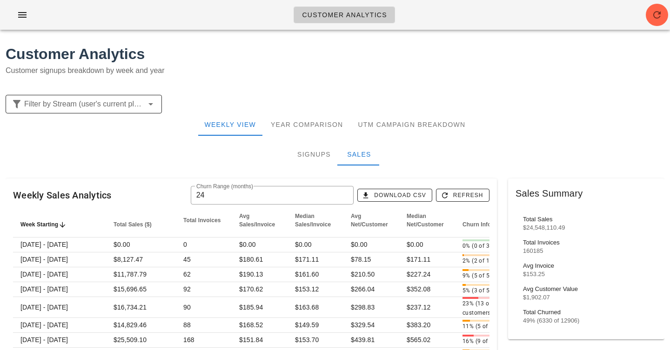
drag, startPoint x: 541, startPoint y: 160, endPoint x: 541, endPoint y: 295, distance: 134.4
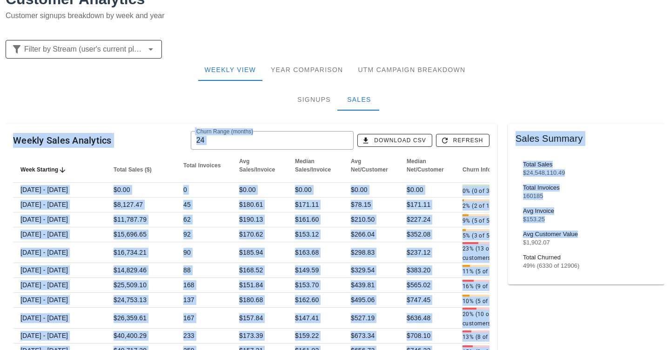
scroll to position [63, 0]
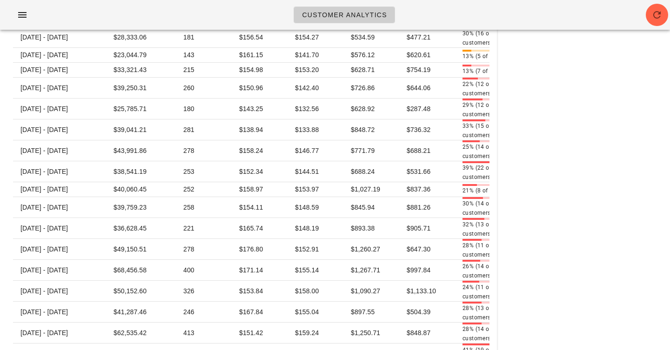
scroll to position [0, 0]
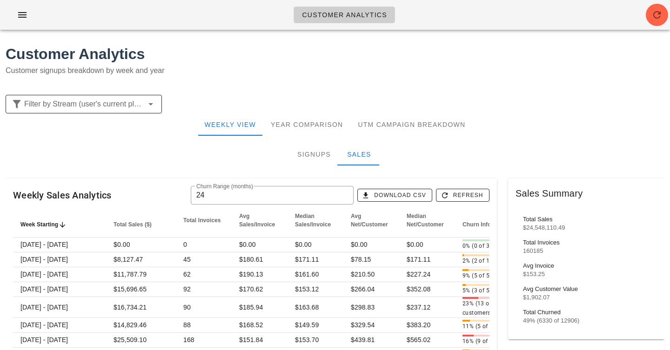
click at [273, 182] on div "Weekly Sales Analytics ​ Churn Range (months) 24 Download CSV Refresh" at bounding box center [251, 195] width 491 height 33
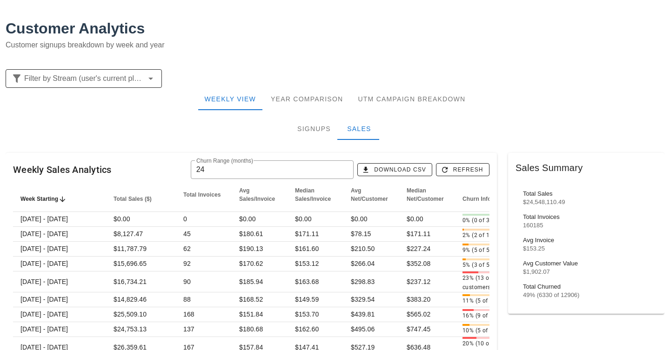
scroll to position [32, 0]
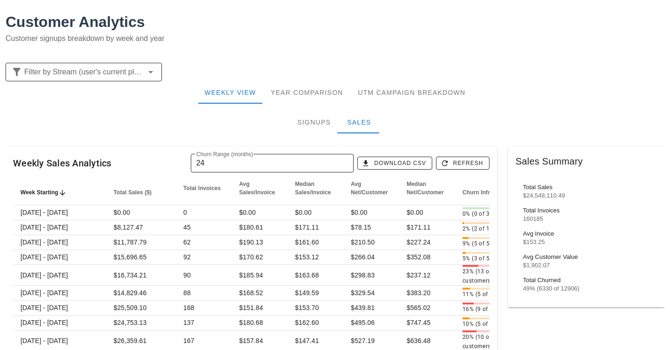
click at [246, 160] on input "24" at bounding box center [272, 163] width 152 height 15
click at [245, 147] on div "Weekly Sales Analytics ​ Churn Range (months) 24 Download CSV Refresh" at bounding box center [251, 163] width 491 height 33
click at [240, 147] on div "Weekly Sales Analytics ​ Churn Range (months) 24 Download CSV Refresh" at bounding box center [251, 163] width 491 height 33
click at [218, 166] on input "24" at bounding box center [272, 163] width 152 height 15
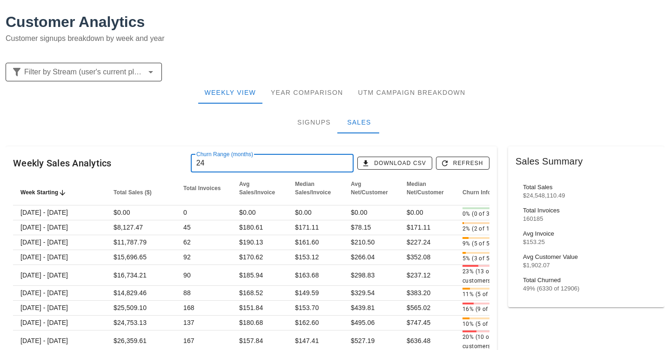
click at [218, 166] on input "24" at bounding box center [272, 163] width 152 height 15
type input "3"
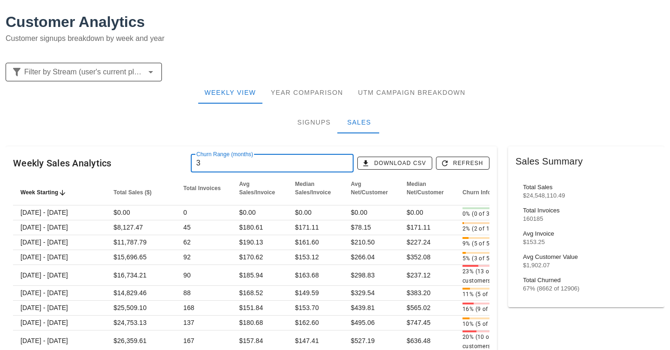
click at [238, 161] on input "3" at bounding box center [272, 163] width 152 height 15
click at [472, 159] on span "Refresh" at bounding box center [462, 163] width 41 height 8
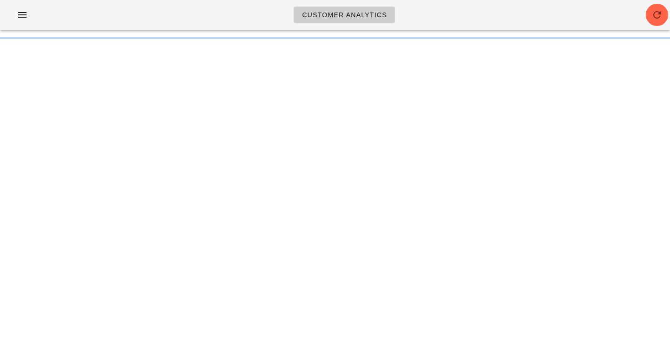
scroll to position [0, 0]
click at [471, 18] on div "Customer Analytics" at bounding box center [335, 15] width 670 height 30
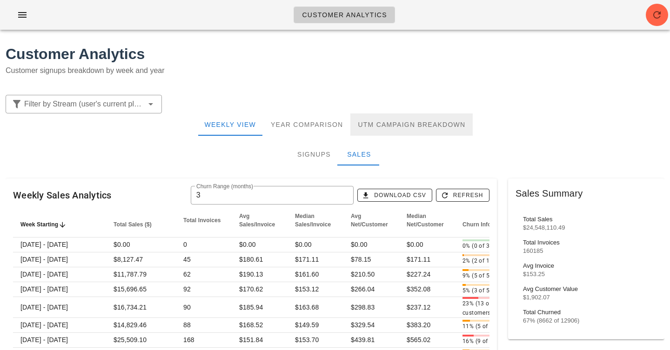
click at [451, 126] on div "UTM Campaign Breakdown" at bounding box center [411, 125] width 122 height 22
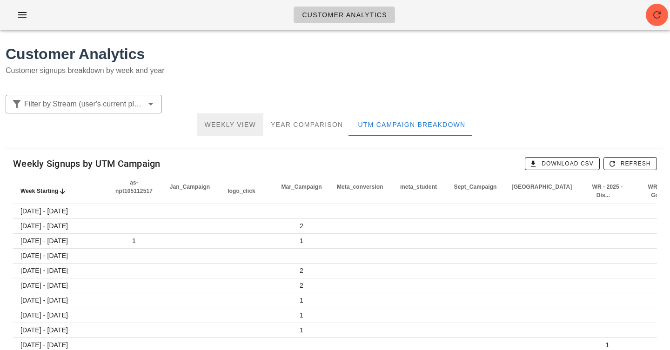
click at [237, 123] on div "Weekly View" at bounding box center [230, 125] width 66 height 22
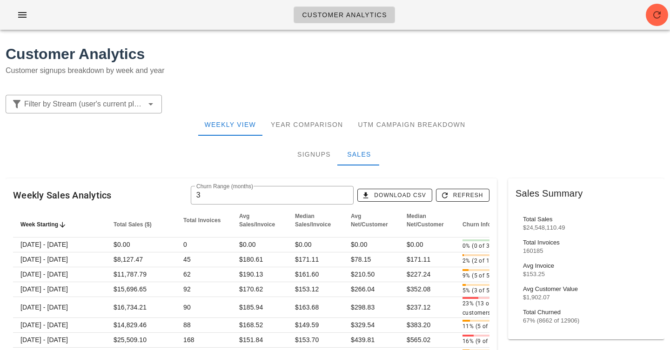
click at [506, 161] on div "Signups Sales" at bounding box center [335, 154] width 659 height 22
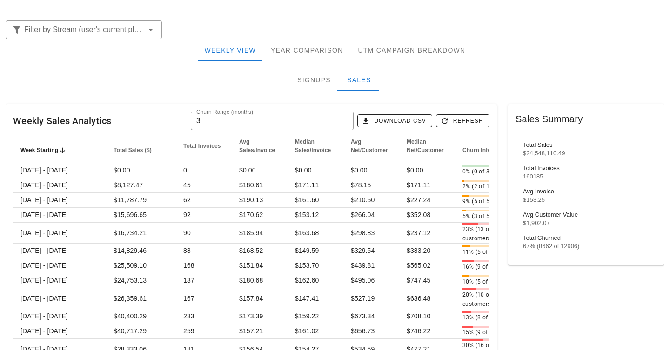
scroll to position [75, 0]
click at [280, 19] on div at bounding box center [418, 29] width 502 height 30
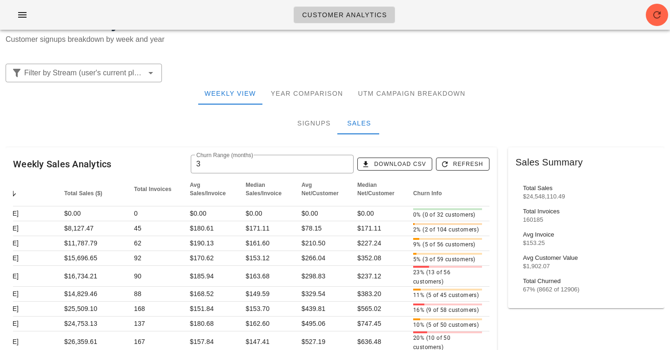
scroll to position [0, 0]
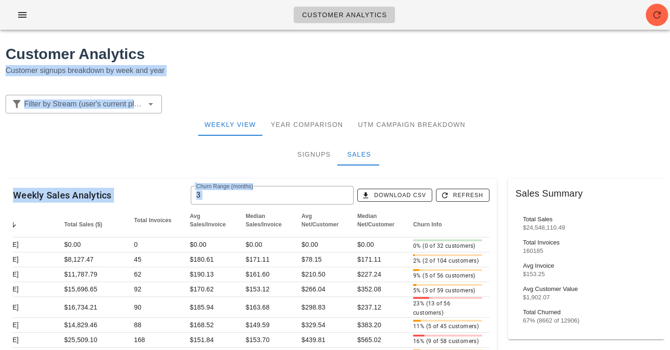
drag, startPoint x: 420, startPoint y: 57, endPoint x: 421, endPoint y: 207, distance: 150.3
drag, startPoint x: 434, startPoint y: 170, endPoint x: 409, endPoint y: 59, distance: 113.4
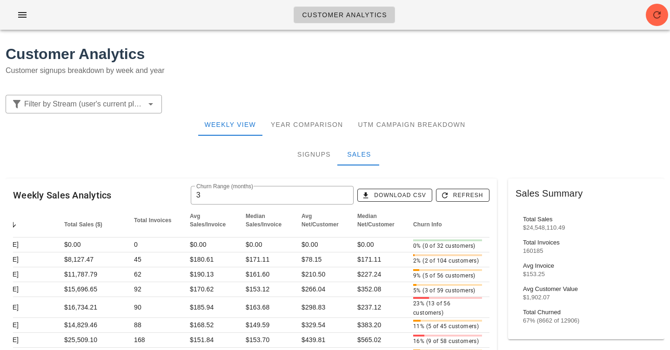
click at [410, 91] on div at bounding box center [418, 104] width 502 height 30
drag, startPoint x: 410, startPoint y: 91, endPoint x: 444, endPoint y: 166, distance: 82.4
drag, startPoint x: 444, startPoint y: 166, endPoint x: 427, endPoint y: 100, distance: 68.3
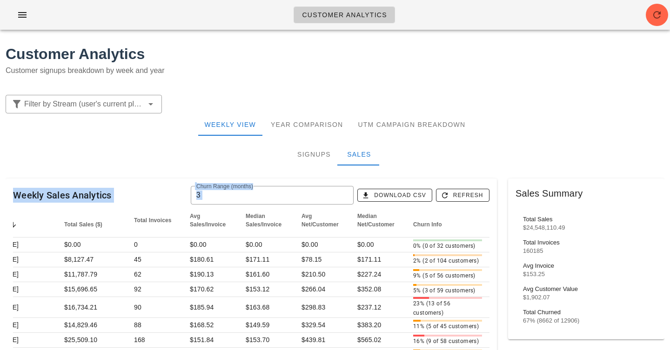
click at [427, 71] on p "Customer signups breakdown by week and year" at bounding box center [335, 70] width 659 height 11
drag, startPoint x: 427, startPoint y: 71, endPoint x: 469, endPoint y: 172, distance: 109.5
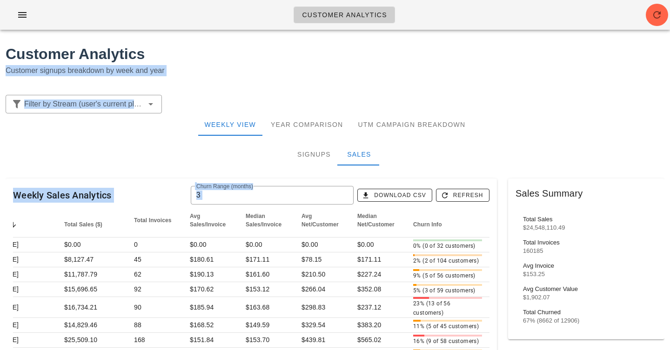
drag, startPoint x: 469, startPoint y: 169, endPoint x: 433, endPoint y: 61, distance: 114.0
click at [433, 61] on h1 "Customer Analytics" at bounding box center [335, 54] width 659 height 22
drag, startPoint x: 433, startPoint y: 61, endPoint x: 501, endPoint y: 169, distance: 127.9
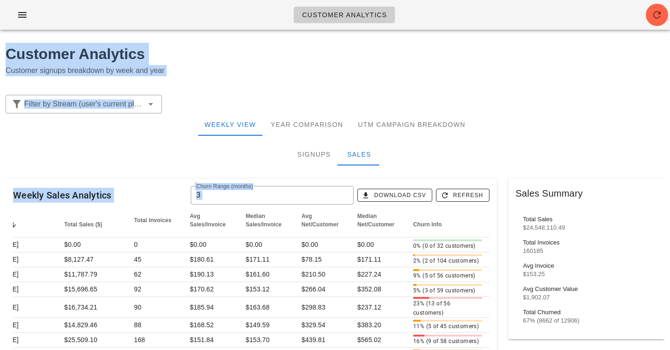
drag, startPoint x: 501, startPoint y: 169, endPoint x: 425, endPoint y: 27, distance: 161.3
click at [429, 50] on h1 "Customer Analytics" at bounding box center [335, 54] width 659 height 22
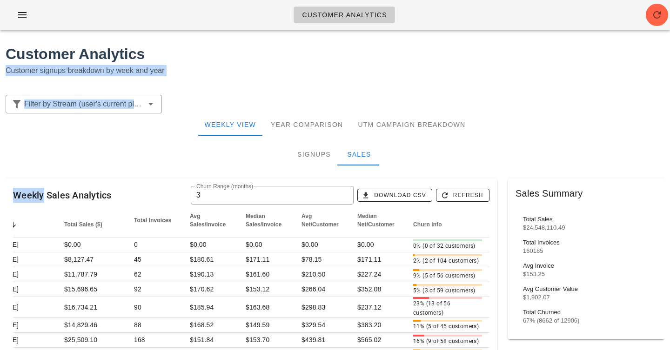
drag, startPoint x: 429, startPoint y: 50, endPoint x: 433, endPoint y: 165, distance: 115.4
click at [433, 165] on div "Signups Sales" at bounding box center [335, 154] width 659 height 22
drag, startPoint x: 433, startPoint y: 165, endPoint x: 410, endPoint y: 58, distance: 109.3
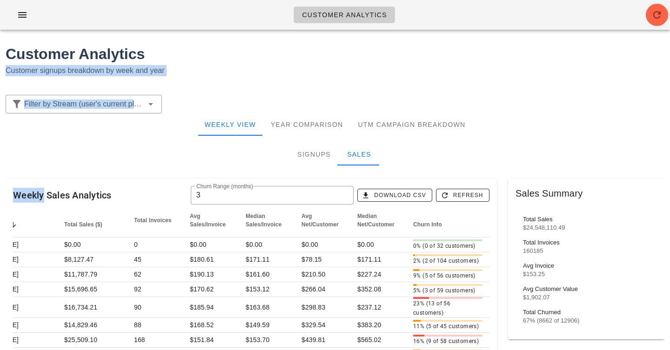
click at [410, 58] on h1 "Customer Analytics" at bounding box center [335, 54] width 659 height 22
drag, startPoint x: 410, startPoint y: 58, endPoint x: 491, endPoint y: 163, distance: 132.7
click at [491, 163] on div "Signups Sales" at bounding box center [335, 154] width 659 height 22
drag, startPoint x: 491, startPoint y: 163, endPoint x: 463, endPoint y: 50, distance: 116.4
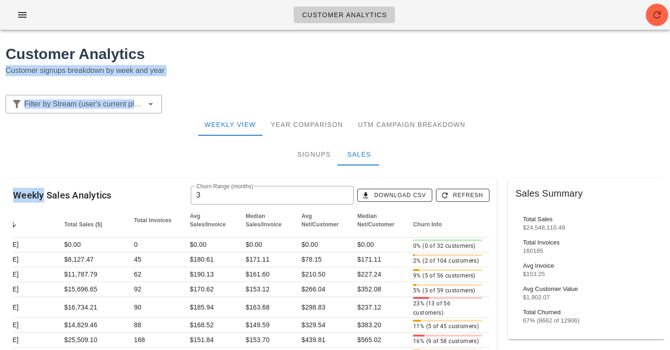
click at [463, 50] on h1 "Customer Analytics" at bounding box center [335, 54] width 659 height 22
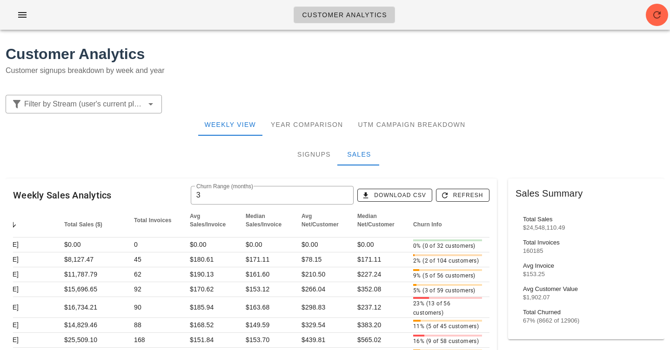
click at [463, 50] on h1 "Customer Analytics" at bounding box center [335, 54] width 659 height 22
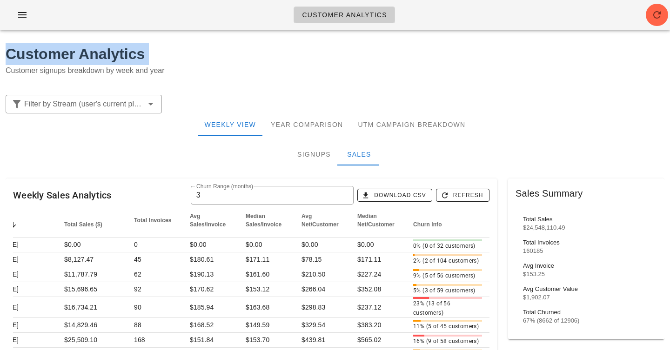
click at [463, 50] on h1 "Customer Analytics" at bounding box center [335, 54] width 659 height 22
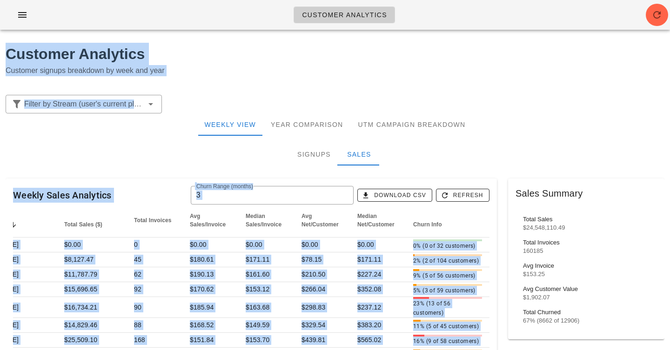
drag, startPoint x: 463, startPoint y: 50, endPoint x: 474, endPoint y: 166, distance: 115.9
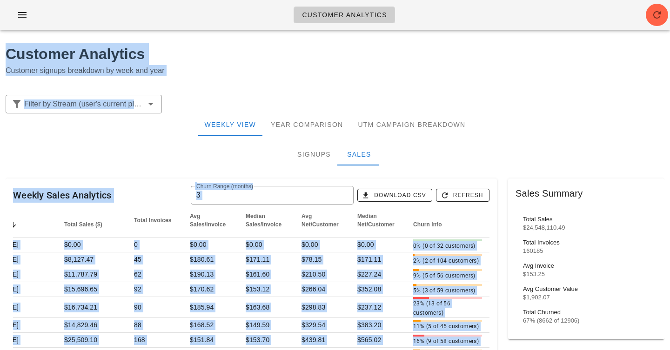
drag, startPoint x: 474, startPoint y: 166, endPoint x: 456, endPoint y: 48, distance: 119.1
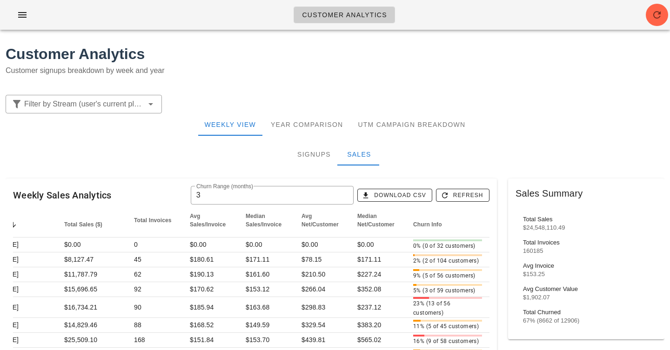
click at [456, 51] on h1 "Customer Analytics" at bounding box center [335, 54] width 659 height 22
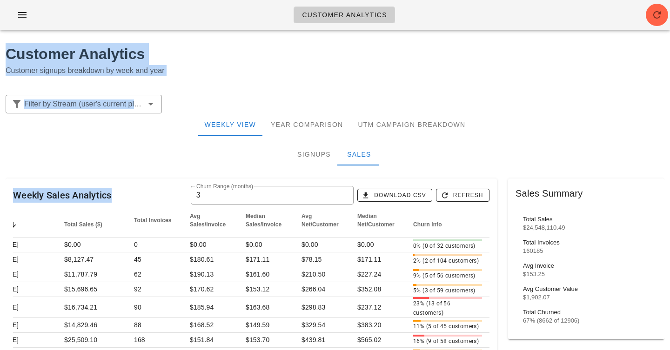
drag, startPoint x: 456, startPoint y: 51, endPoint x: 449, endPoint y: 160, distance: 109.5
click at [449, 160] on div "Signups Sales" at bounding box center [335, 154] width 659 height 22
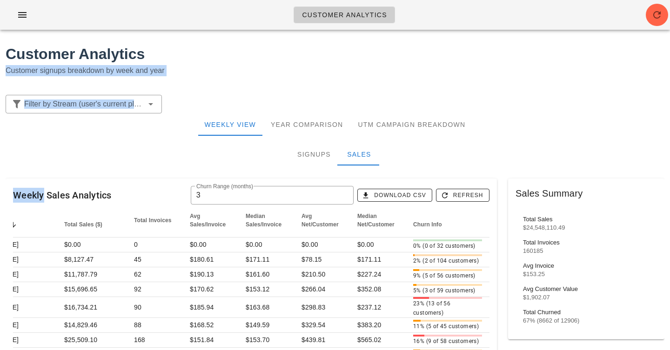
drag, startPoint x: 449, startPoint y: 160, endPoint x: 453, endPoint y: 49, distance: 111.7
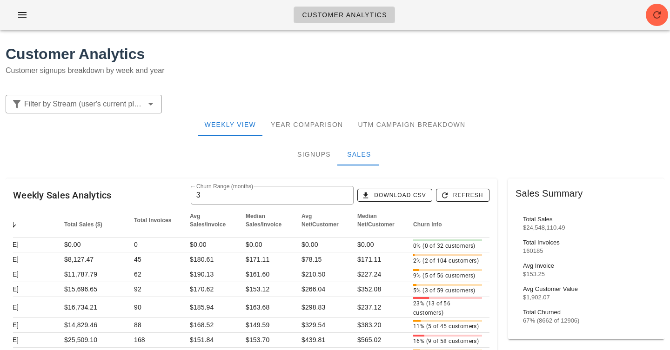
click at [452, 41] on div "Customer Analytics Customer signups breakdown by week and year" at bounding box center [335, 63] width 670 height 52
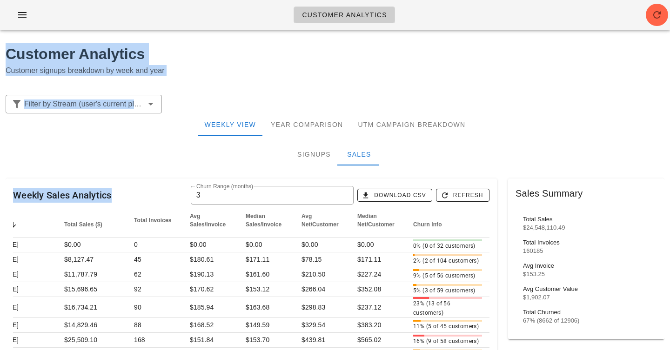
drag, startPoint x: 452, startPoint y: 41, endPoint x: 476, endPoint y: 154, distance: 115.7
click at [476, 154] on div "Signups Sales" at bounding box center [335, 154] width 659 height 22
drag, startPoint x: 476, startPoint y: 154, endPoint x: 467, endPoint y: 35, distance: 119.9
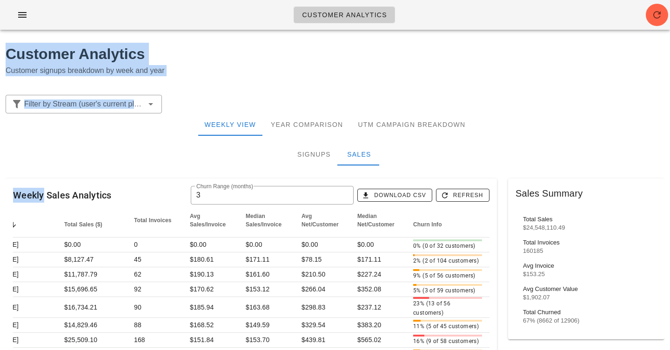
click at [467, 35] on div "Customer Analytics" at bounding box center [335, 18] width 670 height 37
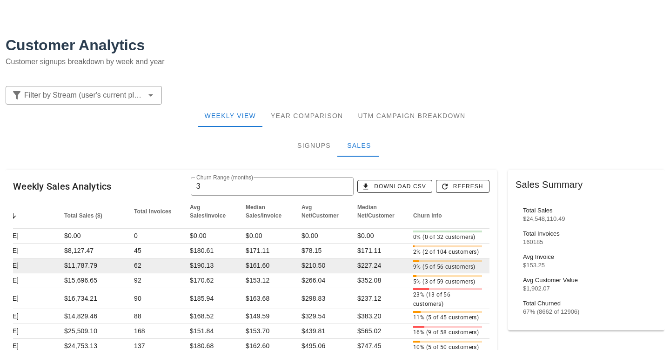
scroll to position [12, 0]
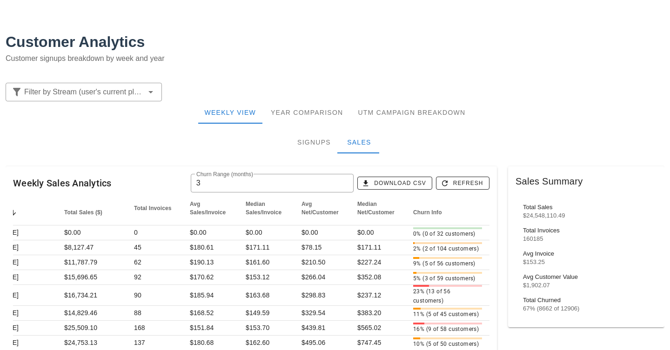
click at [533, 231] on div "Total Invoices" at bounding box center [586, 230] width 127 height 7
drag, startPoint x: 533, startPoint y: 231, endPoint x: 536, endPoint y: 282, distance: 51.7
click at [536, 282] on div "Total Sales $24,548,110.49 Total Invoices 160185 Avg Invoice $153.25 Avg Custom…" at bounding box center [585, 258] width 141 height 124
click at [536, 282] on div "$1,902.07" at bounding box center [586, 285] width 127 height 7
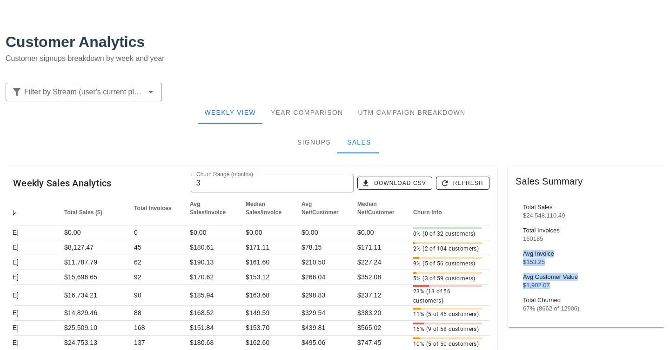
drag, startPoint x: 536, startPoint y: 282, endPoint x: 536, endPoint y: 257, distance: 25.6
click at [536, 257] on div "Total Sales $24,548,110.49 Total Invoices 160185 Avg Invoice $153.25 Avg Custom…" at bounding box center [585, 258] width 141 height 124
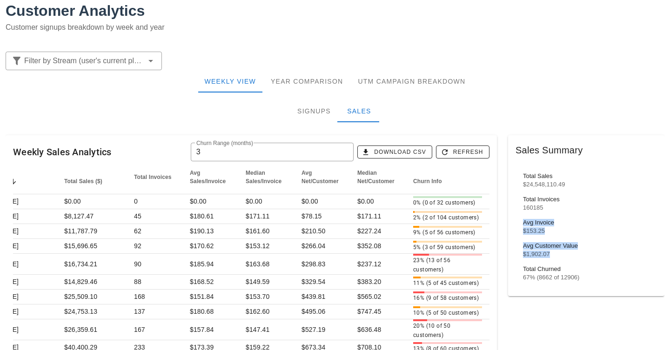
scroll to position [45, 0]
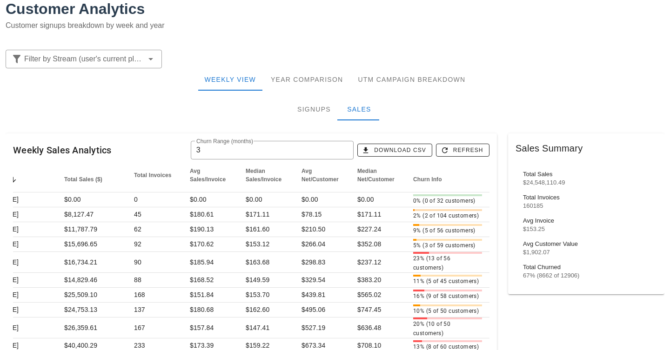
click at [499, 38] on div "Customer Analytics Customer signups breakdown by week and year" at bounding box center [335, 18] width 670 height 52
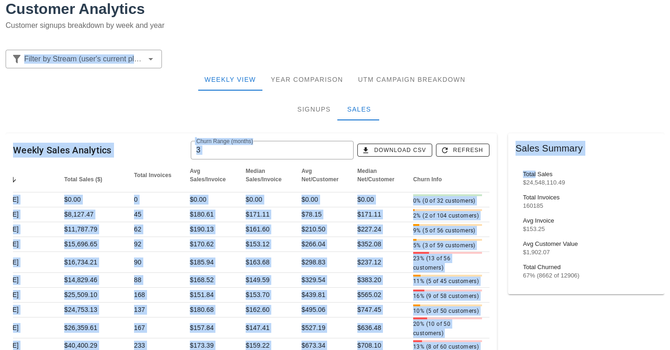
drag, startPoint x: 499, startPoint y: 38, endPoint x: 516, endPoint y: 183, distance: 145.6
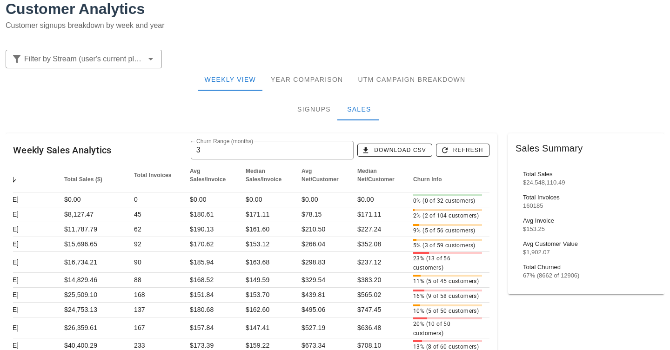
click at [537, 232] on div "$153.25" at bounding box center [586, 229] width 127 height 7
drag, startPoint x: 537, startPoint y: 232, endPoint x: 536, endPoint y: 251, distance: 19.1
click at [536, 251] on div "Total Sales $24,548,110.49 Total Invoices 160185 Avg Invoice $153.25 Avg Custom…" at bounding box center [585, 225] width 141 height 124
click at [536, 251] on div "$1,902.07" at bounding box center [586, 252] width 127 height 7
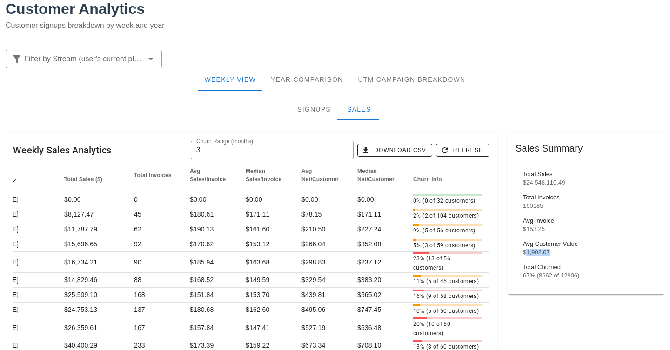
click at [536, 251] on div "$1,902.07" at bounding box center [586, 252] width 127 height 7
drag, startPoint x: 536, startPoint y: 251, endPoint x: 536, endPoint y: 228, distance: 22.8
click at [536, 228] on div "Total Sales $24,548,110.49 Total Invoices 160185 Avg Invoice $153.25 Avg Custom…" at bounding box center [585, 225] width 141 height 124
click at [536, 228] on div "$153.25" at bounding box center [586, 229] width 127 height 7
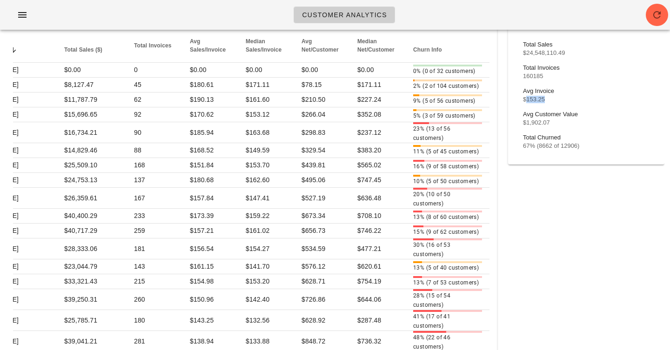
scroll to position [0, 0]
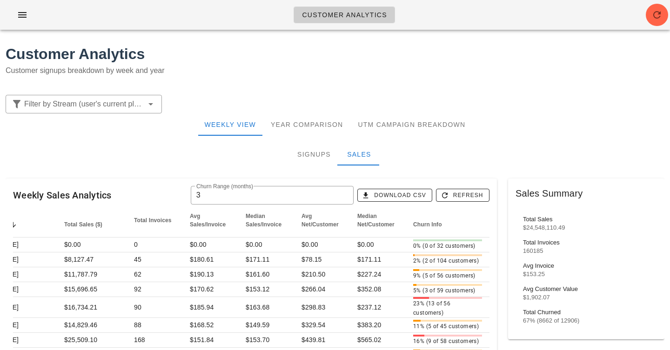
click at [542, 300] on div "$1,902.07" at bounding box center [586, 297] width 127 height 7
copy div "1,902.07"
click at [256, 74] on p "Customer signups breakdown by week and year" at bounding box center [335, 70] width 659 height 11
click at [534, 272] on div "$153.25" at bounding box center [586, 274] width 127 height 7
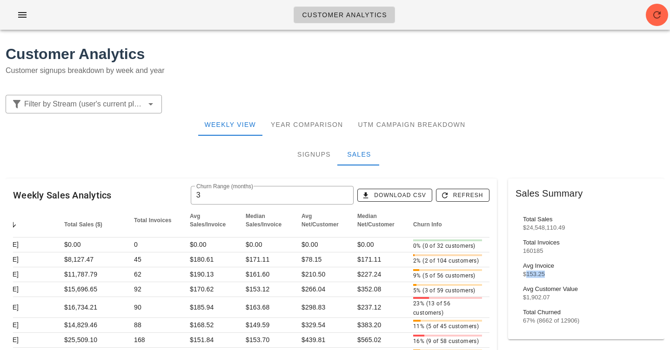
click at [534, 272] on div "$153.25" at bounding box center [586, 274] width 127 height 7
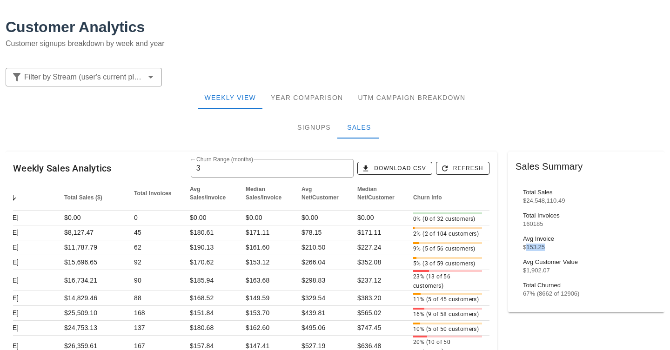
scroll to position [27, 0]
copy div "153.25"
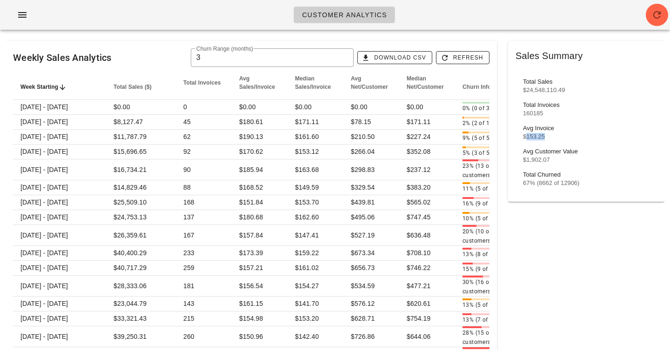
scroll to position [137, 0]
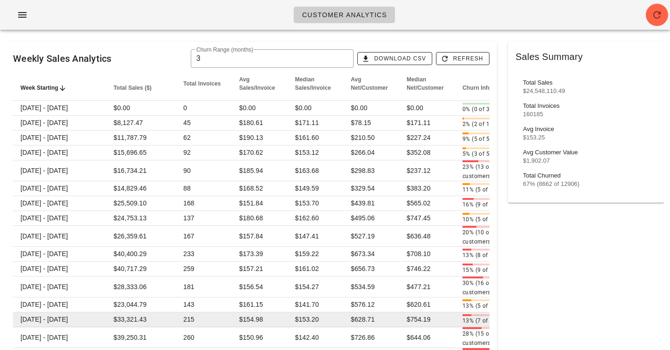
click at [129, 316] on span "$33,321.43" at bounding box center [130, 319] width 33 height 7
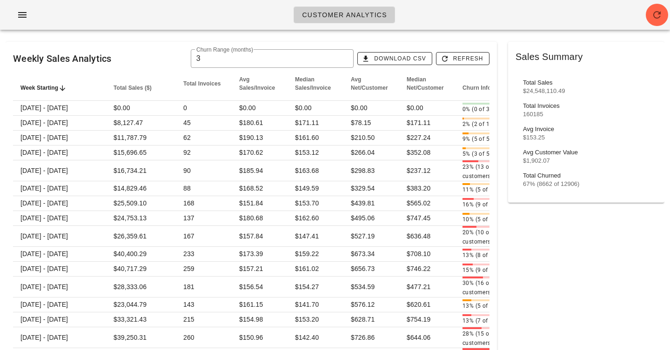
click at [541, 160] on div "$1,902.07" at bounding box center [586, 160] width 127 height 7
click at [538, 160] on div "$1,902.07" at bounding box center [586, 160] width 127 height 7
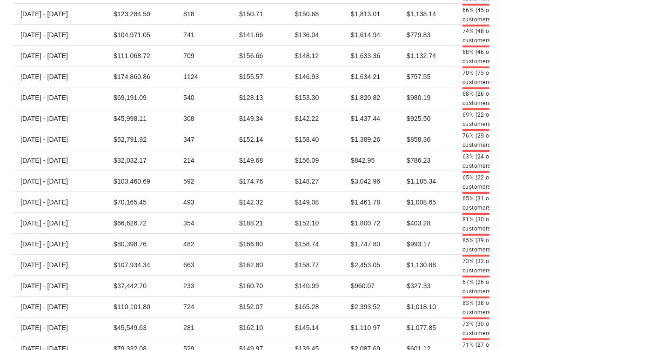
scroll to position [2099, 0]
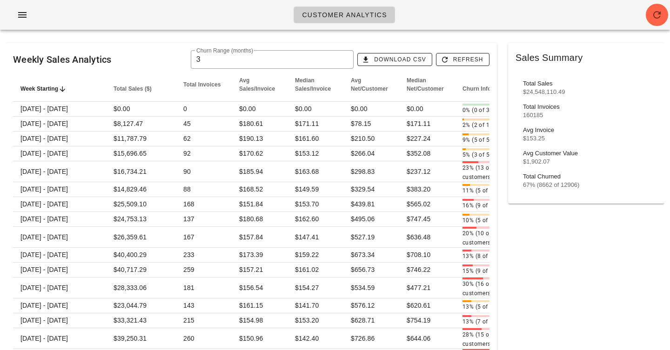
scroll to position [0, 0]
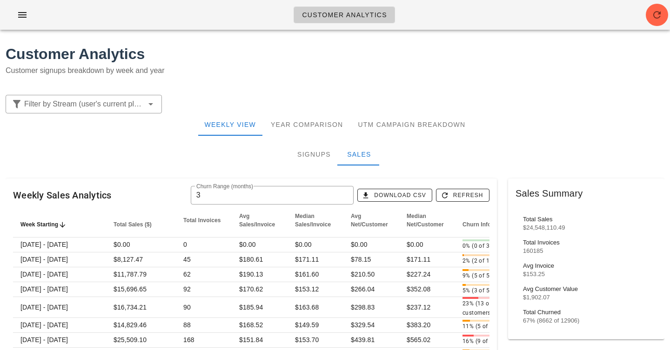
click at [513, 89] on div at bounding box center [418, 104] width 502 height 30
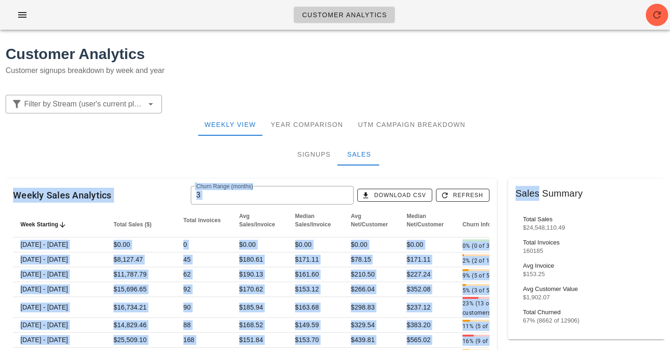
drag, startPoint x: 513, startPoint y: 89, endPoint x: 514, endPoint y: 194, distance: 104.2
drag, startPoint x: 506, startPoint y: 181, endPoint x: 484, endPoint y: 70, distance: 113.8
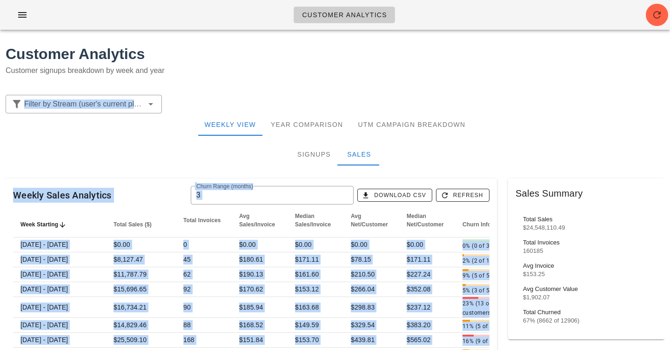
click at [484, 70] on p "Customer signups breakdown by week and year" at bounding box center [335, 70] width 659 height 11
drag, startPoint x: 484, startPoint y: 70, endPoint x: 503, endPoint y: 237, distance: 168.6
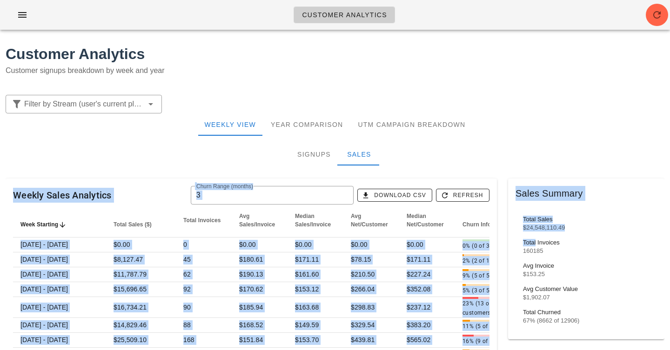
drag, startPoint x: 503, startPoint y: 237, endPoint x: 503, endPoint y: 93, distance: 144.2
click at [503, 93] on div at bounding box center [418, 104] width 502 height 30
drag, startPoint x: 496, startPoint y: 86, endPoint x: 504, endPoint y: 223, distance: 137.5
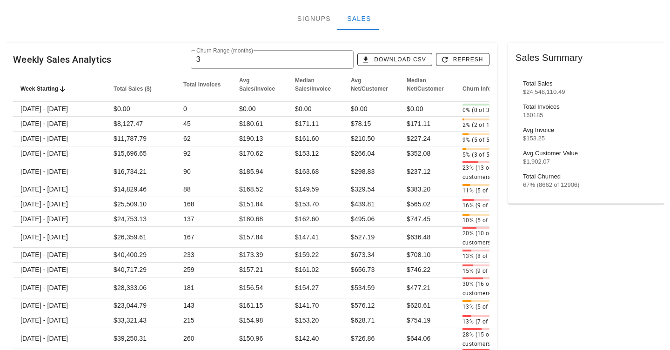
scroll to position [137, 0]
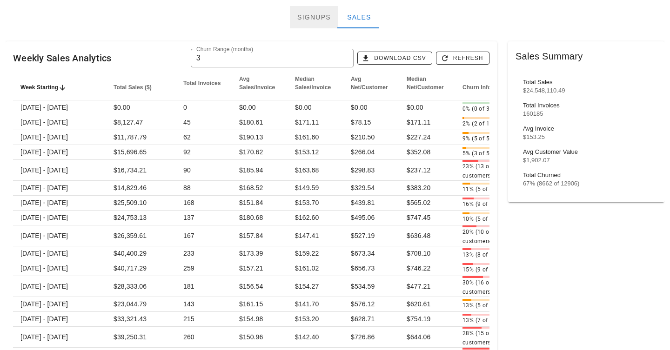
click at [310, 21] on div "Signups" at bounding box center [314, 17] width 48 height 22
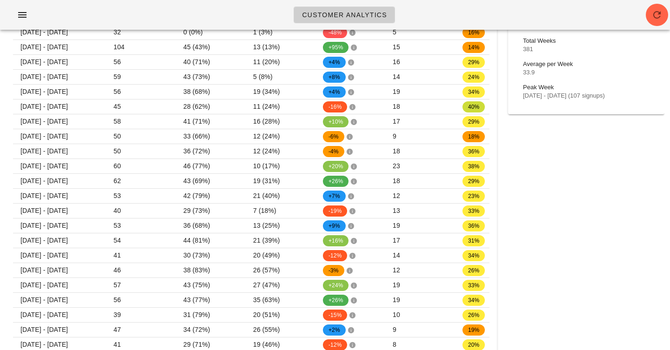
scroll to position [0, 0]
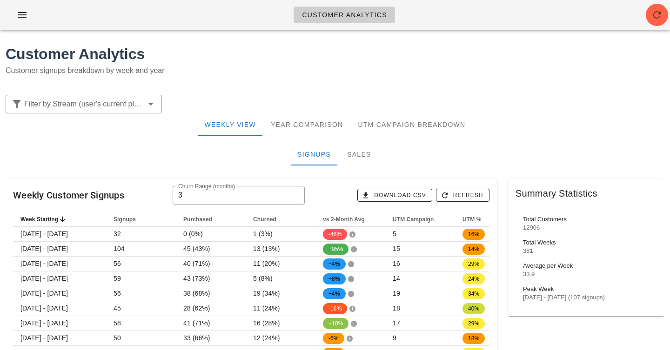
drag, startPoint x: 194, startPoint y: 209, endPoint x: 200, endPoint y: 366, distance: 157.4
click at [195, 211] on div "Weekly Customer Signups ​ Churn Range (months) 3 Download CSV Refresh" at bounding box center [251, 195] width 491 height 33
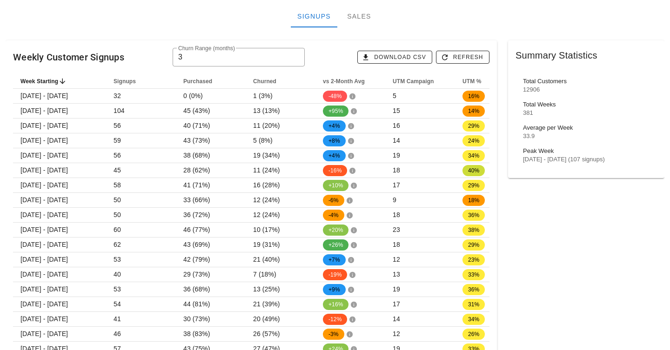
scroll to position [139, 0]
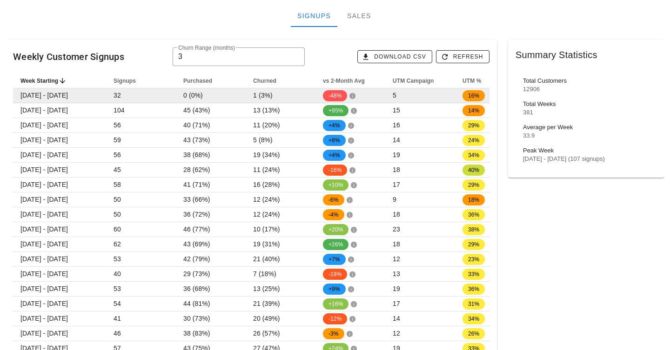
click at [185, 97] on span "0 (0%)" at bounding box center [193, 95] width 20 height 7
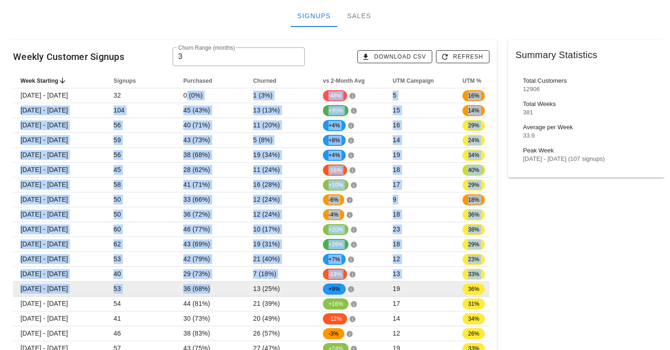
drag, startPoint x: 185, startPoint y: 97, endPoint x: 207, endPoint y: 296, distance: 200.8
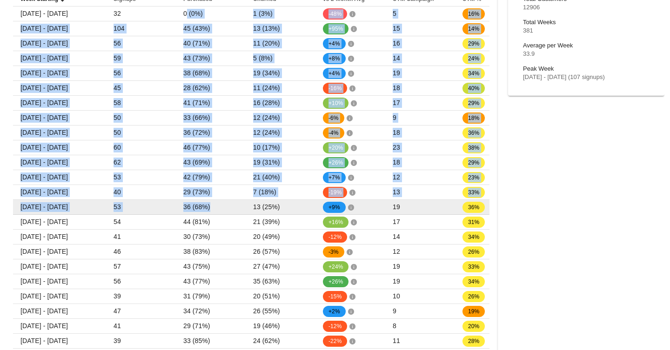
scroll to position [221, 0]
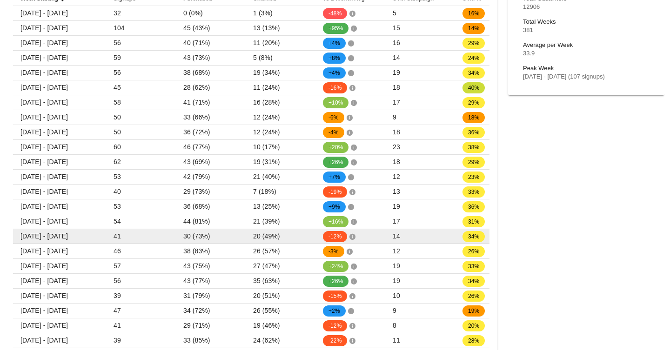
click at [207, 243] on td "30 (73%)" at bounding box center [211, 236] width 70 height 15
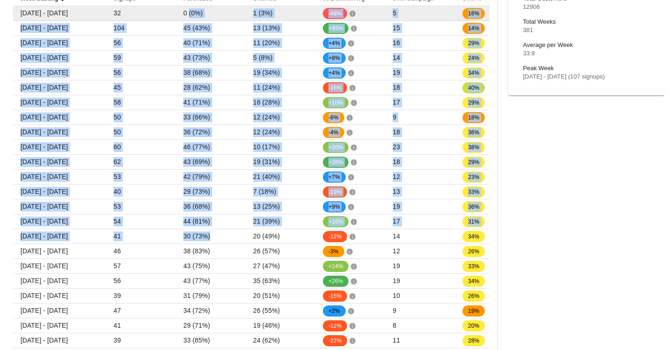
drag, startPoint x: 207, startPoint y: 243, endPoint x: 189, endPoint y: 11, distance: 233.3
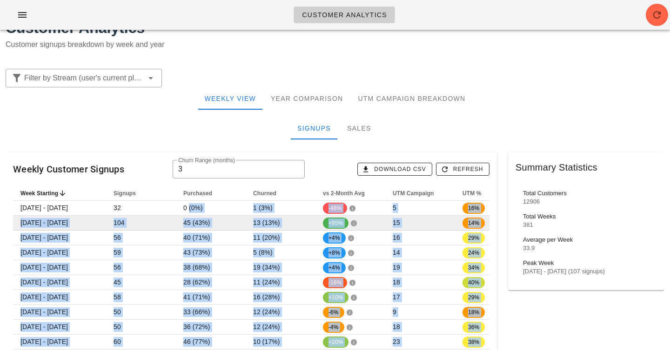
scroll to position [0, 0]
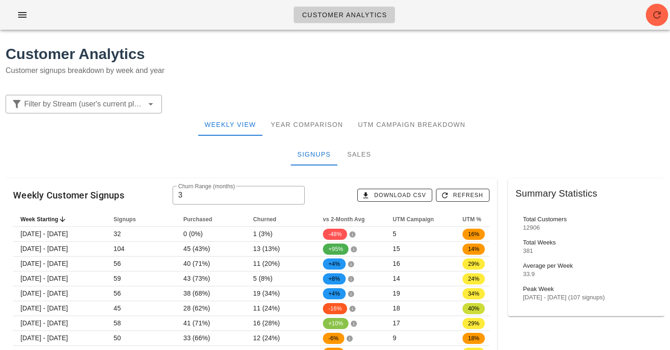
click at [210, 52] on h1 "Customer Analytics" at bounding box center [335, 54] width 659 height 22
click at [168, 160] on div "Signups Sales" at bounding box center [335, 154] width 659 height 22
click at [548, 297] on div "[DATE] - [DATE] (107 signups)" at bounding box center [586, 297] width 127 height 7
drag, startPoint x: 534, startPoint y: 221, endPoint x: 545, endPoint y: 348, distance: 127.1
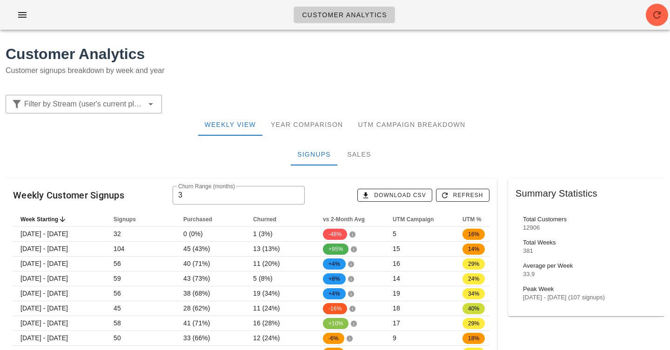
click at [543, 294] on div "[DATE] - [DATE] (107 signups)" at bounding box center [586, 297] width 127 height 7
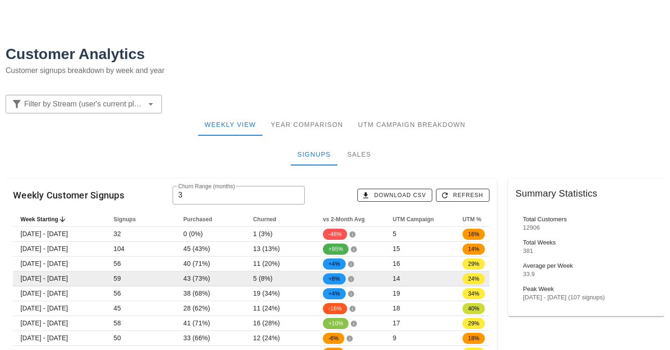
scroll to position [41, 0]
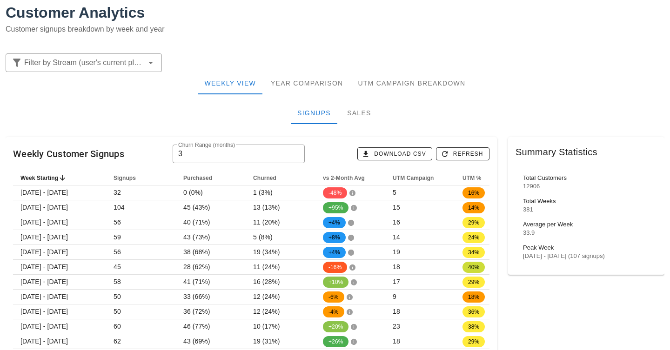
click at [575, 102] on div "Signups Sales" at bounding box center [335, 113] width 659 height 22
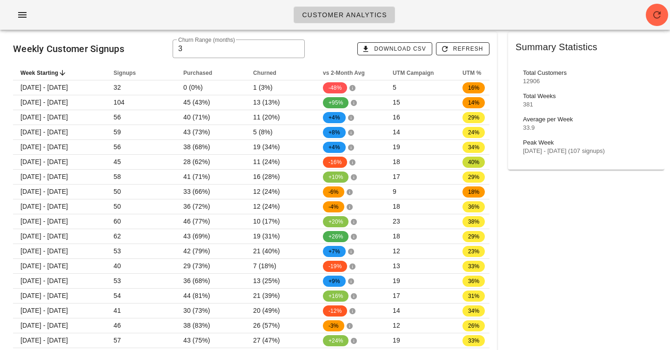
scroll to position [0, 0]
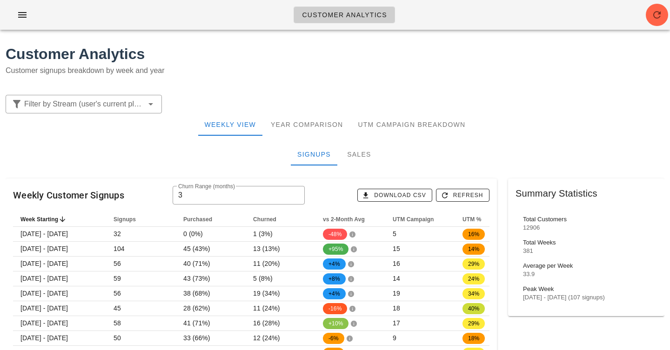
click at [229, 69] on p "Customer signups breakdown by week and year" at bounding box center [335, 70] width 659 height 11
click at [217, 159] on div "Signups Sales" at bounding box center [335, 154] width 659 height 22
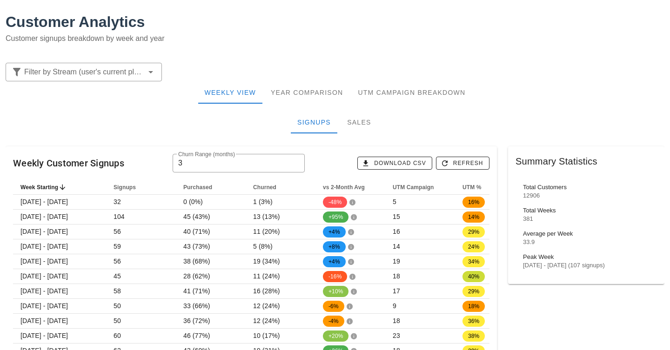
scroll to position [36, 0]
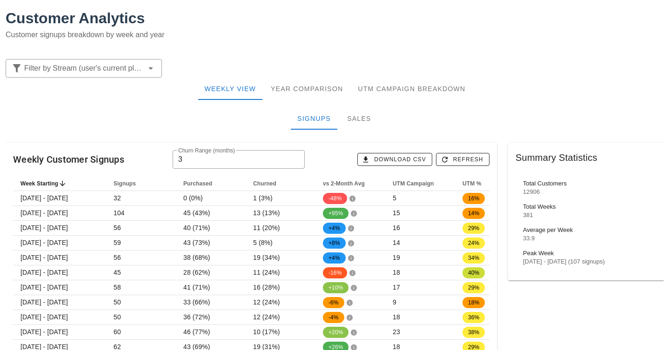
click at [206, 125] on div "Signups Sales" at bounding box center [335, 118] width 659 height 22
click at [358, 116] on div "Sales" at bounding box center [359, 118] width 42 height 22
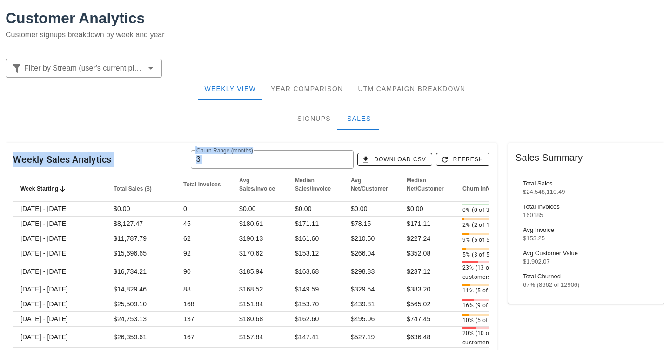
drag, startPoint x: 490, startPoint y: 67, endPoint x: 521, endPoint y: 267, distance: 201.5
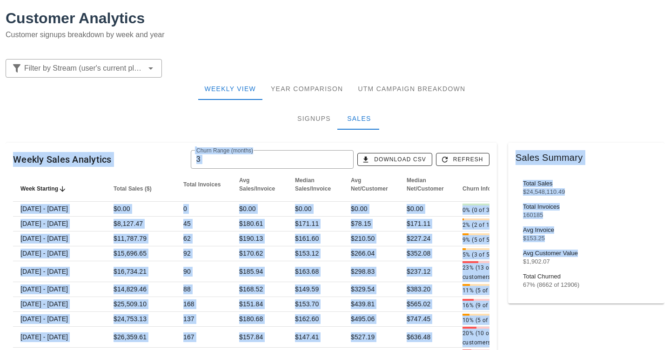
click at [523, 262] on div "$1,902.07" at bounding box center [586, 261] width 127 height 7
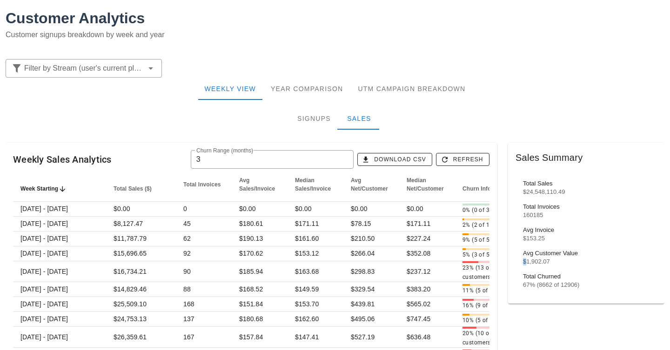
click at [523, 262] on div "$1,902.07" at bounding box center [586, 261] width 127 height 7
click at [547, 257] on div "Avg Customer Value $1,902.07" at bounding box center [586, 257] width 127 height 23
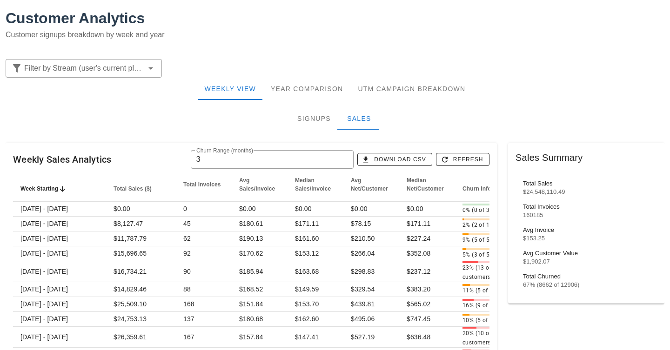
click at [541, 261] on div "$1,902.07" at bounding box center [586, 261] width 127 height 7
click at [541, 260] on div "$1,902.07" at bounding box center [586, 261] width 127 height 7
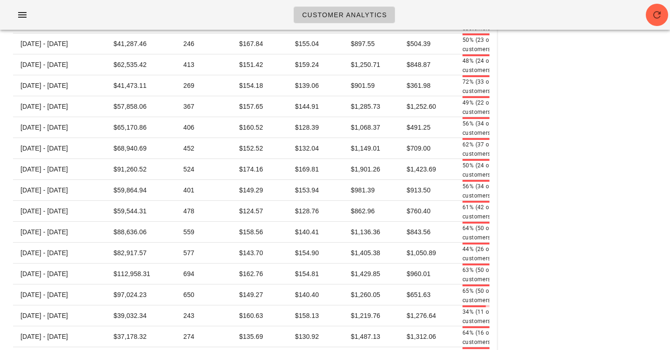
scroll to position [655, 0]
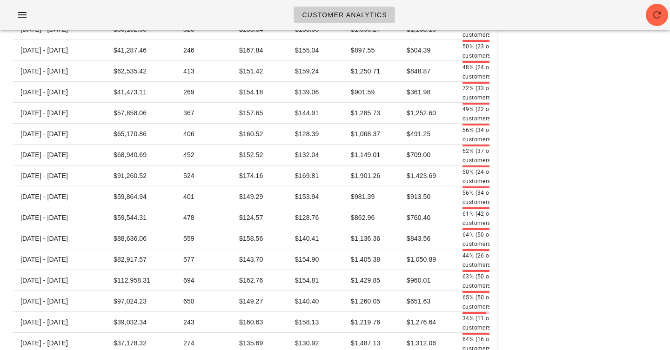
drag, startPoint x: 21, startPoint y: 154, endPoint x: 417, endPoint y: 282, distance: 416.5
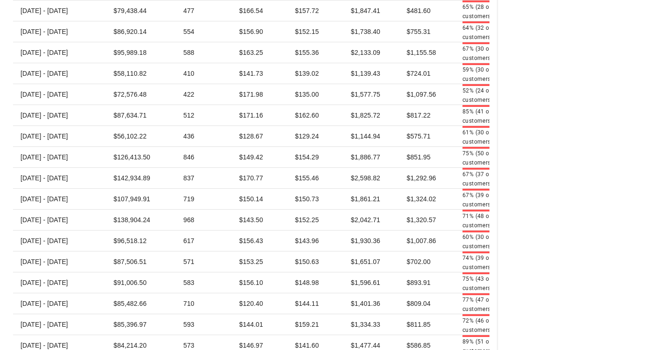
scroll to position [1386, 0]
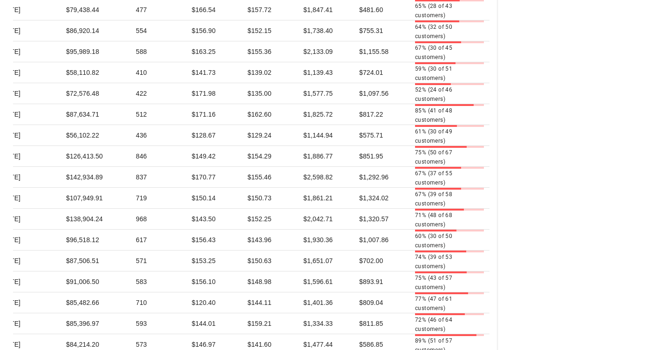
scroll to position [0, 49]
copy tbody "[DATE] - [DATE] $39,032.34 243 $160.63 $158.13 $1,219.76 $1,276.64 34% (11 of 3…"
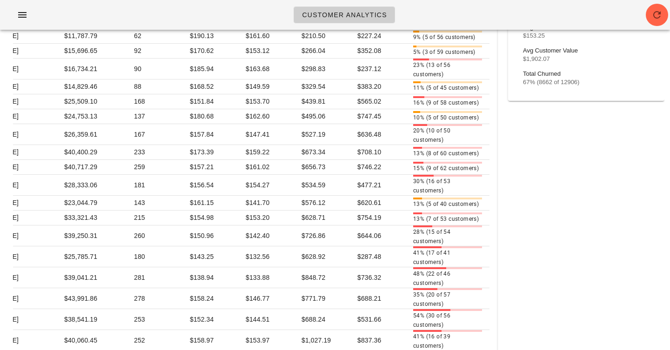
scroll to position [0, 0]
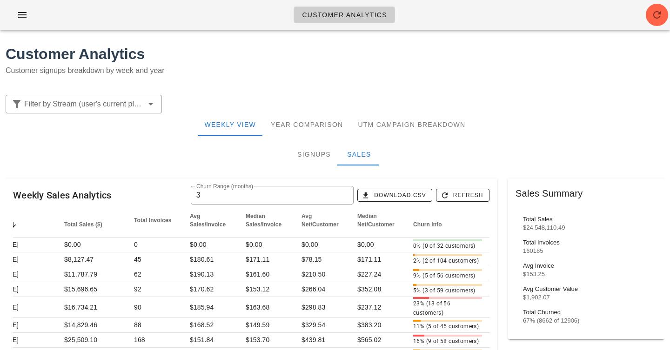
click at [365, 83] on div "Customer Analytics Customer signups breakdown by week and year" at bounding box center [335, 63] width 670 height 52
click at [498, 149] on div "Signups Sales" at bounding box center [335, 154] width 659 height 22
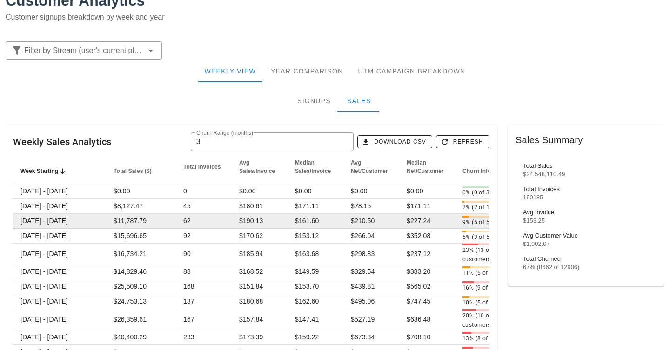
scroll to position [54, 0]
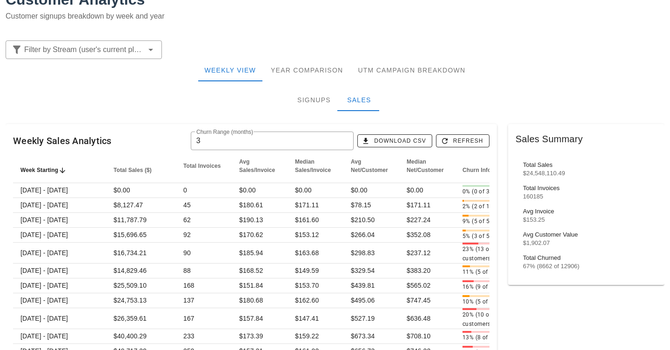
click at [440, 21] on p "Customer signups breakdown by week and year" at bounding box center [335, 16] width 659 height 11
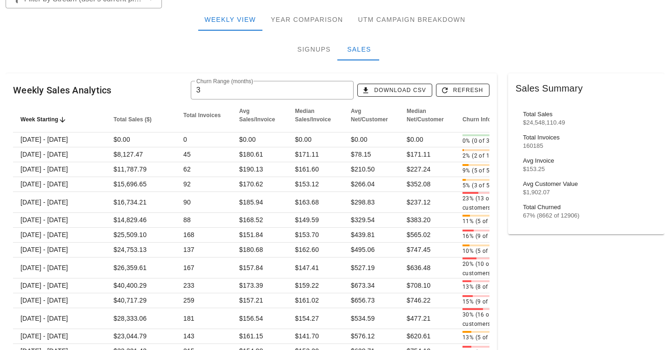
scroll to position [106, 0]
click at [306, 48] on div "Signups" at bounding box center [314, 48] width 48 height 22
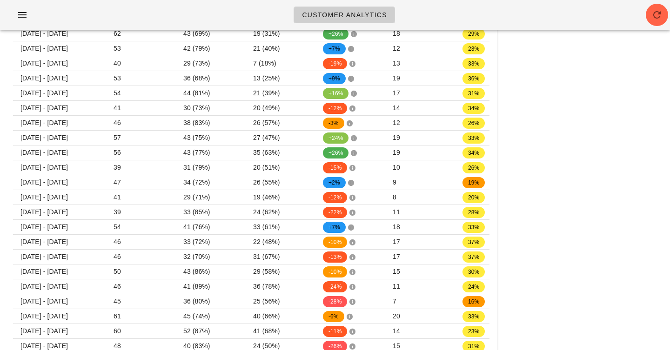
scroll to position [0, 0]
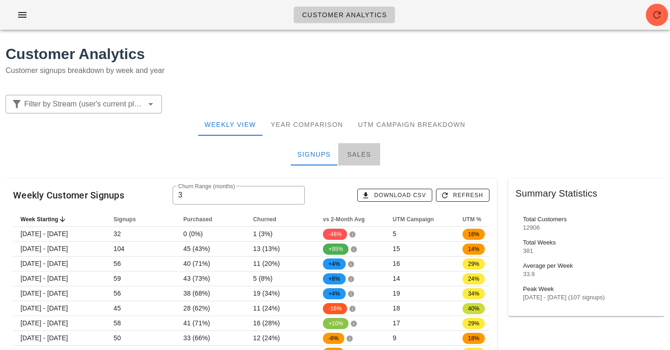
click at [354, 160] on div "Sales" at bounding box center [359, 154] width 42 height 22
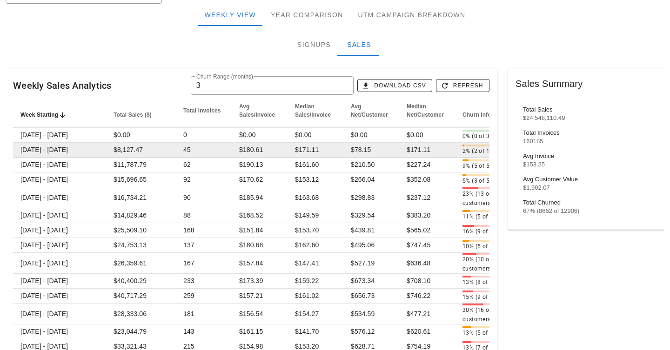
scroll to position [92, 0]
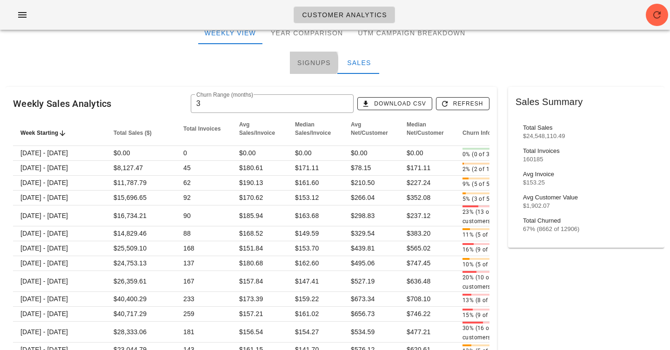
click at [311, 62] on div "Signups" at bounding box center [314, 63] width 48 height 22
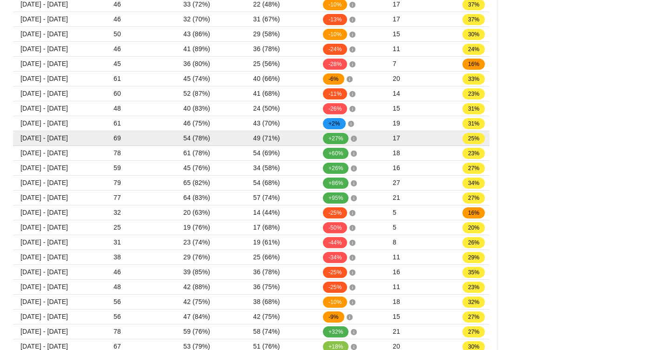
scroll to position [604, 0]
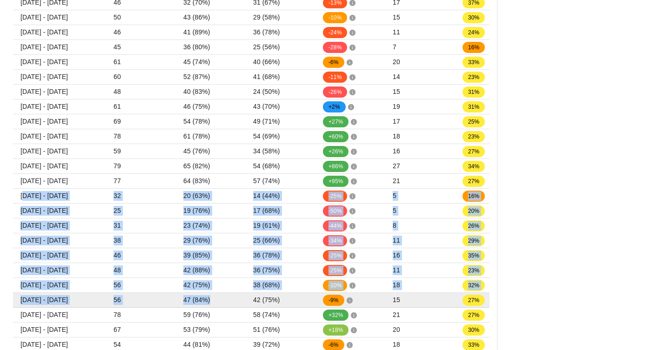
drag, startPoint x: 21, startPoint y: 195, endPoint x: 252, endPoint y: 304, distance: 254.9
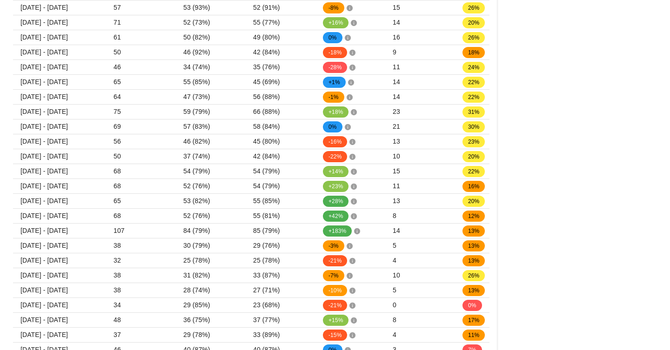
scroll to position [1333, 0]
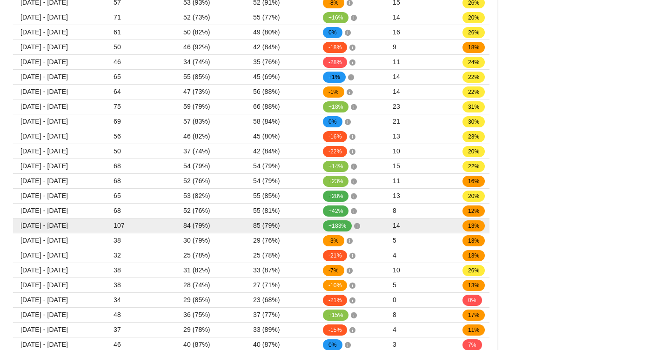
click at [487, 227] on td "13%" at bounding box center [478, 226] width 47 height 15
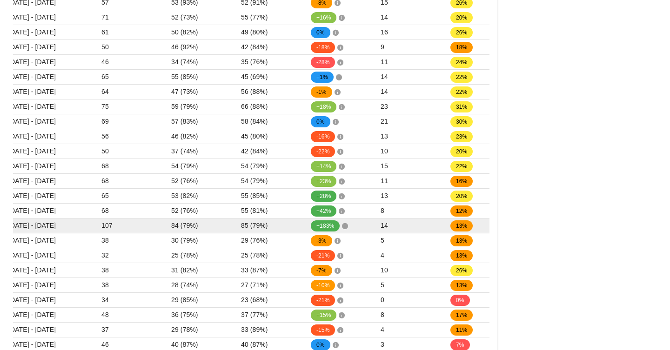
copy tbody "[DATE] - [DATE] 32 20 (63%) 14 (44%) -25% 5 16% [DATE] - [DATE] 25 19 (76%) 17 …"
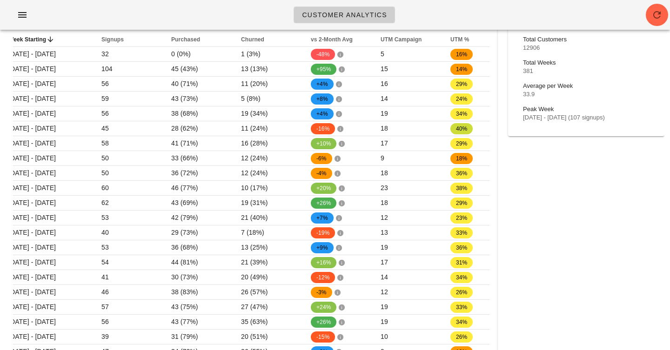
scroll to position [0, 0]
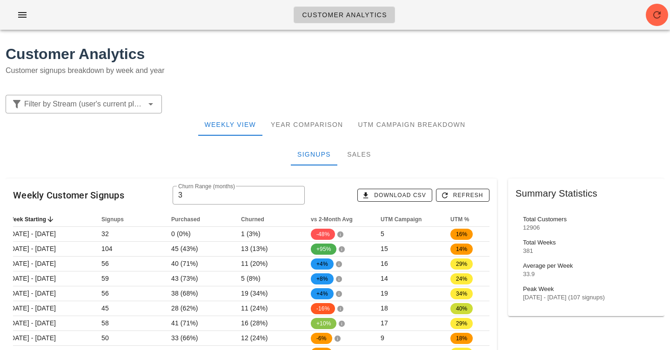
click at [281, 87] on div "Customer Analytics Customer signups breakdown by week and year" at bounding box center [335, 63] width 670 height 52
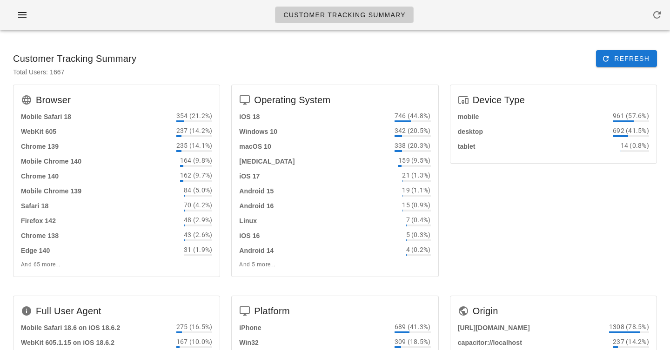
click at [443, 80] on div "Operating System iOS 18 746 (44.8%) Windows 10 342 (20.5%) macOS 10 338 (20.3%)…" at bounding box center [335, 184] width 218 height 211
click at [187, 24] on div "Customer Tracking Summary" at bounding box center [335, 15] width 670 height 30
click at [229, 81] on div "Operating System iOS 18 746 (44.8%) Windows 10 342 (20.5%) macOS 10 338 (20.3%)…" at bounding box center [335, 184] width 218 height 211
click at [228, 92] on div "Operating System iOS 18 746 (44.8%) Windows 10 342 (20.5%) macOS 10 338 (20.3%)…" at bounding box center [335, 184] width 218 height 211
click at [448, 54] on div "Customer Tracking Summary Refresh" at bounding box center [335, 59] width 659 height 32
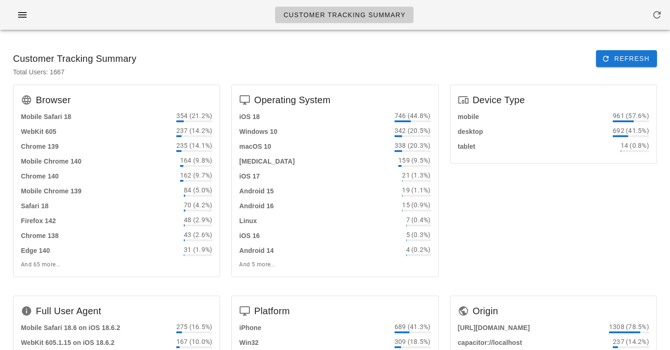
drag, startPoint x: 448, startPoint y: 54, endPoint x: 482, endPoint y: 172, distance: 122.5
click at [482, 172] on div "Device Type mobile 961 (57.6%) desktop 692 (41.5%) tablet 14 (0.8%)" at bounding box center [553, 184] width 218 height 211
drag, startPoint x: 426, startPoint y: 71, endPoint x: 491, endPoint y: 221, distance: 163.9
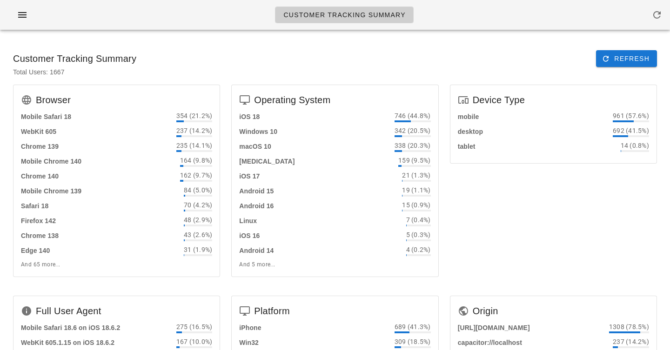
click at [491, 221] on div "Device Type mobile 961 (57.6%) desktop 692 (41.5%) tablet 14 (0.8%)" at bounding box center [553, 184] width 218 height 211
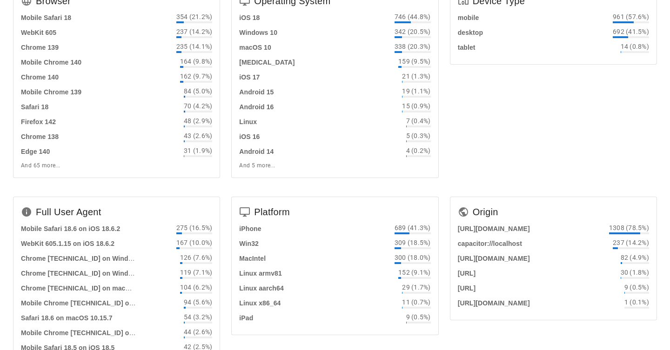
scroll to position [215, 0]
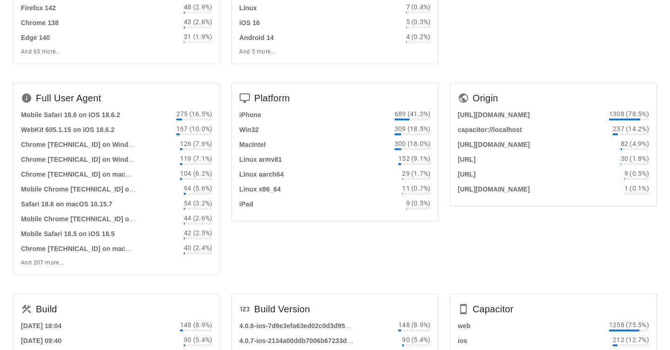
drag, startPoint x: 454, startPoint y: 173, endPoint x: 535, endPoint y: 366, distance: 209.2
click at [535, 350] on html "Customer Tracking Summary Customer Tracking Summary Refresh Total Users: 1667 B…" at bounding box center [335, 211] width 670 height 848
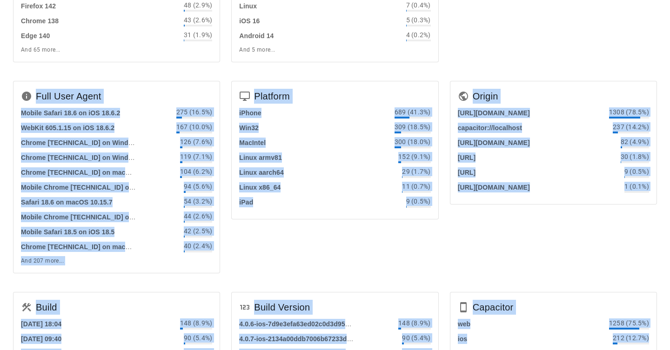
click at [502, 235] on div "Origin https://app.fedfedfed.com 1308 (78.5%) capacitor://localhost 237 (14.2%)…" at bounding box center [553, 180] width 218 height 211
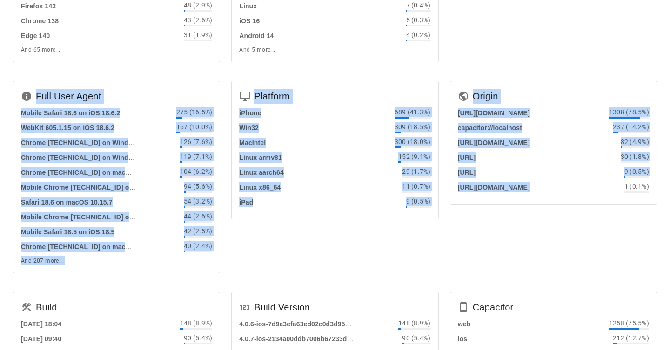
drag, startPoint x: 502, startPoint y: 235, endPoint x: 464, endPoint y: 56, distance: 183.2
click at [465, 57] on div "Browser Mobile Safari 18 354 (21.2%) WebKit 605 237 (14.2%) Chrome 139 235 (14.…" at bounding box center [334, 244] width 655 height 761
drag, startPoint x: 464, startPoint y: 52, endPoint x: 523, endPoint y: 266, distance: 222.0
click at [523, 266] on div "Browser Mobile Safari 18 354 (21.2%) WebKit 605 237 (14.2%) Chrome 139 235 (14.…" at bounding box center [334, 244] width 655 height 761
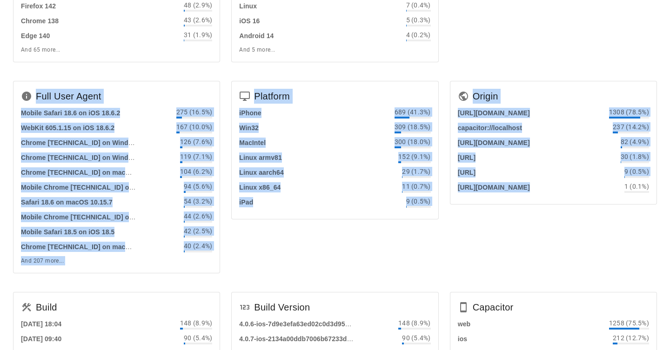
click at [523, 266] on div "Origin https://app.fedfedfed.com 1308 (78.5%) capacitor://localhost 237 (14.2%)…" at bounding box center [553, 180] width 218 height 211
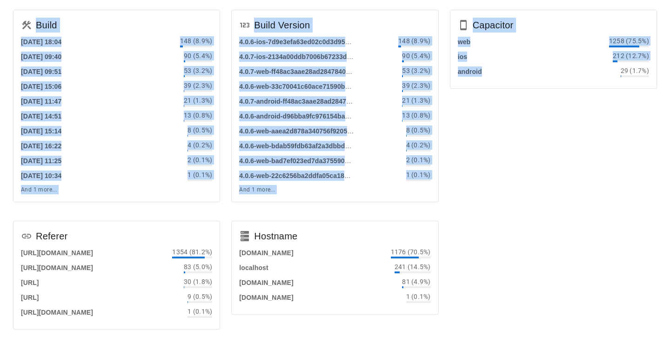
drag, startPoint x: 480, startPoint y: 65, endPoint x: 483, endPoint y: 101, distance: 36.0
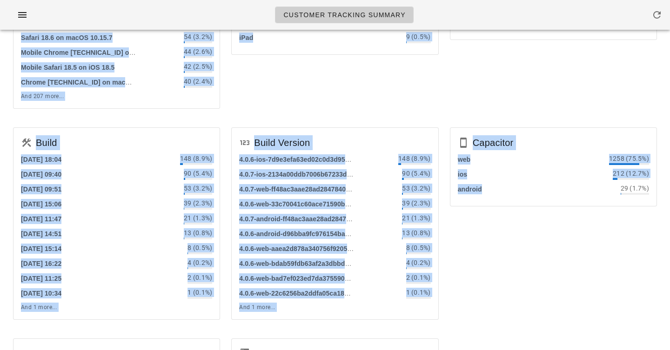
click at [483, 101] on div "Origin https://app.fedfedfed.com 1308 (78.5%) capacitor://localhost 237 (14.2%)…" at bounding box center [553, 16] width 218 height 211
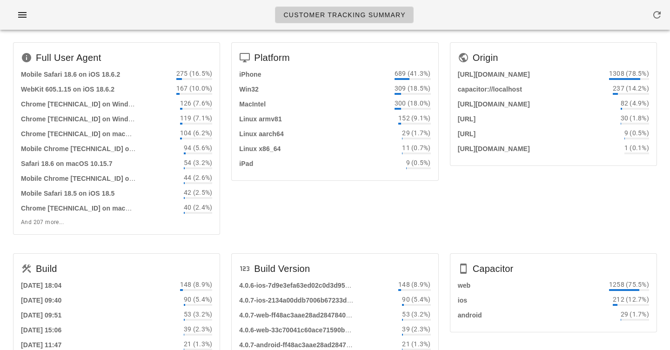
scroll to position [253, 0]
drag, startPoint x: 480, startPoint y: 44, endPoint x: 510, endPoint y: 196, distance: 155.0
click at [510, 196] on div "Origin https://app.fedfedfed.com 1308 (78.5%) capacitor://localhost 237 (14.2%)…" at bounding box center [553, 142] width 218 height 211
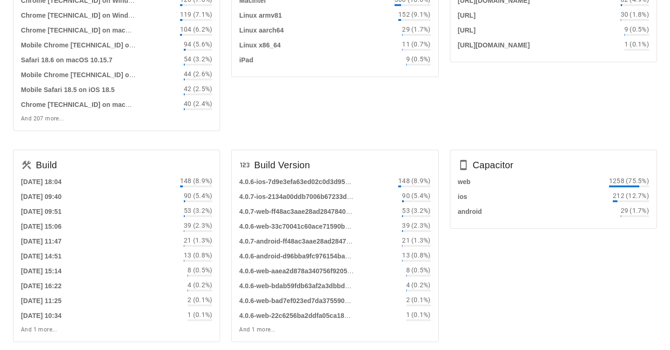
scroll to position [358, 0]
drag, startPoint x: 484, startPoint y: 130, endPoint x: 540, endPoint y: 275, distance: 155.7
click at [540, 275] on div "Browser Mobile Safari 18 354 (21.2%) WebKit 605 237 (14.2%) Chrome 139 235 (14.…" at bounding box center [334, 101] width 655 height 761
click at [540, 275] on div "Capacitor web 1258 (75.5%) ios 212 (12.7%) android 29 (1.7%)" at bounding box center [553, 248] width 218 height 211
click at [459, 196] on strong "ios" at bounding box center [463, 195] width 10 height 7
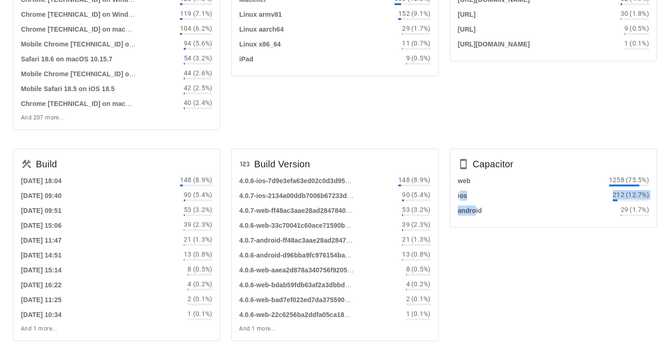
drag, startPoint x: 459, startPoint y: 197, endPoint x: 474, endPoint y: 211, distance: 20.7
click at [474, 211] on div "web 1258 (75.5%) ios 212 (12.7%) android 29 (1.7%)" at bounding box center [553, 195] width 191 height 41
click at [474, 211] on strong "android" at bounding box center [470, 210] width 24 height 7
drag, startPoint x: 474, startPoint y: 211, endPoint x: 463, endPoint y: 190, distance: 24.4
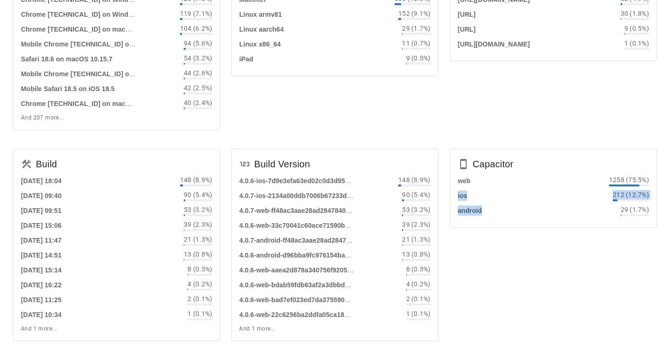
click at [463, 190] on div "web 1258 (75.5%) ios 212 (12.7%) android 29 (1.7%)" at bounding box center [553, 195] width 191 height 41
click at [462, 197] on strong "ios" at bounding box center [463, 195] width 10 height 7
drag, startPoint x: 462, startPoint y: 197, endPoint x: 472, endPoint y: 223, distance: 28.0
click at [472, 223] on div "web 1258 (75.5%) ios 212 (12.7%) android 29 (1.7%)" at bounding box center [553, 201] width 206 height 52
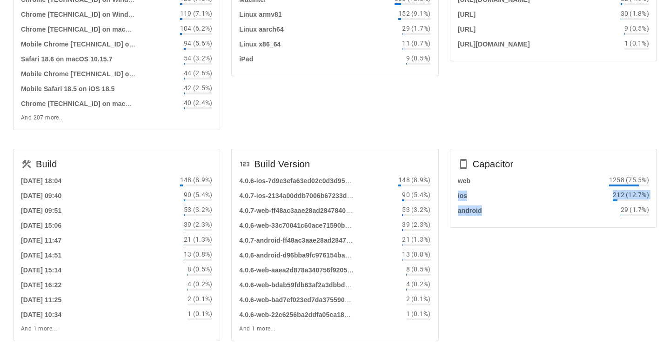
click at [472, 223] on div "web 1258 (75.5%) ios 212 (12.7%) android 29 (1.7%)" at bounding box center [553, 201] width 206 height 52
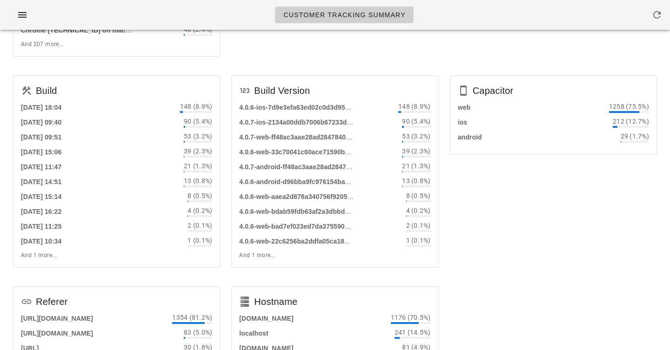
scroll to position [428, 0]
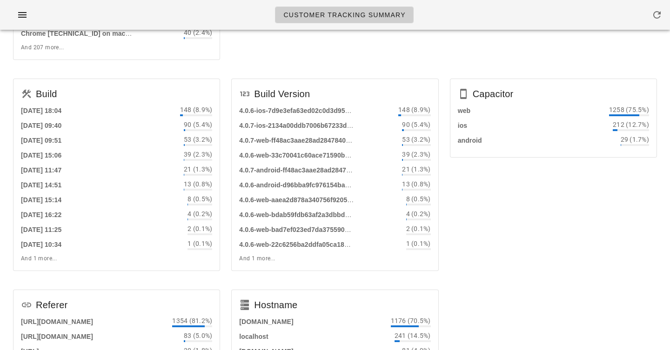
click at [465, 108] on strong "web" at bounding box center [464, 110] width 13 height 7
drag, startPoint x: 465, startPoint y: 108, endPoint x: 477, endPoint y: 152, distance: 45.2
click at [477, 152] on div "web 1258 (75.5%) ios 212 (12.7%) android 29 (1.7%)" at bounding box center [553, 131] width 206 height 52
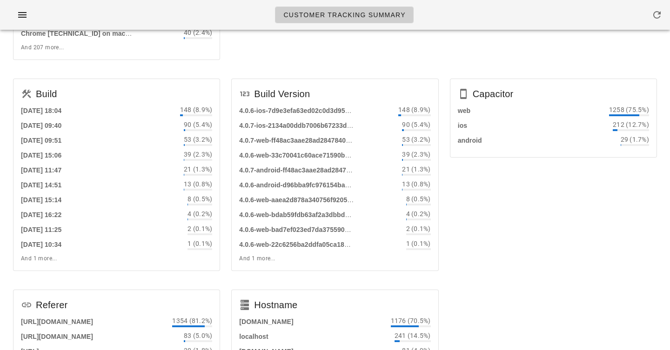
click at [460, 123] on strong "ios" at bounding box center [463, 125] width 10 height 7
drag, startPoint x: 460, startPoint y: 123, endPoint x: 471, endPoint y: 140, distance: 19.9
click at [471, 140] on div "web 1258 (75.5%) ios 212 (12.7%) android 29 (1.7%)" at bounding box center [553, 125] width 191 height 41
click at [471, 140] on strong "android" at bounding box center [470, 140] width 24 height 7
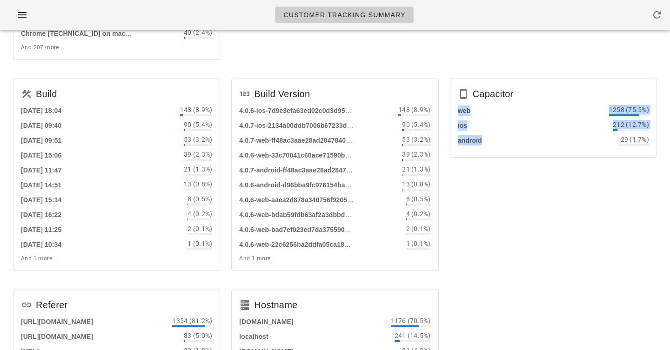
drag, startPoint x: 471, startPoint y: 140, endPoint x: 460, endPoint y: 107, distance: 34.4
click at [460, 107] on div "web 1258 (75.5%) ios 212 (12.7%) android 29 (1.7%)" at bounding box center [553, 125] width 191 height 41
click at [460, 107] on strong "web" at bounding box center [464, 110] width 13 height 7
drag, startPoint x: 460, startPoint y: 107, endPoint x: 498, endPoint y: 153, distance: 59.1
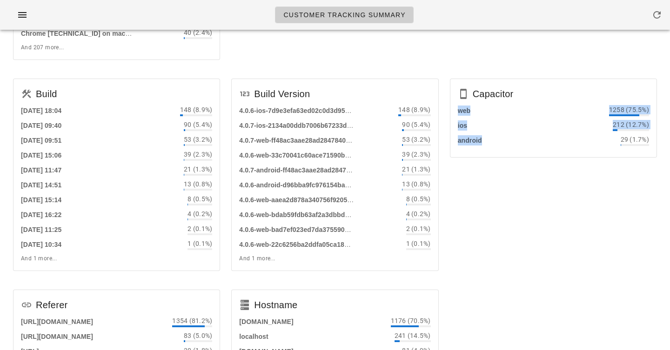
click at [498, 152] on div "web 1258 (75.5%) ios 212 (12.7%) android 29 (1.7%)" at bounding box center [553, 131] width 206 height 52
click at [490, 143] on div "android 29 (1.7%)" at bounding box center [553, 140] width 191 height 11
drag, startPoint x: 490, startPoint y: 143, endPoint x: 471, endPoint y: 110, distance: 37.7
click at [471, 110] on div "web 1258 (75.5%) ios 212 (12.7%) android 29 (1.7%)" at bounding box center [553, 125] width 191 height 41
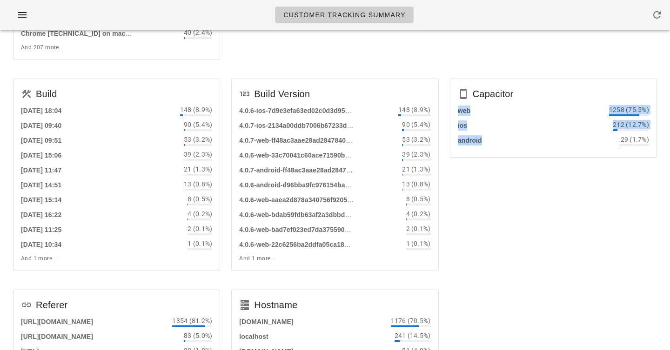
click at [471, 110] on div "web 1258 (75.5%)" at bounding box center [553, 110] width 191 height 11
drag, startPoint x: 471, startPoint y: 110, endPoint x: 494, endPoint y: 152, distance: 47.0
click at [494, 152] on div "web 1258 (75.5%) ios 212 (12.7%) android 29 (1.7%)" at bounding box center [553, 131] width 206 height 52
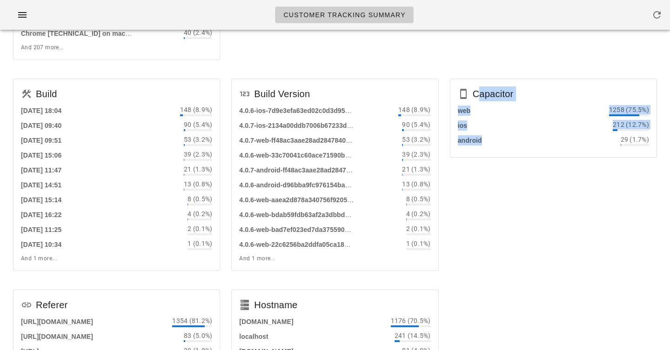
drag, startPoint x: 494, startPoint y: 151, endPoint x: 477, endPoint y: 75, distance: 78.1
click at [477, 75] on div "Capacitor web 1258 (75.5%) ios 212 (12.7%) android 29 (1.7%)" at bounding box center [553, 178] width 218 height 211
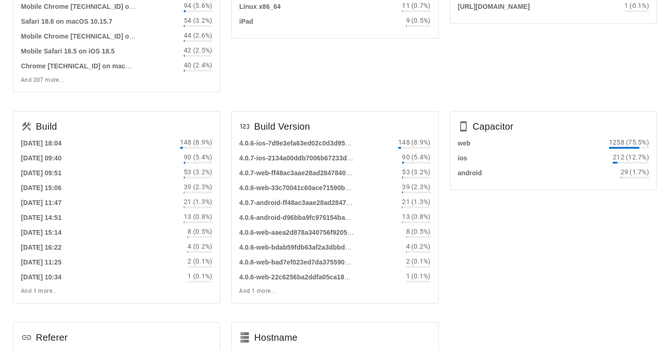
scroll to position [427, 0]
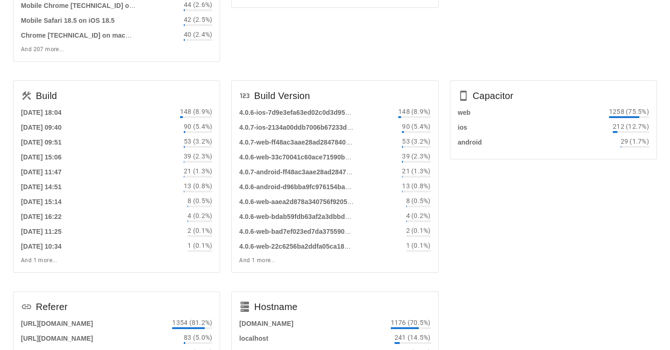
drag, startPoint x: 476, startPoint y: 69, endPoint x: 534, endPoint y: 274, distance: 212.7
click at [536, 276] on div "Browser Mobile Safari 18 354 (21.2%) WebKit 605 237 (14.2%) Chrome 139 235 (14.…" at bounding box center [334, 33] width 655 height 761
click at [532, 272] on div "Capacitor web 1258 (75.5%) ios 212 (12.7%) android 29 (1.7%)" at bounding box center [553, 180] width 218 height 211
drag, startPoint x: 532, startPoint y: 272, endPoint x: 513, endPoint y: 73, distance: 200.0
click at [513, 73] on div "Browser Mobile Safari 18 354 (21.2%) WebKit 605 237 (14.2%) Chrome 139 235 (14.…" at bounding box center [334, 33] width 655 height 761
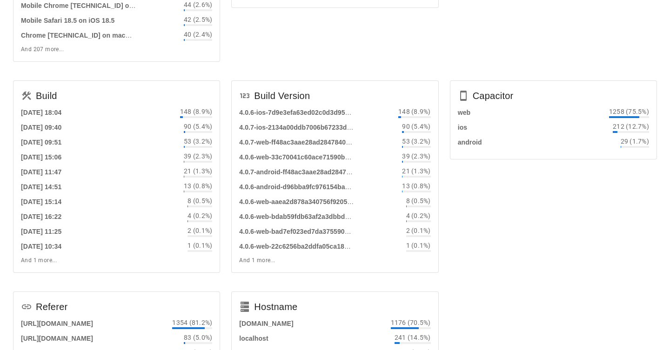
drag, startPoint x: 513, startPoint y: 73, endPoint x: 564, endPoint y: 360, distance: 291.5
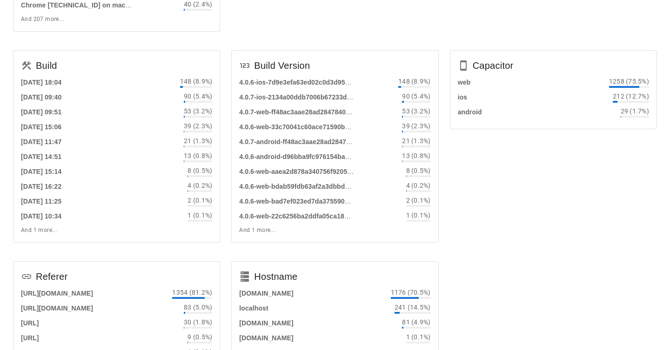
click at [555, 143] on div "Capacitor web 1258 (75.5%) ios 212 (12.7%) android 29 (1.7%)" at bounding box center [553, 150] width 218 height 211
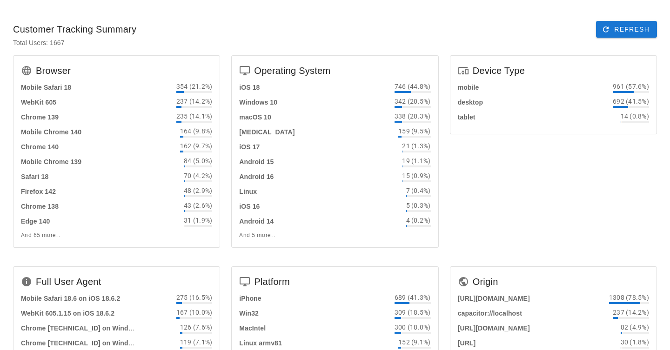
scroll to position [33, 0]
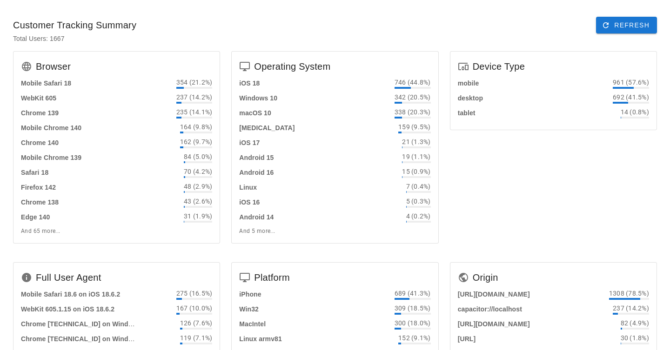
click at [447, 167] on div "Device Type mobile 961 (57.6%) desktop 692 (41.5%) tablet 14 (0.8%)" at bounding box center [553, 151] width 218 height 211
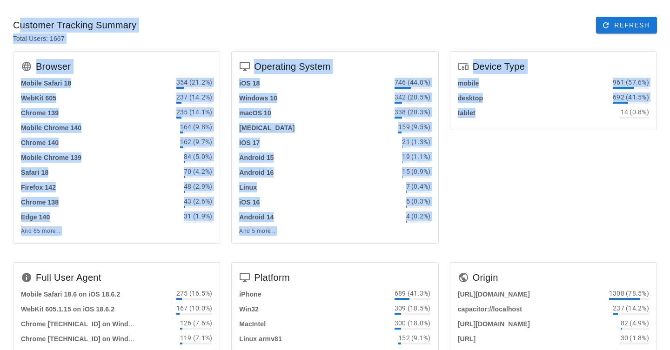
drag, startPoint x: 447, startPoint y: 167, endPoint x: 428, endPoint y: 21, distance: 147.8
click at [441, 39] on div "Total Users: 1667" at bounding box center [335, 42] width 659 height 18
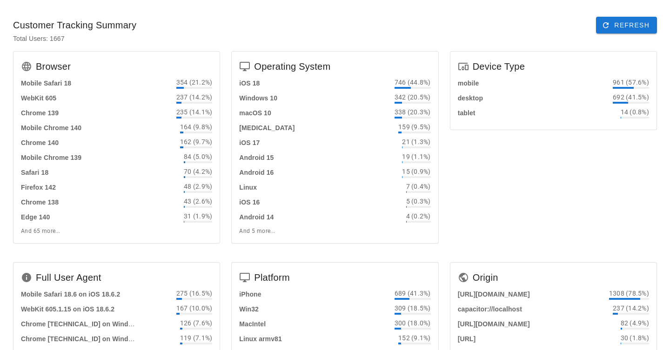
drag, startPoint x: 441, startPoint y: 39, endPoint x: 487, endPoint y: 214, distance: 181.2
click at [487, 214] on div "Device Type mobile 961 (57.6%) desktop 692 (41.5%) tablet 14 (0.8%)" at bounding box center [553, 151] width 218 height 211
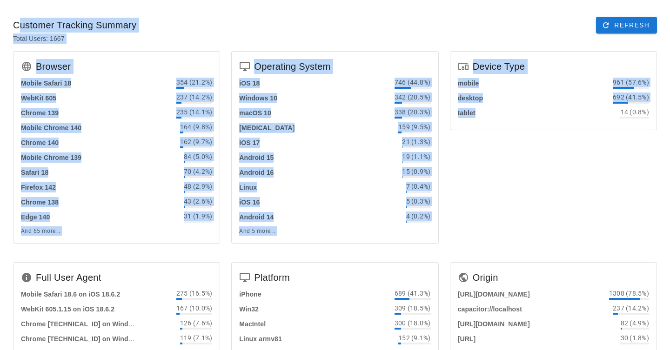
drag, startPoint x: 450, startPoint y: 254, endPoint x: 302, endPoint y: 16, distance: 279.6
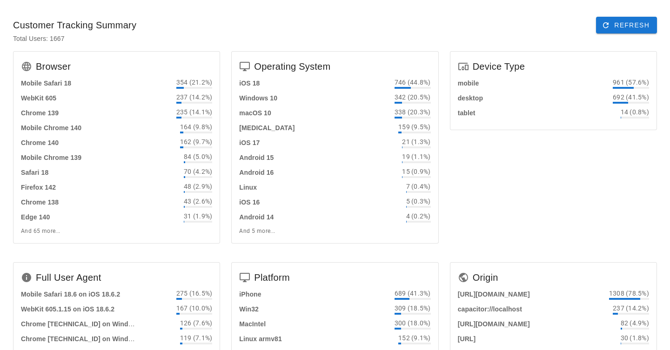
click at [302, 22] on div "Customer Tracking Summary Refresh" at bounding box center [335, 25] width 659 height 32
drag, startPoint x: 302, startPoint y: 22, endPoint x: 467, endPoint y: 256, distance: 286.4
click at [435, 242] on div "iOS 18 746 (44.8%) Windows 10 342 (20.5%) macOS 10 338 (20.3%) Android 10 159 (…" at bounding box center [335, 161] width 206 height 166
drag, startPoint x: 438, startPoint y: 248, endPoint x: 338, endPoint y: 29, distance: 241.0
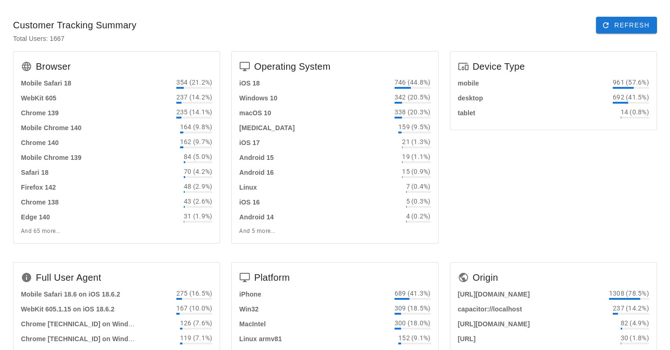
click at [338, 43] on div "Total Users: 1667" at bounding box center [335, 42] width 659 height 18
drag, startPoint x: 338, startPoint y: 43, endPoint x: 442, endPoint y: 248, distance: 230.7
click at [442, 248] on div "Operating System iOS 18 746 (44.8%) Windows 10 342 (20.5%) macOS 10 338 (20.3%)…" at bounding box center [335, 151] width 218 height 211
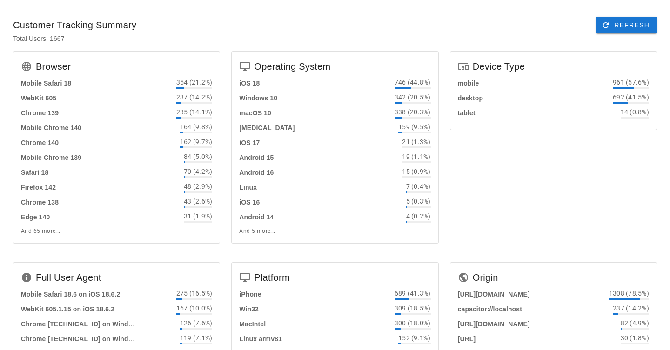
drag, startPoint x: 442, startPoint y: 248, endPoint x: 340, endPoint y: 37, distance: 234.9
click at [340, 37] on div "Total Users: 1667" at bounding box center [335, 42] width 659 height 18
drag, startPoint x: 340, startPoint y: 37, endPoint x: 478, endPoint y: 276, distance: 275.8
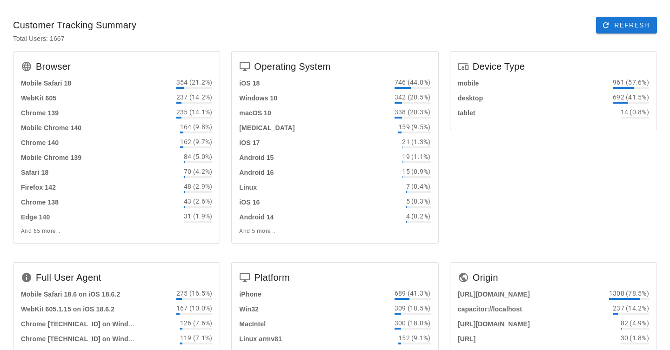
click at [446, 246] on div "Device Type mobile 961 (57.6%) desktop 692 (41.5%) tablet 14 (0.8%)" at bounding box center [553, 151] width 218 height 211
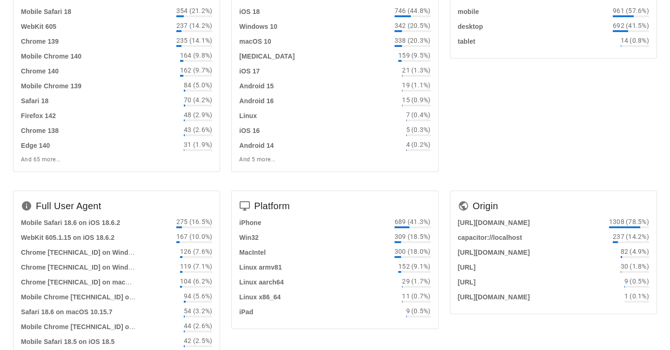
scroll to position [106, 0]
click at [446, 246] on div "Origin https://app.fedfedfed.com 1308 (78.5%) capacitor://localhost 237 (14.2%)…" at bounding box center [553, 289] width 218 height 211
click at [434, 207] on div "Platform" at bounding box center [335, 203] width 206 height 26
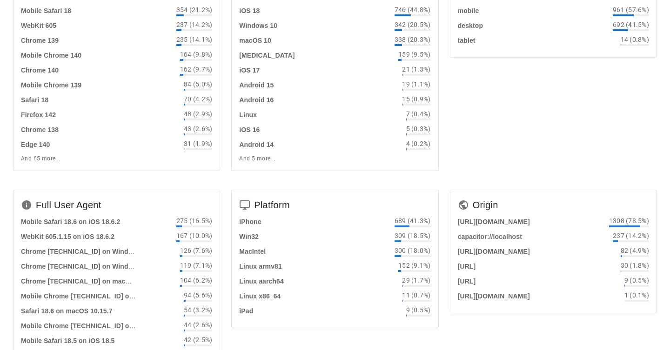
click at [434, 207] on div "Platform" at bounding box center [335, 203] width 206 height 26
click at [440, 193] on div "Platform iPhone 689 (41.3%) Win32 309 (18.5%) MacIntel 300 (18.0%) Linux armv81…" at bounding box center [335, 289] width 218 height 211
click at [443, 192] on div "Platform iPhone 689 (41.3%) Win32 309 (18.5%) MacIntel 300 (18.0%) Linux armv81…" at bounding box center [335, 289] width 218 height 211
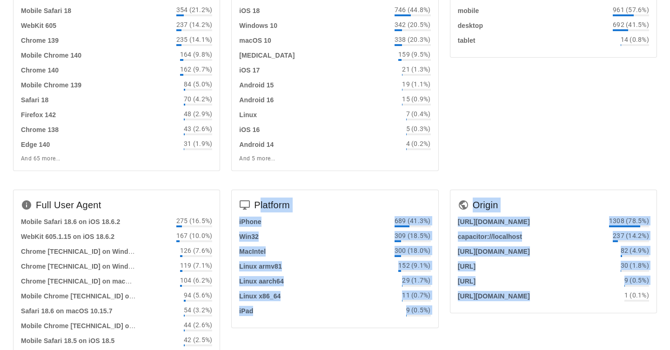
drag, startPoint x: 443, startPoint y: 192, endPoint x: 449, endPoint y: 306, distance: 114.1
click at [449, 306] on div "Browser Mobile Safari 18 354 (21.2%) WebKit 605 237 (14.2%) Chrome 139 235 (14.…" at bounding box center [334, 353] width 655 height 761
click at [449, 306] on div "Origin https://app.fedfedfed.com 1308 (78.5%) capacitor://localhost 237 (14.2%)…" at bounding box center [553, 289] width 218 height 211
drag, startPoint x: 449, startPoint y: 306, endPoint x: 443, endPoint y: 217, distance: 89.0
click at [443, 217] on div "Browser Mobile Safari 18 354 (21.2%) WebKit 605 237 (14.2%) Chrome 139 235 (14.…" at bounding box center [334, 353] width 655 height 761
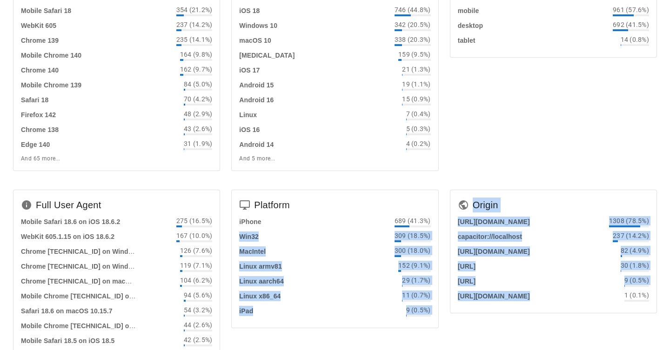
click at [443, 217] on div "Platform iPhone 689 (41.3%) Win32 309 (18.5%) MacIntel 300 (18.0%) Linux armv81…" at bounding box center [335, 289] width 218 height 211
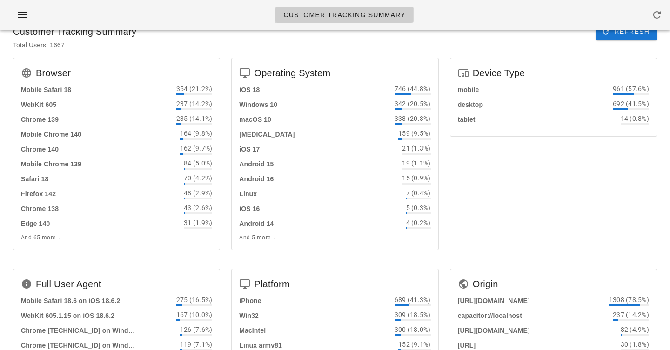
scroll to position [0, 0]
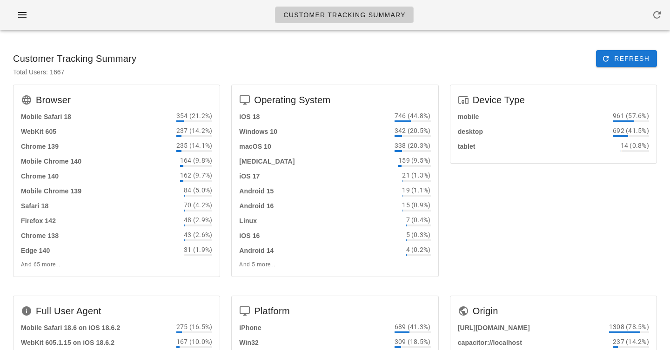
drag, startPoint x: 444, startPoint y: 186, endPoint x: 444, endPoint y: 75, distance: 110.7
drag, startPoint x: 444, startPoint y: 75, endPoint x: 474, endPoint y: 172, distance: 100.8
click at [474, 172] on div "Device Type mobile 961 (57.6%) desktop 692 (41.5%) tablet 14 (0.8%)" at bounding box center [553, 184] width 218 height 211
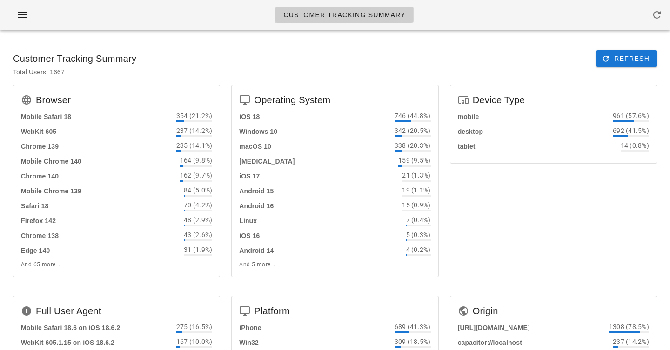
drag, startPoint x: 504, startPoint y: 60, endPoint x: 535, endPoint y: 228, distance: 171.1
click at [535, 228] on div "Device Type mobile 961 (57.6%) desktop 692 (41.5%) tablet 14 (0.8%)" at bounding box center [553, 184] width 218 height 211
drag, startPoint x: 521, startPoint y: 208, endPoint x: 487, endPoint y: 78, distance: 134.9
click at [488, 79] on div "Device Type mobile 961 (57.6%) desktop 692 (41.5%) tablet 14 (0.8%)" at bounding box center [553, 184] width 218 height 211
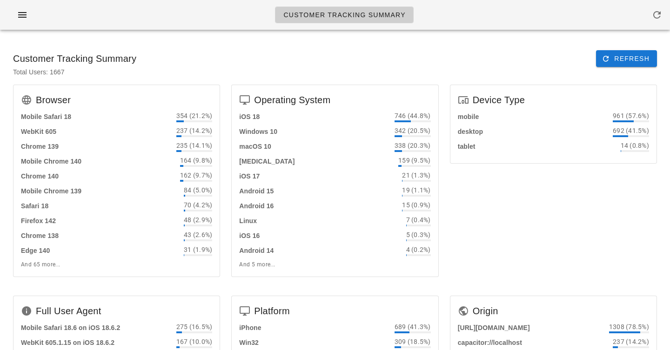
click at [486, 75] on div "Total Users: 1667" at bounding box center [335, 76] width 659 height 18
drag, startPoint x: 486, startPoint y: 75, endPoint x: 488, endPoint y: 172, distance: 96.8
click at [488, 172] on div "Device Type mobile 961 (57.6%) desktop 692 (41.5%) tablet 14 (0.8%)" at bounding box center [553, 184] width 218 height 211
drag, startPoint x: 488, startPoint y: 172, endPoint x: 488, endPoint y: 70, distance: 101.9
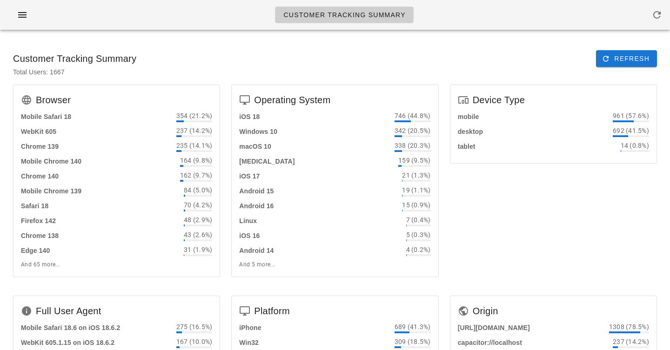
click at [488, 89] on div "Device Type" at bounding box center [553, 98] width 206 height 26
click at [488, 117] on div "mobile 961 (57.6%)" at bounding box center [553, 116] width 191 height 11
click at [488, 100] on div "Device Type" at bounding box center [553, 98] width 206 height 26
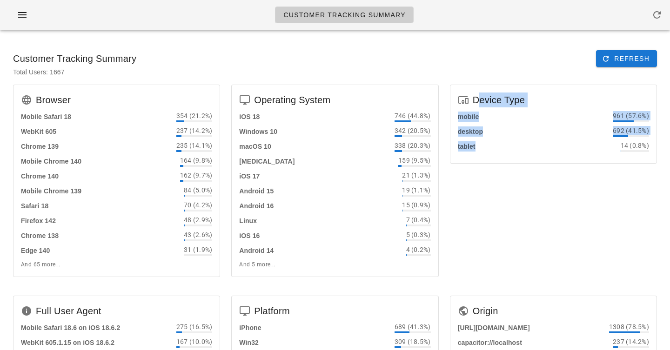
drag, startPoint x: 488, startPoint y: 100, endPoint x: 488, endPoint y: 217, distance: 117.7
click at [488, 217] on div "Device Type mobile 961 (57.6%) desktop 692 (41.5%) tablet 14 (0.8%)" at bounding box center [553, 184] width 218 height 211
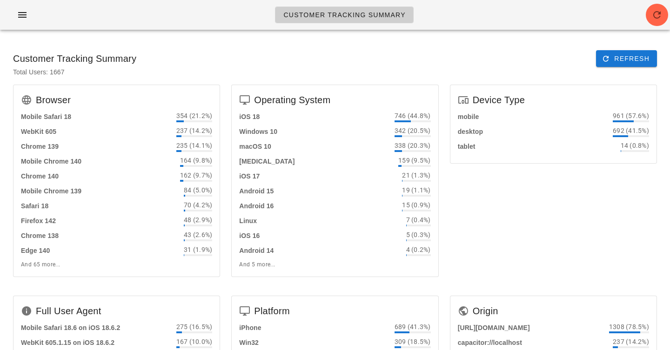
click at [321, 64] on div "Customer Tracking Summary Refresh" at bounding box center [335, 59] width 659 height 32
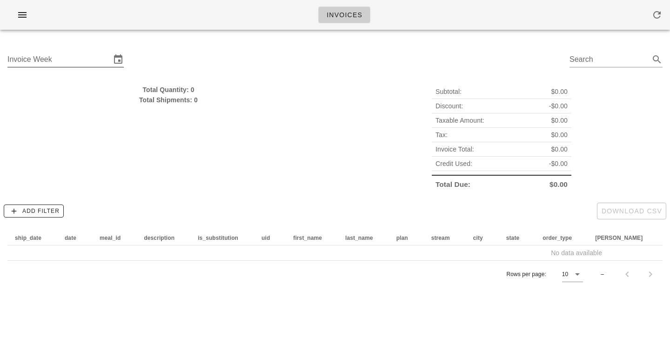
click at [64, 58] on input "Invoice Week" at bounding box center [58, 59] width 103 height 15
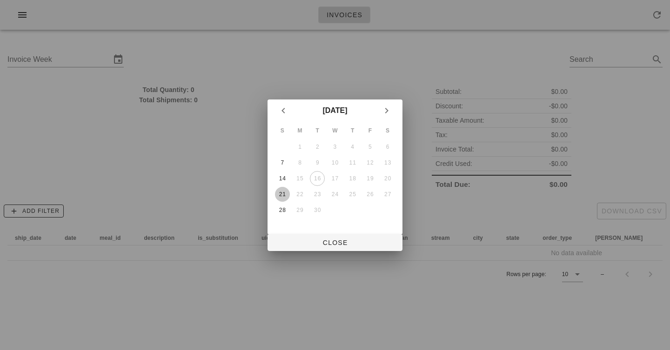
click at [282, 191] on div "21" at bounding box center [282, 194] width 15 height 7
click at [335, 241] on span "Close" at bounding box center [335, 242] width 120 height 7
type input "Sunday September 21"
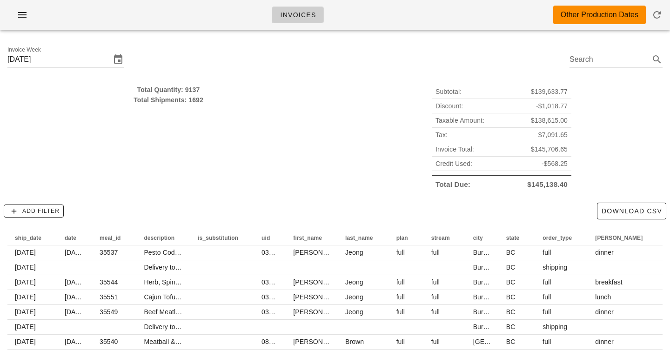
click at [337, 163] on div "Subtotal: $139,633.77 Discount: -$1,018.77 Taxable Amount: $138,615.00 Tax: $7,…" at bounding box center [501, 138] width 333 height 118
click at [45, 214] on span "Add Filter" at bounding box center [34, 211] width 52 height 8
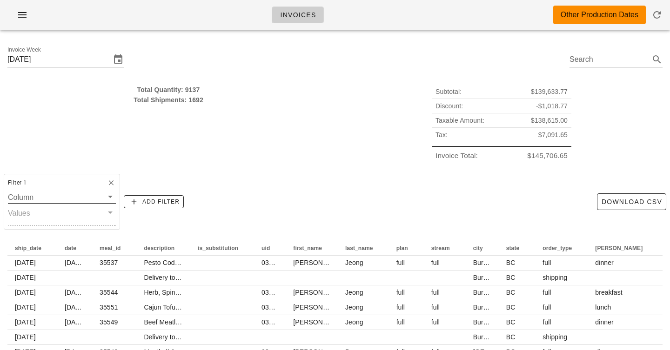
click at [66, 198] on input "Column" at bounding box center [55, 197] width 95 height 12
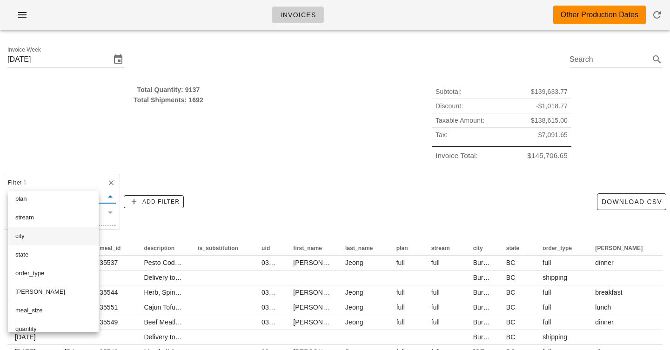
scroll to position [162, 0]
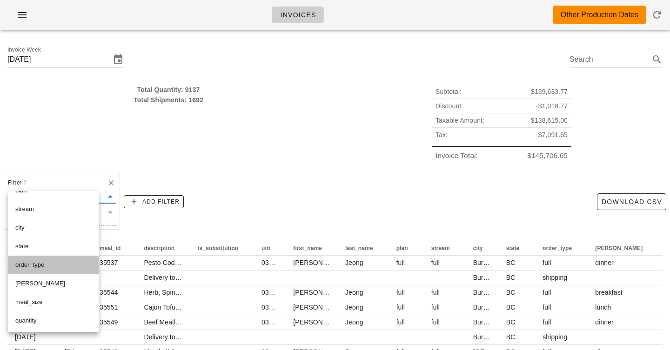
click at [60, 265] on div "order_type" at bounding box center [53, 264] width 76 height 7
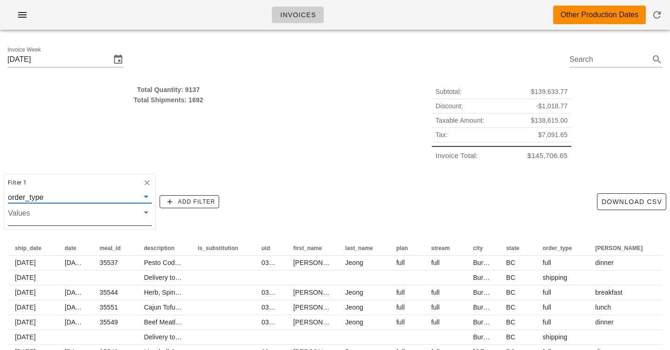
click at [73, 214] on input "Values" at bounding box center [72, 216] width 129 height 12
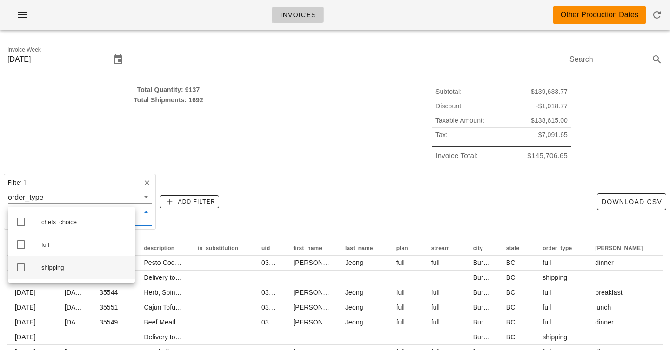
click at [63, 269] on div "shipping" at bounding box center [84, 267] width 86 height 7
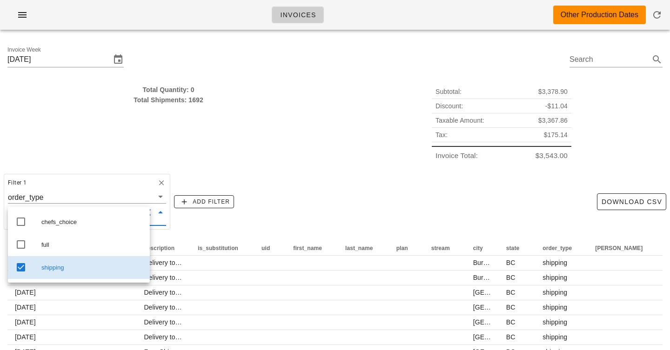
click at [291, 194] on div "Filter 1 order_type shipping Add Filter Download CSV" at bounding box center [335, 201] width 670 height 63
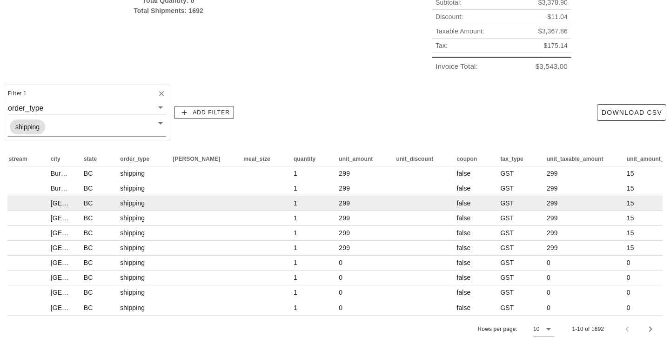
scroll to position [0, 431]
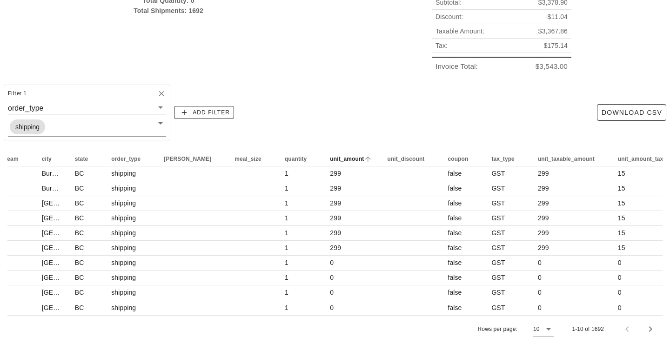
click at [330, 156] on span "unit_amount" at bounding box center [347, 159] width 34 height 7
click at [556, 322] on div "Rows per page: 10 1-10 of 1692" at bounding box center [334, 328] width 655 height 27
click at [553, 325] on icon at bounding box center [548, 329] width 11 height 11
click at [546, 309] on div "15" at bounding box center [544, 307] width 8 height 9
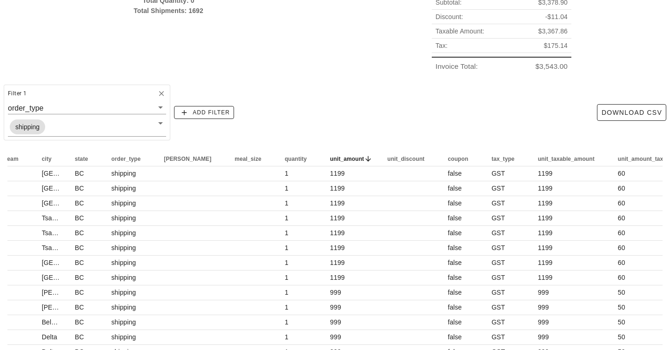
scroll to position [164, 0]
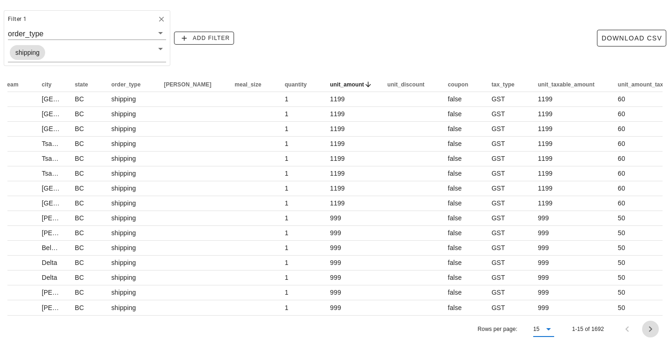
click at [648, 331] on icon "Next page" at bounding box center [650, 329] width 11 height 11
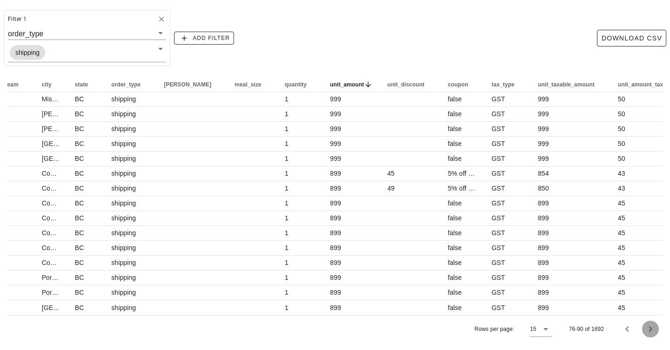
click at [648, 331] on icon "Next page" at bounding box center [650, 329] width 11 height 11
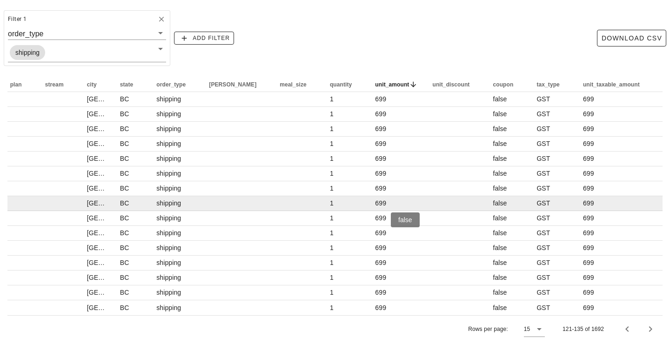
scroll to position [0, 431]
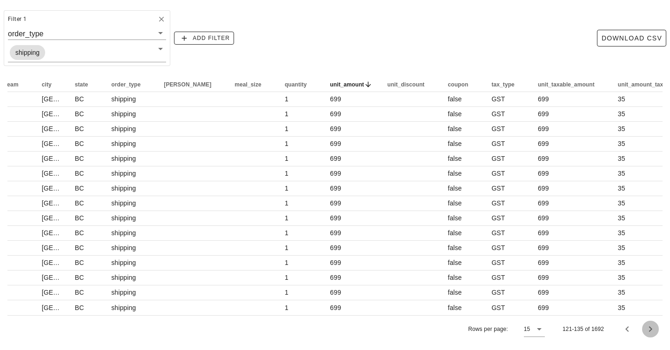
click at [653, 328] on icon "Next page" at bounding box center [650, 329] width 11 height 11
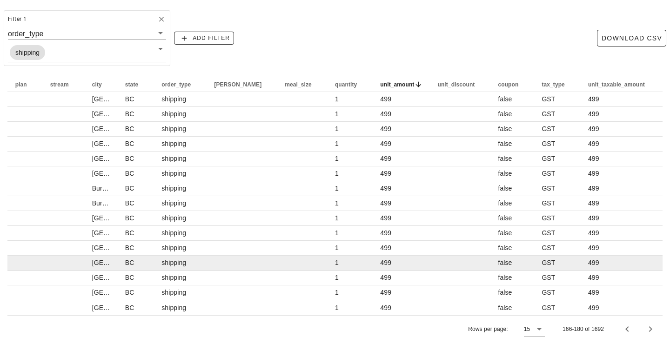
scroll to position [0, 387]
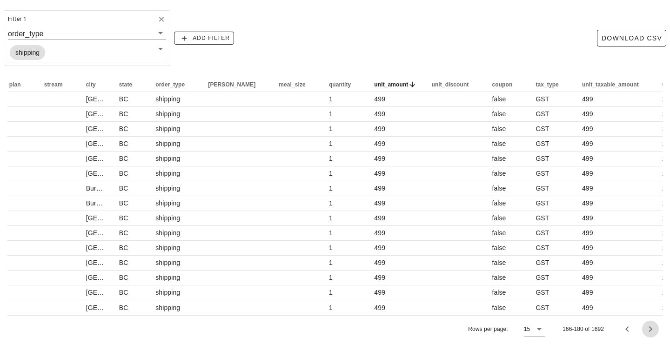
click at [651, 327] on icon "Next page" at bounding box center [650, 329] width 11 height 11
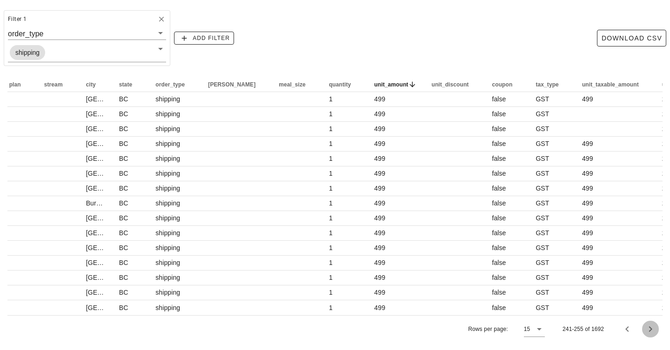
click at [651, 327] on icon "Next page" at bounding box center [650, 329] width 11 height 11
click at [291, 19] on div "Filter 1 order_type shipping Add Filter Download CSV" at bounding box center [335, 38] width 670 height 63
